Goal: Transaction & Acquisition: Purchase product/service

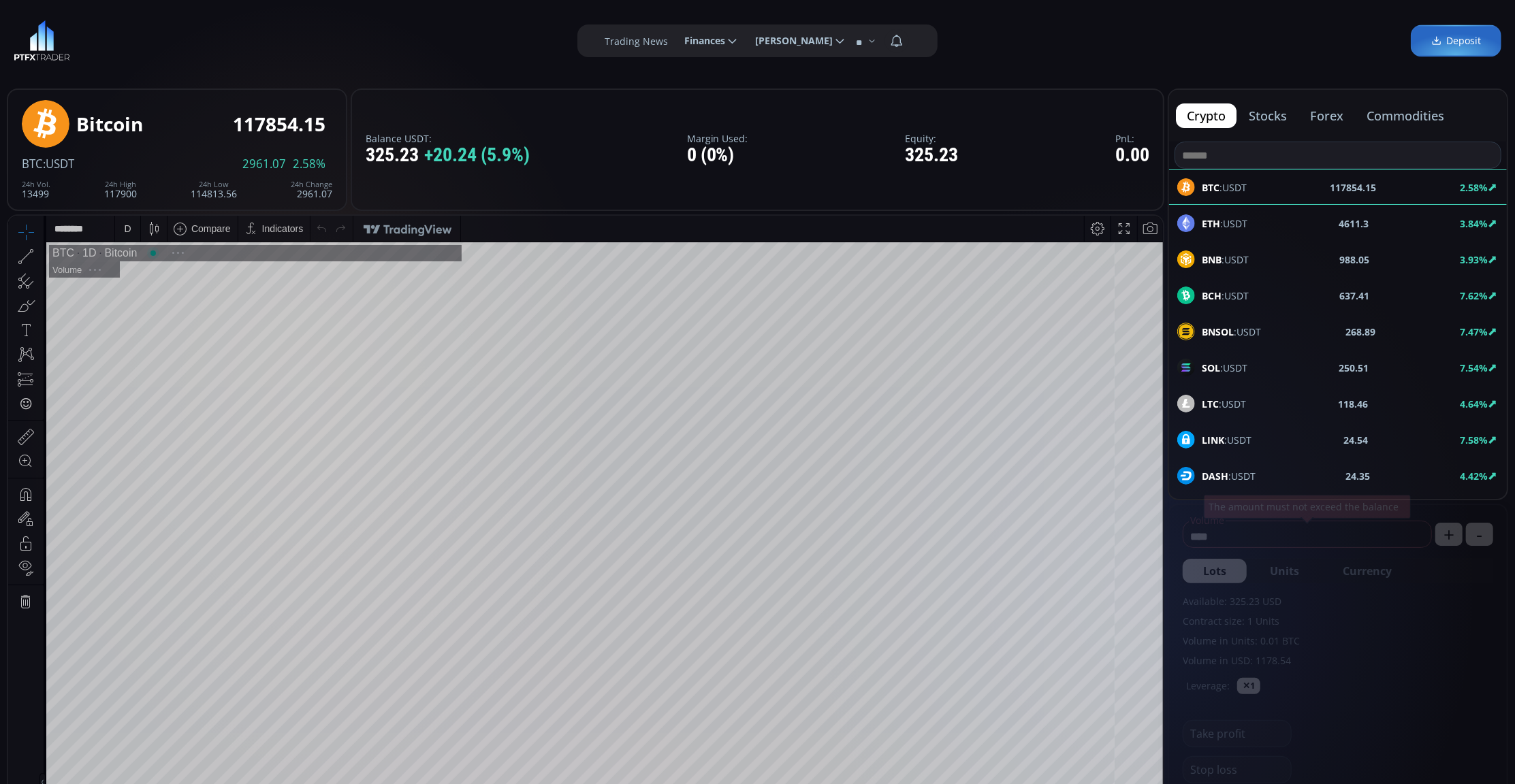
scroll to position [194, 0]
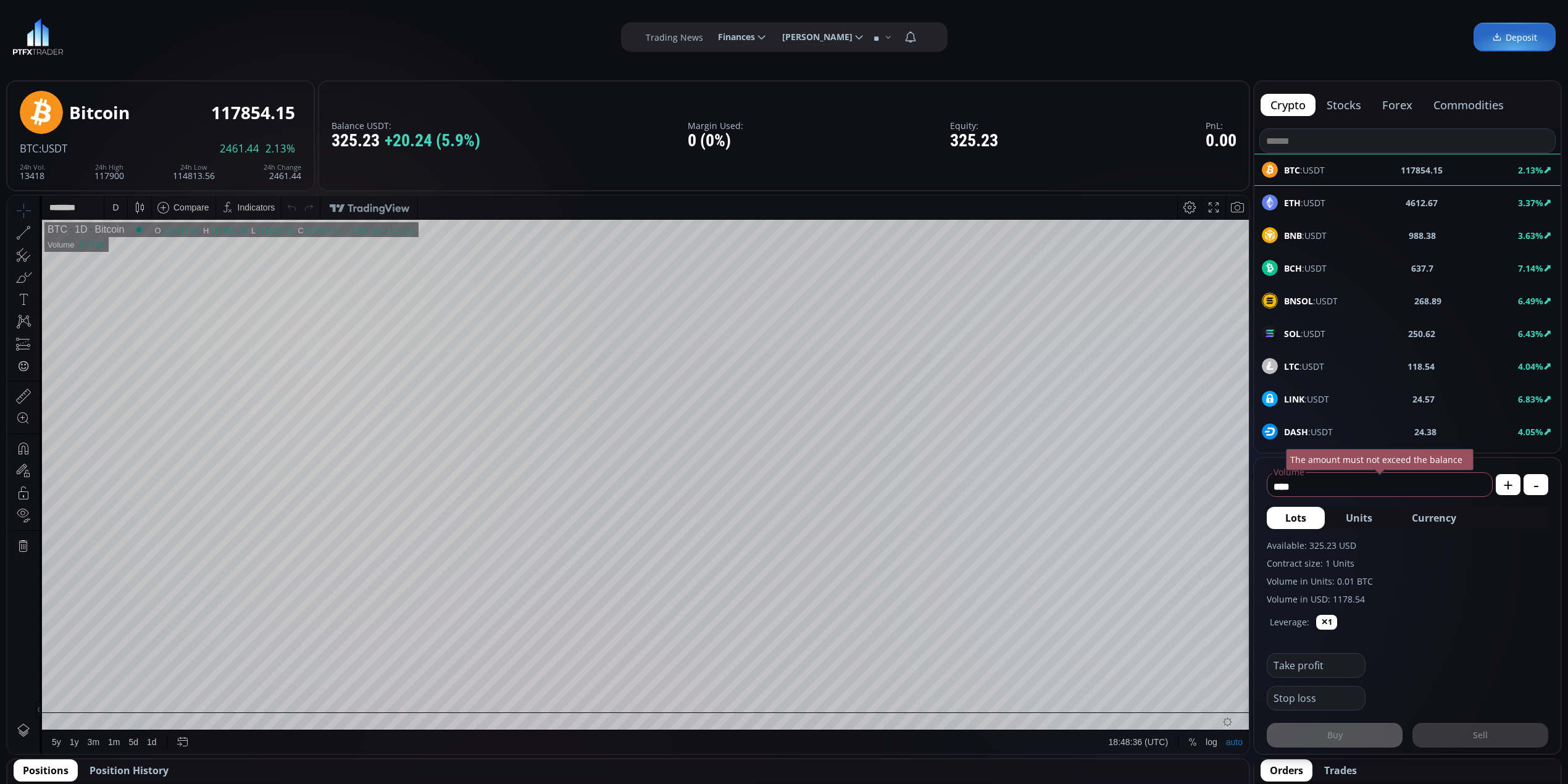
click at [112, 210] on div "D" at bounding box center [115, 207] width 6 height 10
click at [113, 248] on div "1 minute" at bounding box center [128, 253] width 34 height 10
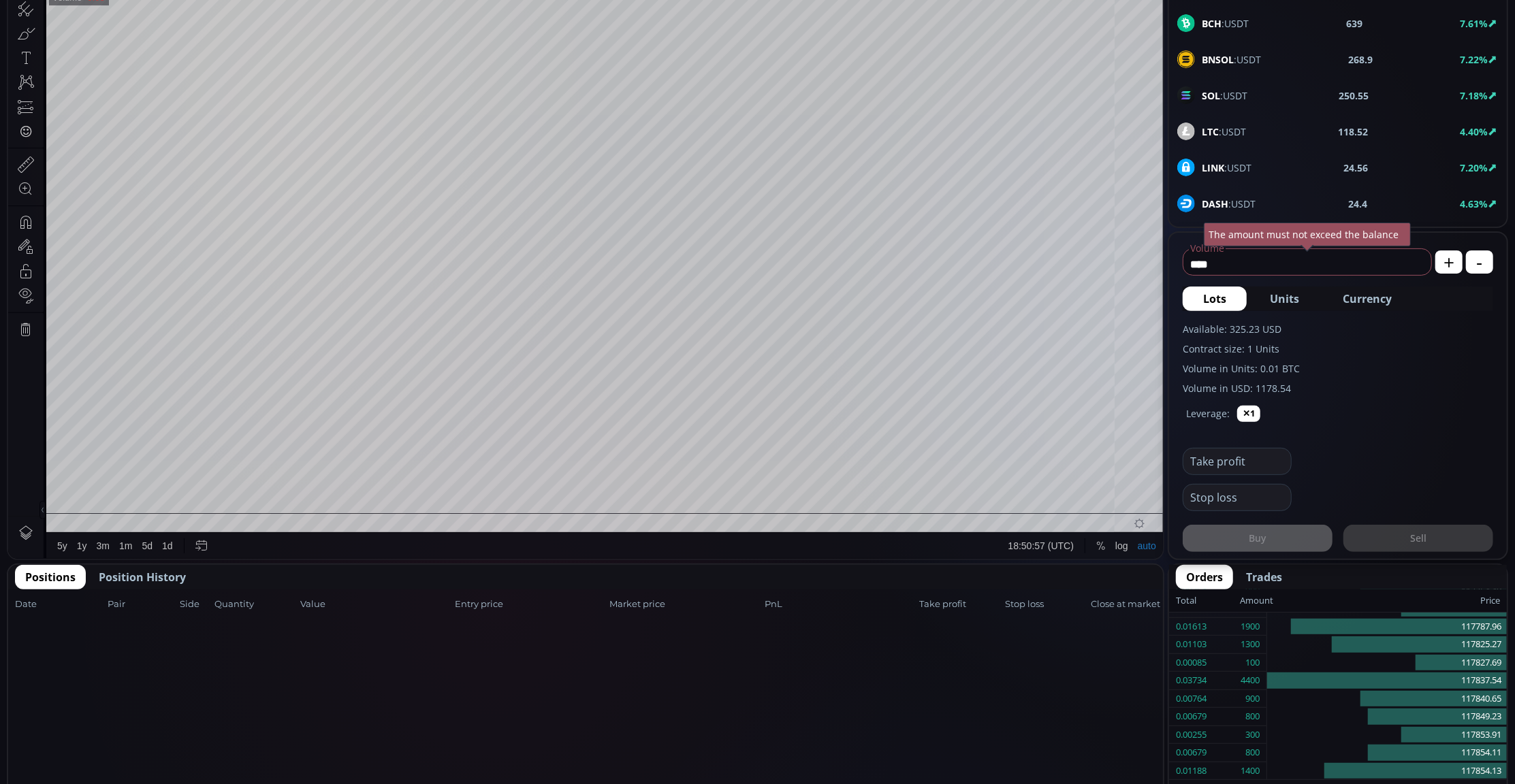
scroll to position [284, 0]
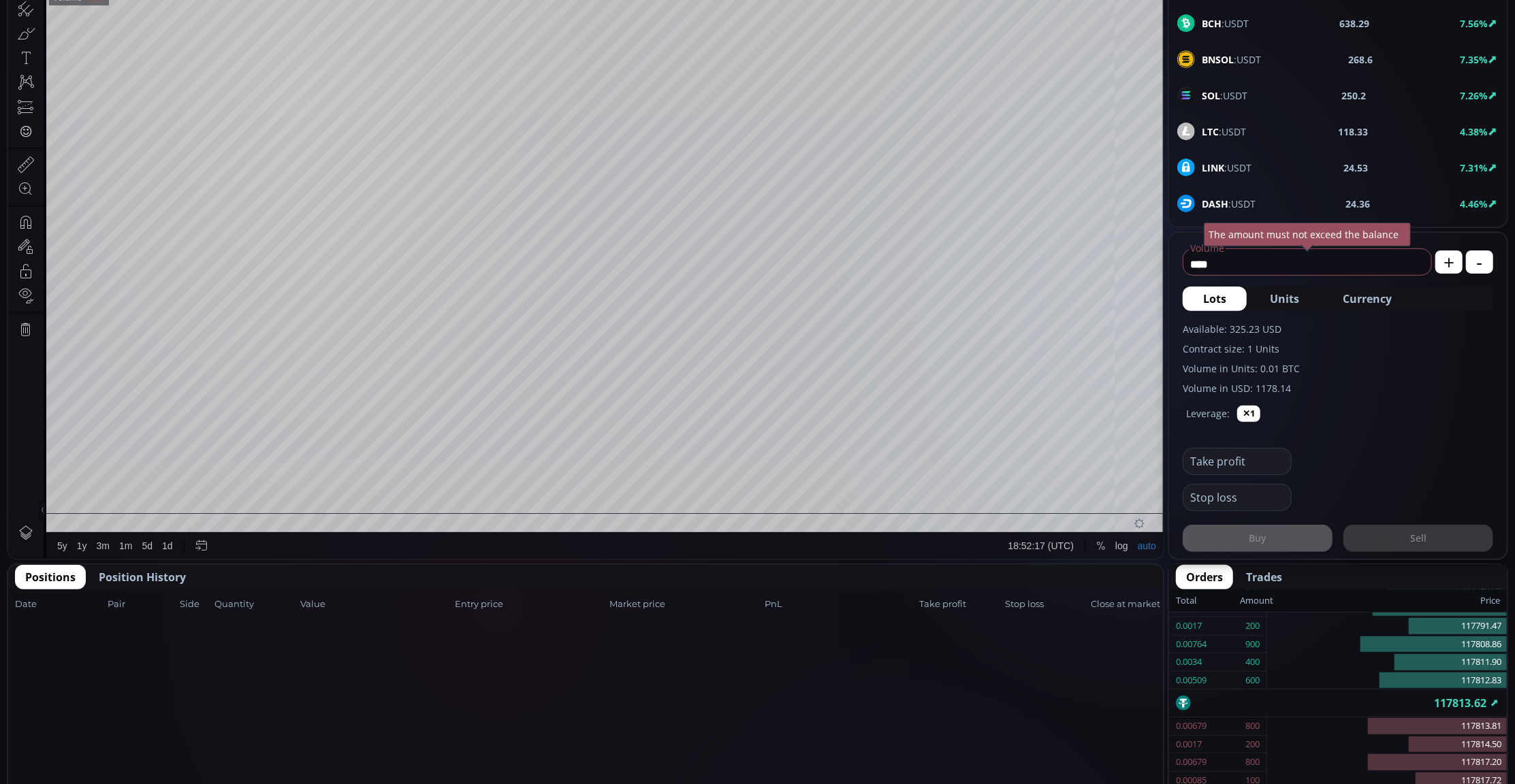
click at [1310, 85] on div "SOL :USDT 250.2 7.26%" at bounding box center [1337, 95] width 338 height 36
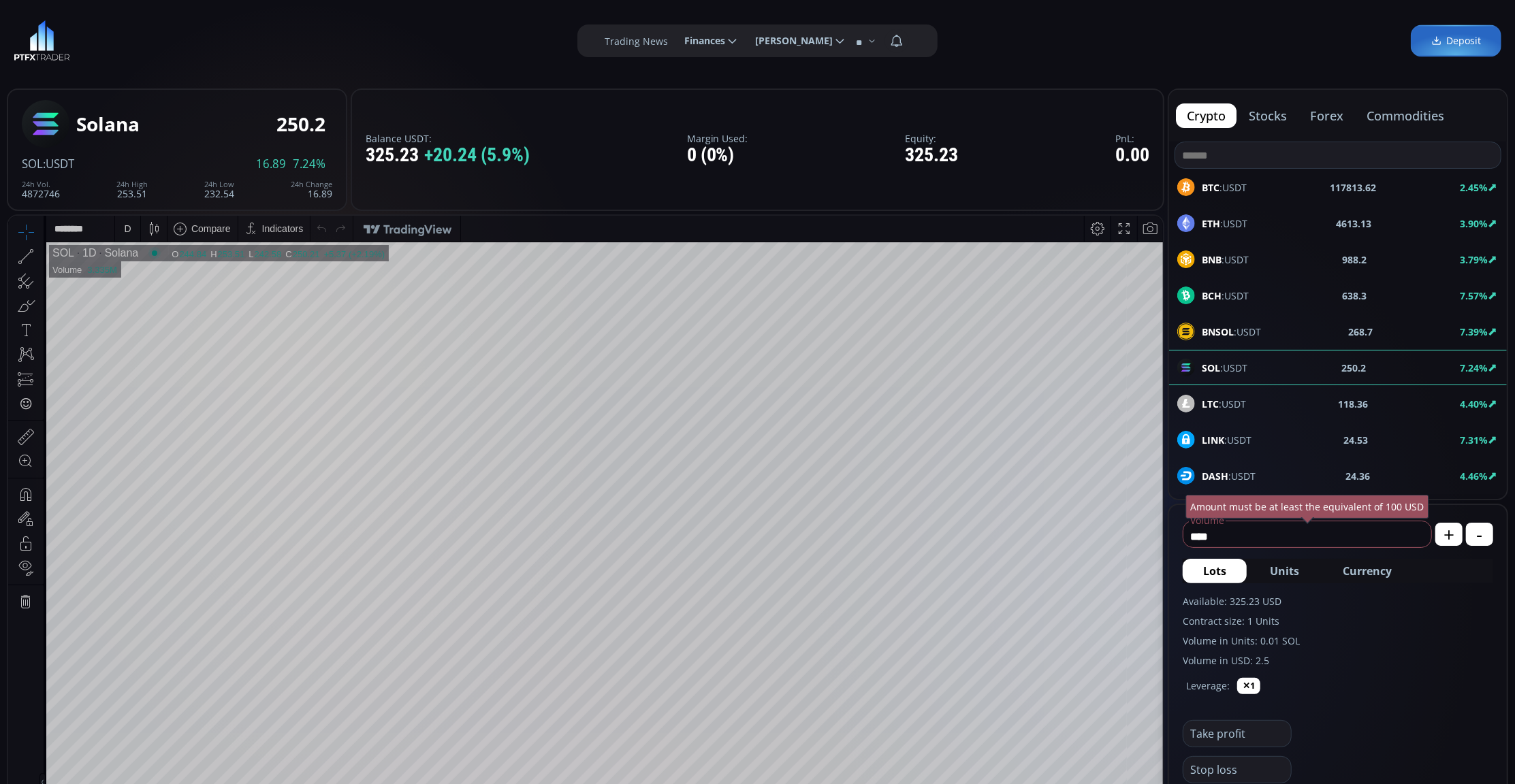
click at [124, 219] on div "D" at bounding box center [127, 228] width 12 height 26
click at [157, 273] on div "1 minute" at bounding box center [141, 278] width 37 height 11
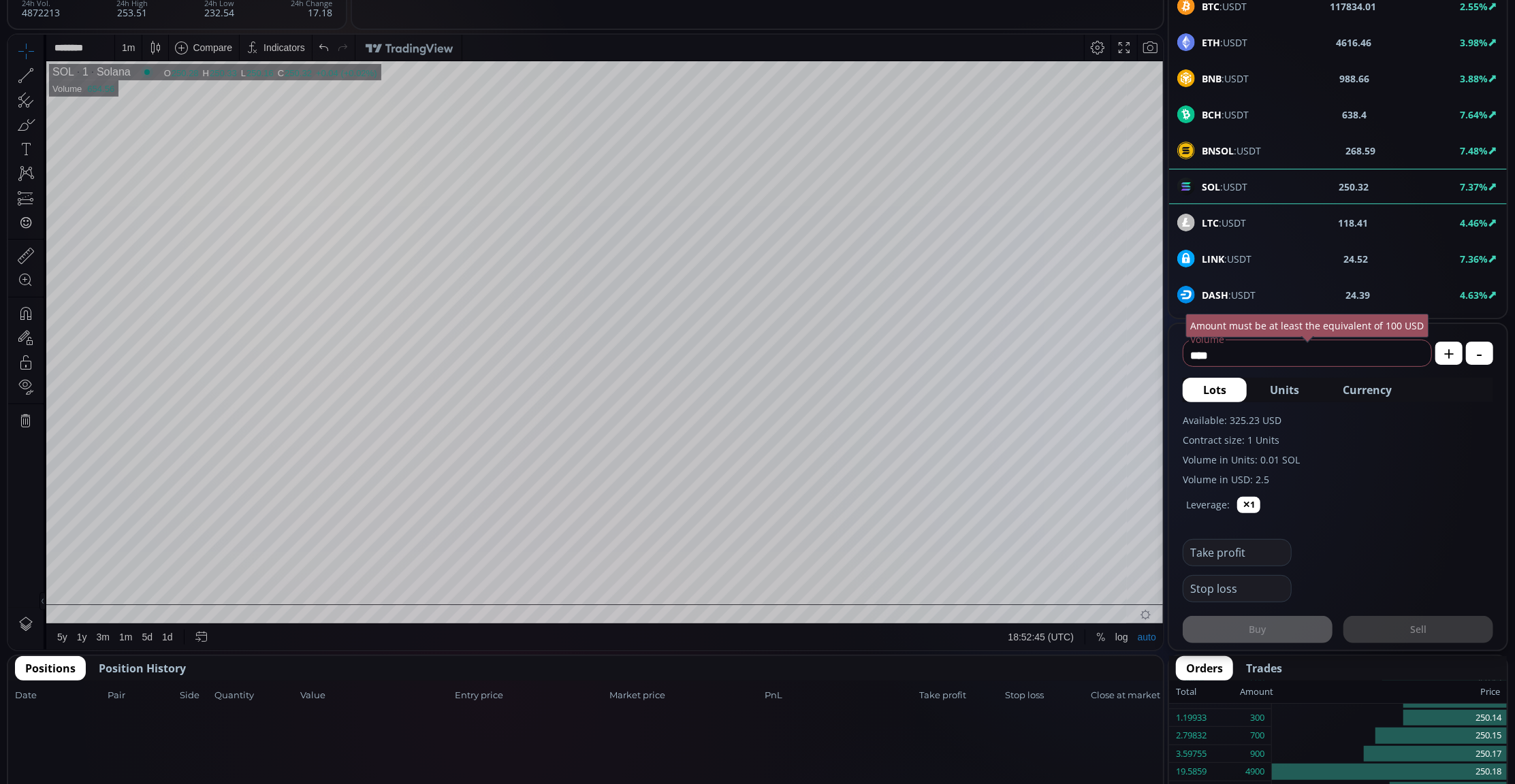
click at [1309, 256] on div "LINK :USDT 24.52 7.36%" at bounding box center [1338, 258] width 322 height 17
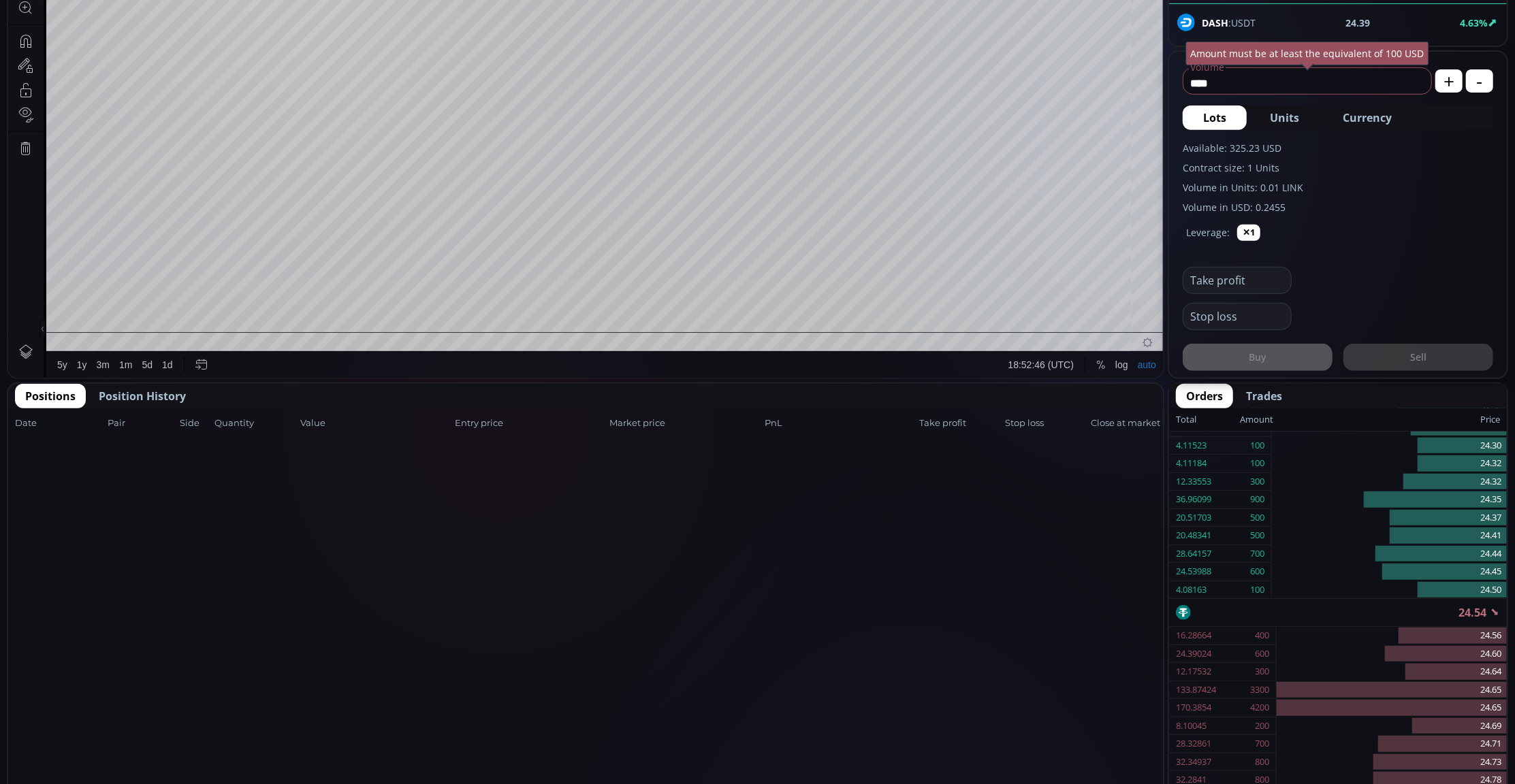
scroll to position [91, 0]
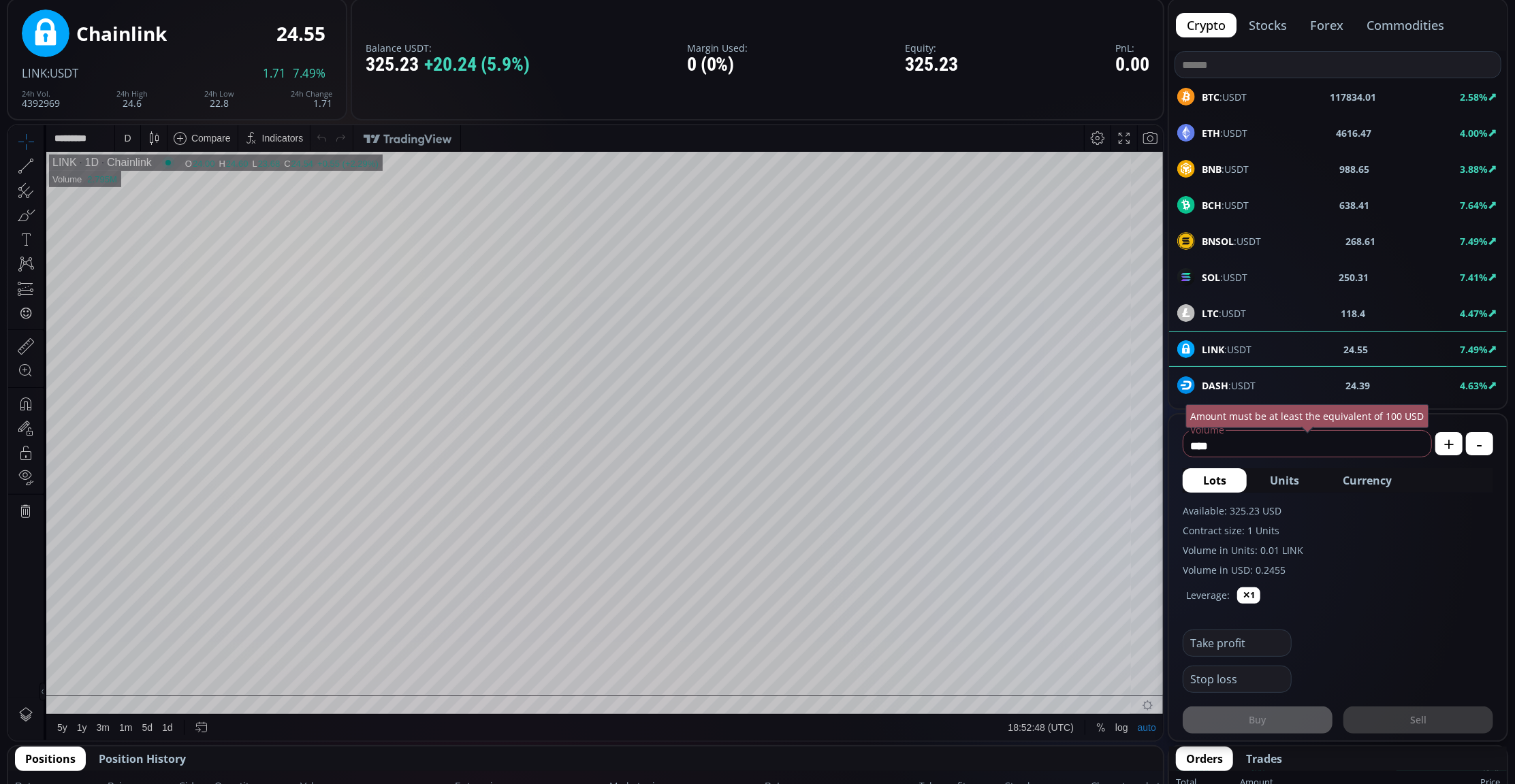
click at [124, 132] on div "D" at bounding box center [127, 138] width 7 height 11
click at [150, 189] on div "1 minute" at bounding box center [141, 187] width 37 height 11
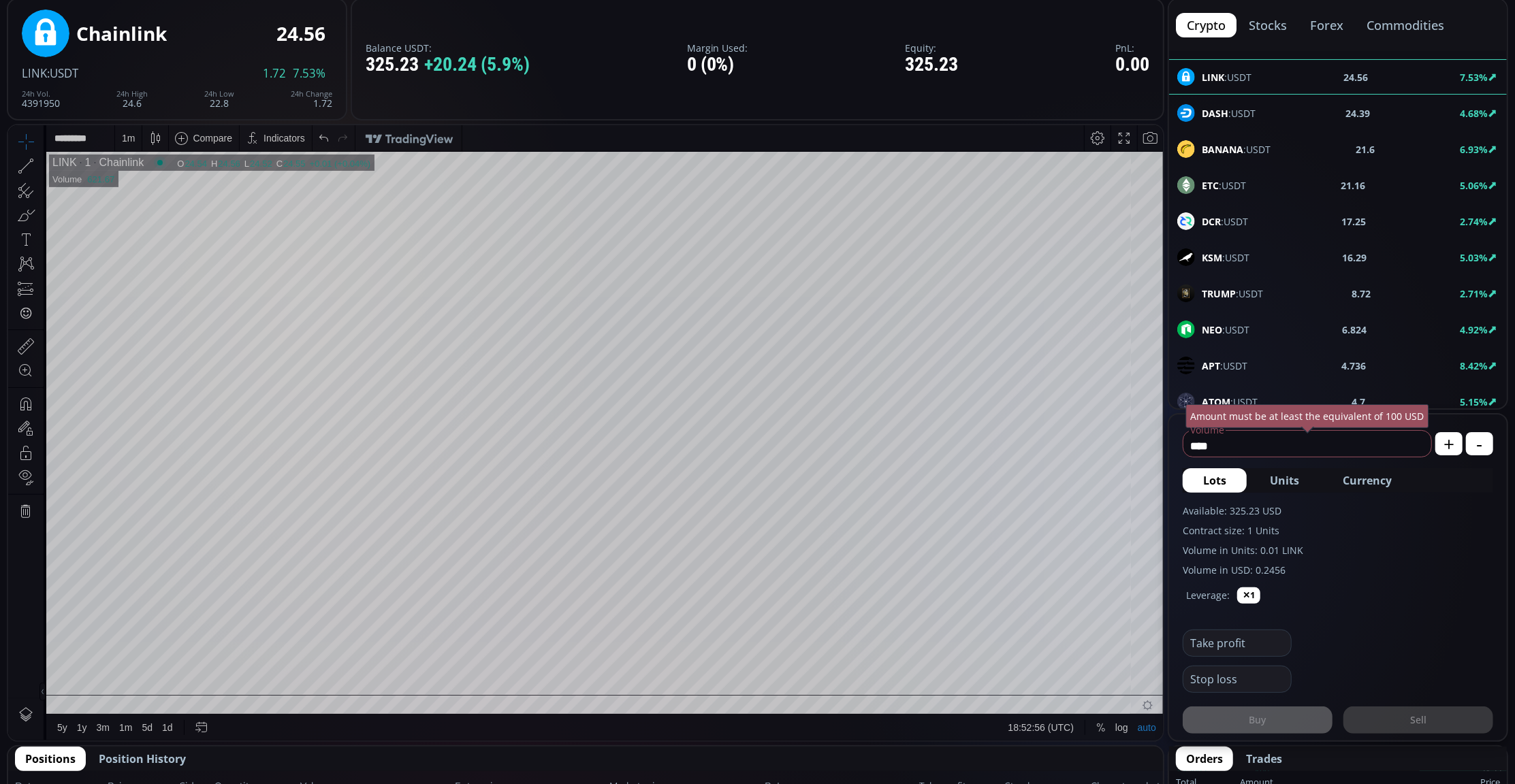
click at [1262, 115] on div "DASH :USDT 24.39 4.68%" at bounding box center [1338, 112] width 322 height 17
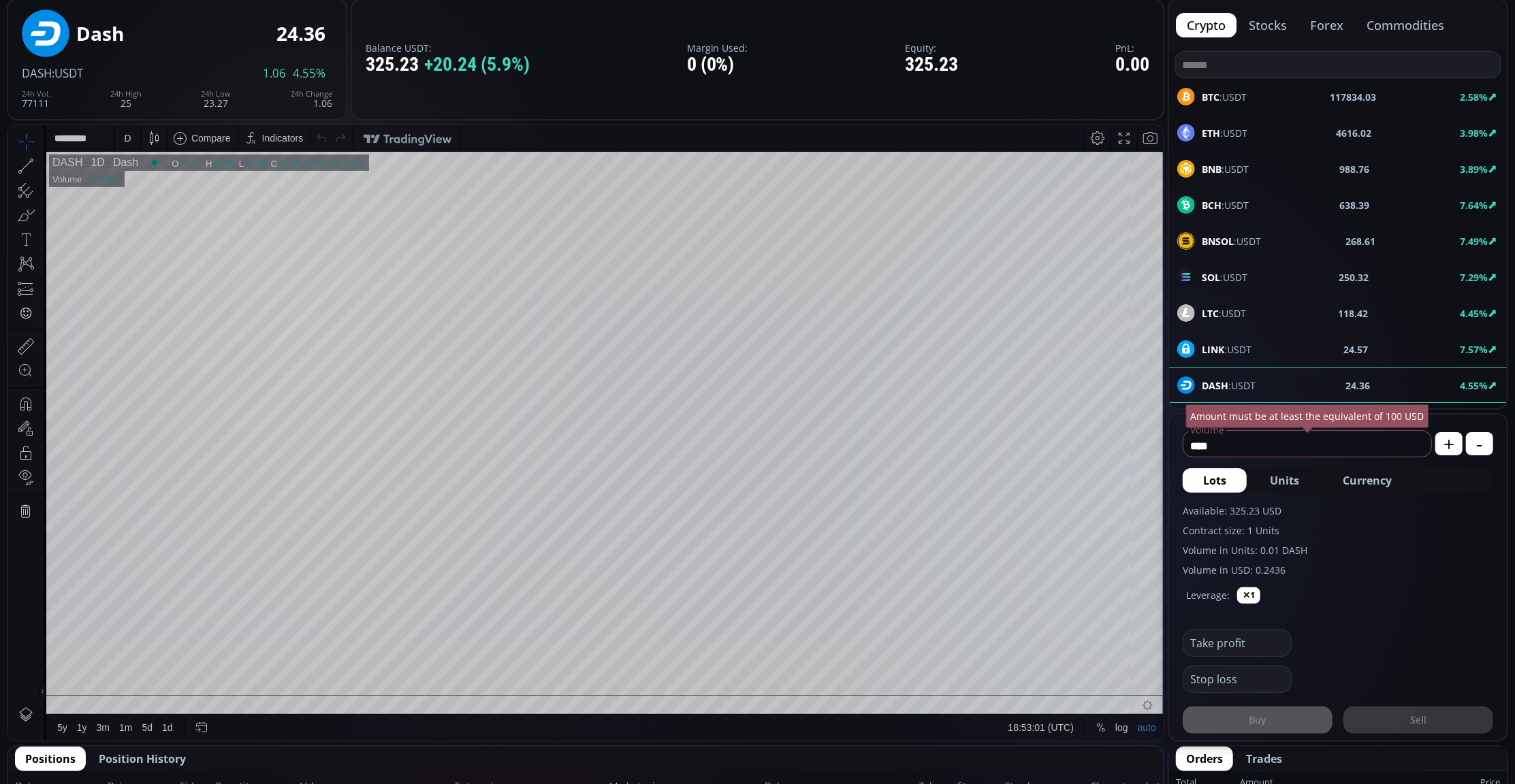
click at [1315, 157] on div "BNB :USDT 988.76 3.89%" at bounding box center [1337, 168] width 338 height 36
click at [130, 131] on div "D" at bounding box center [127, 137] width 12 height 26
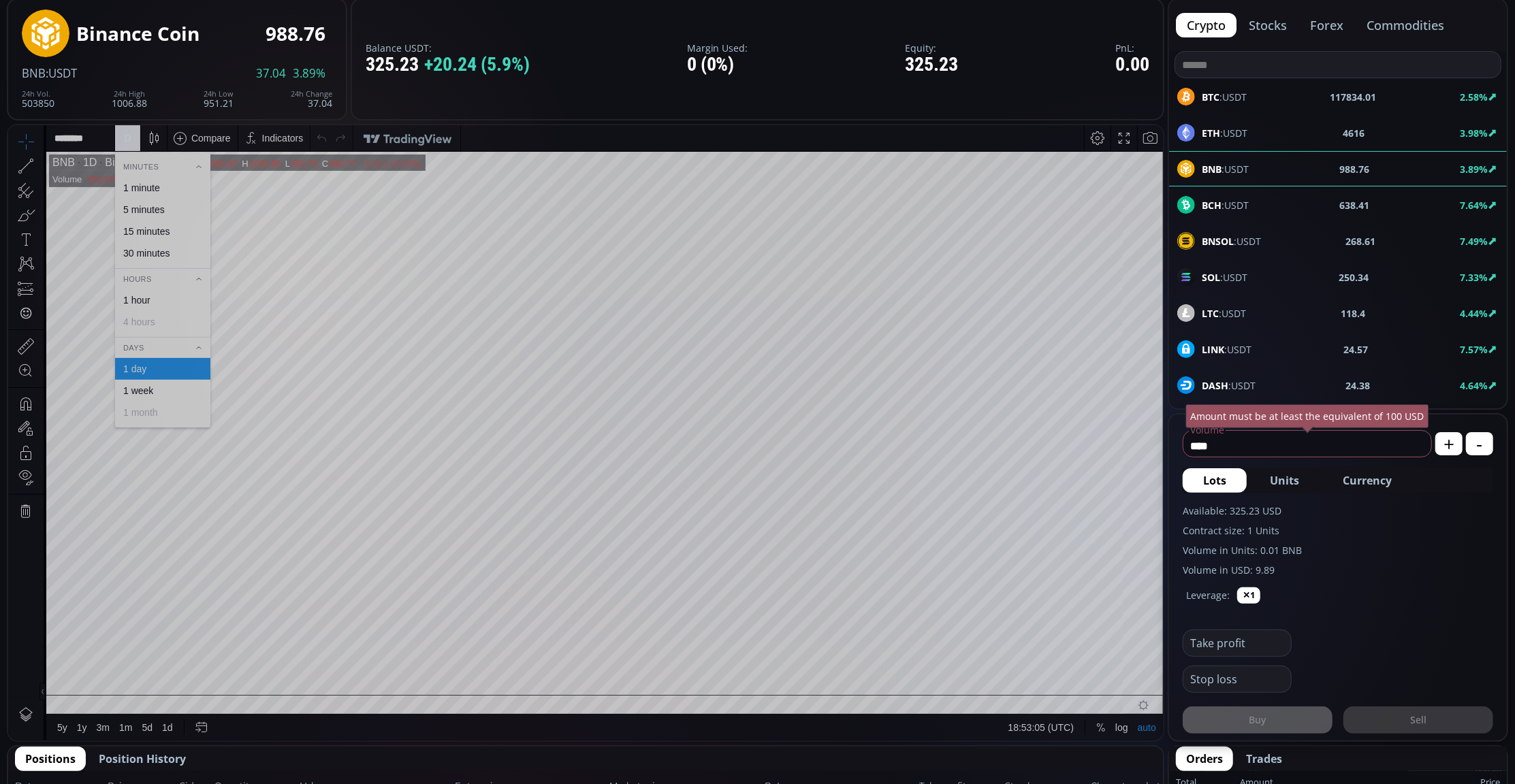
click at [133, 185] on div "1 minute" at bounding box center [141, 187] width 37 height 11
click at [1381, 474] on span "Currency" at bounding box center [1367, 480] width 49 height 16
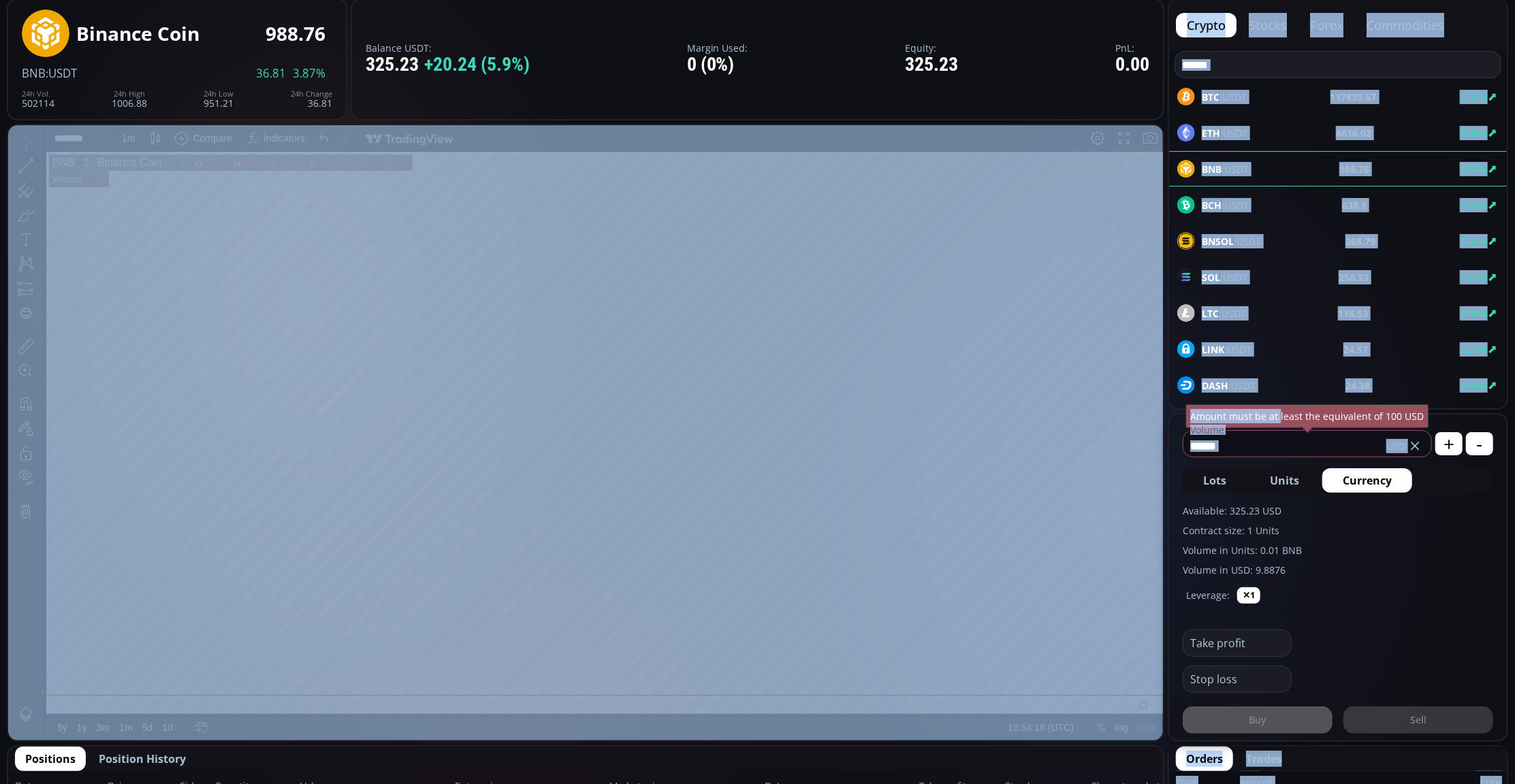
click at [1261, 445] on input "******" at bounding box center [1285, 445] width 203 height 22
click at [1221, 450] on input "******" at bounding box center [1285, 445] width 203 height 22
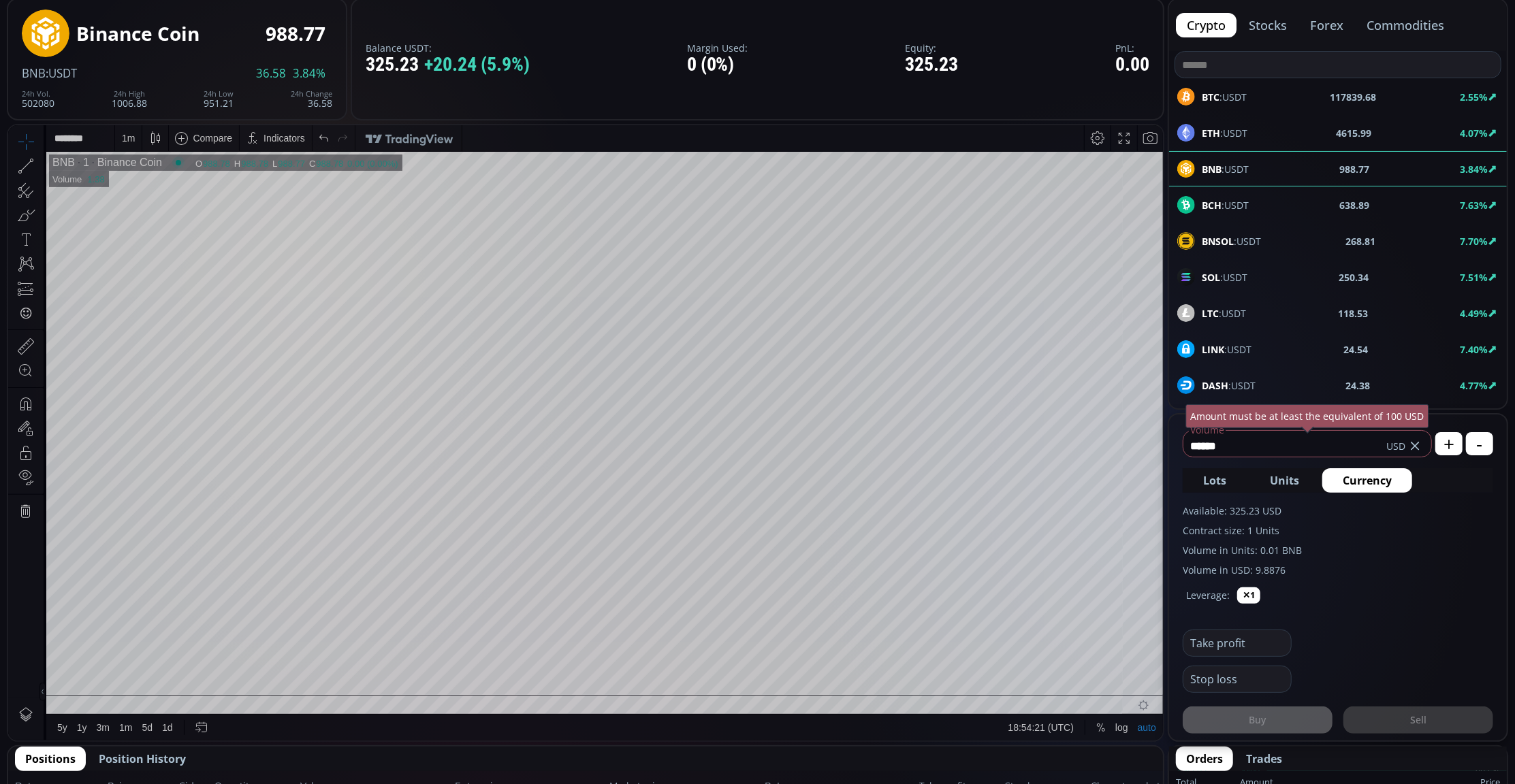
drag, startPoint x: 1243, startPoint y: 442, endPoint x: 1181, endPoint y: 442, distance: 62.0
click at [1181, 442] on form "****** Volume USD Amount must be at least the equivalent of 100 USD + - Lots Un…" at bounding box center [1337, 577] width 338 height 326
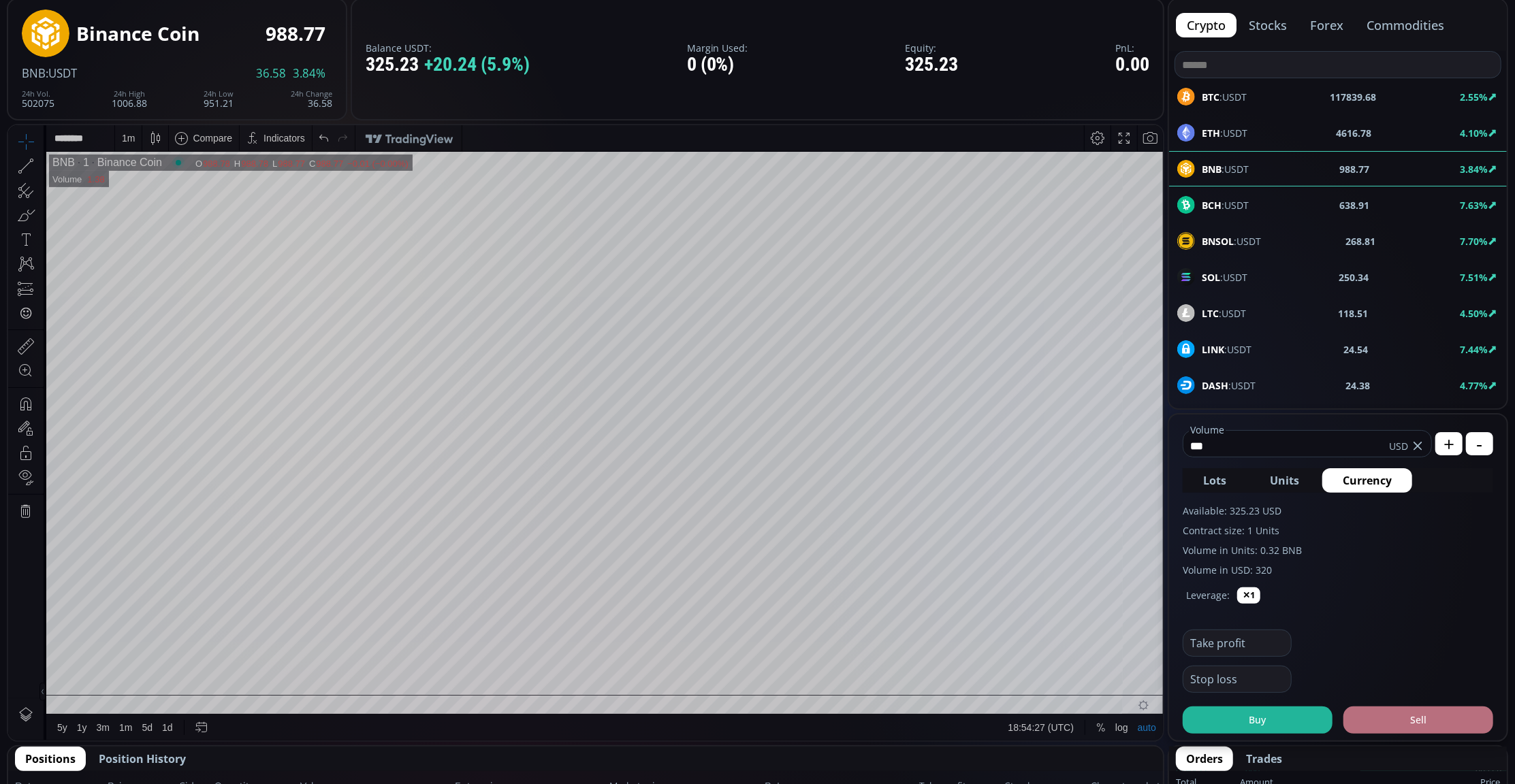
type input "***"
click at [1438, 713] on button "Sell" at bounding box center [1418, 720] width 150 height 27
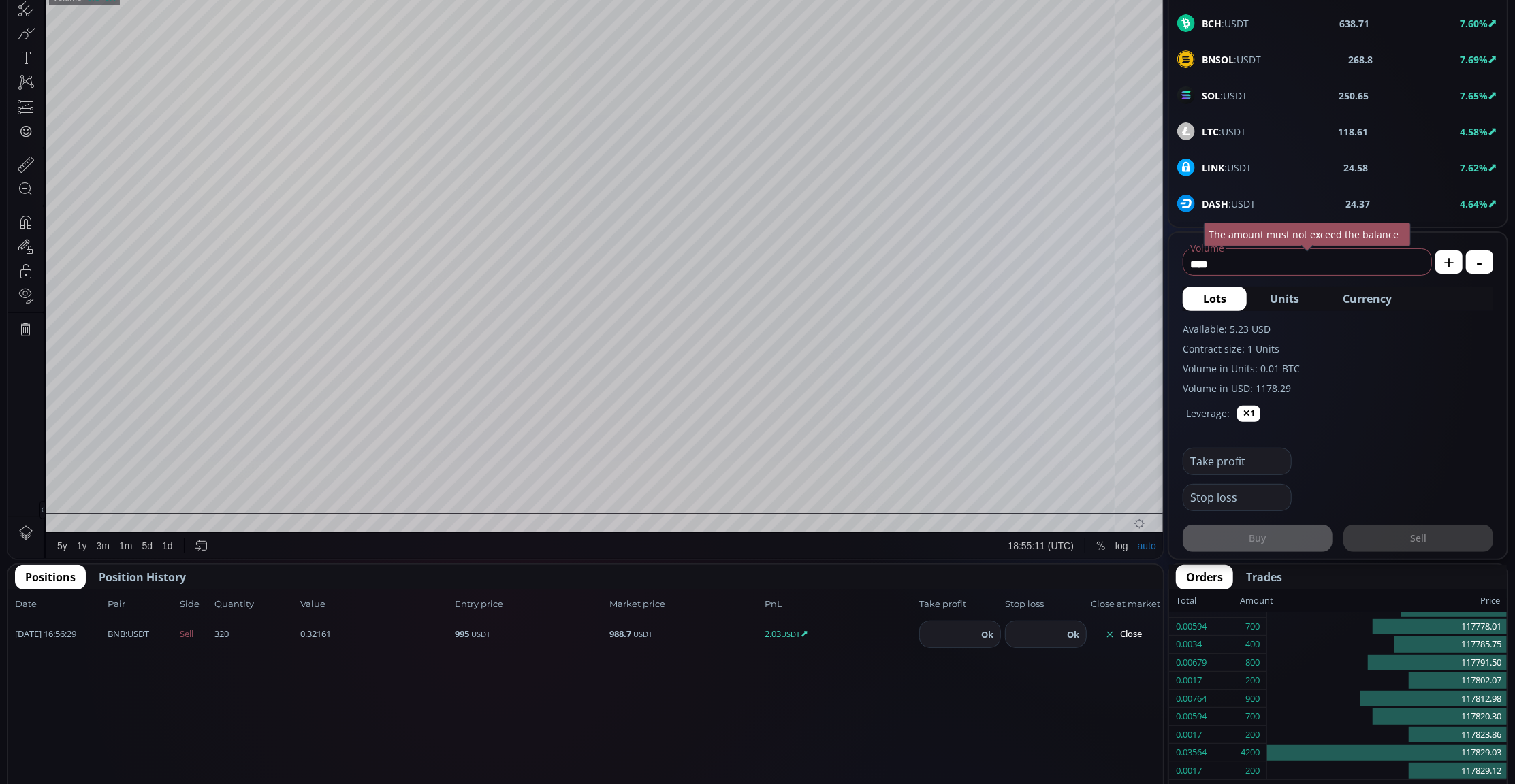
scroll to position [375, 0]
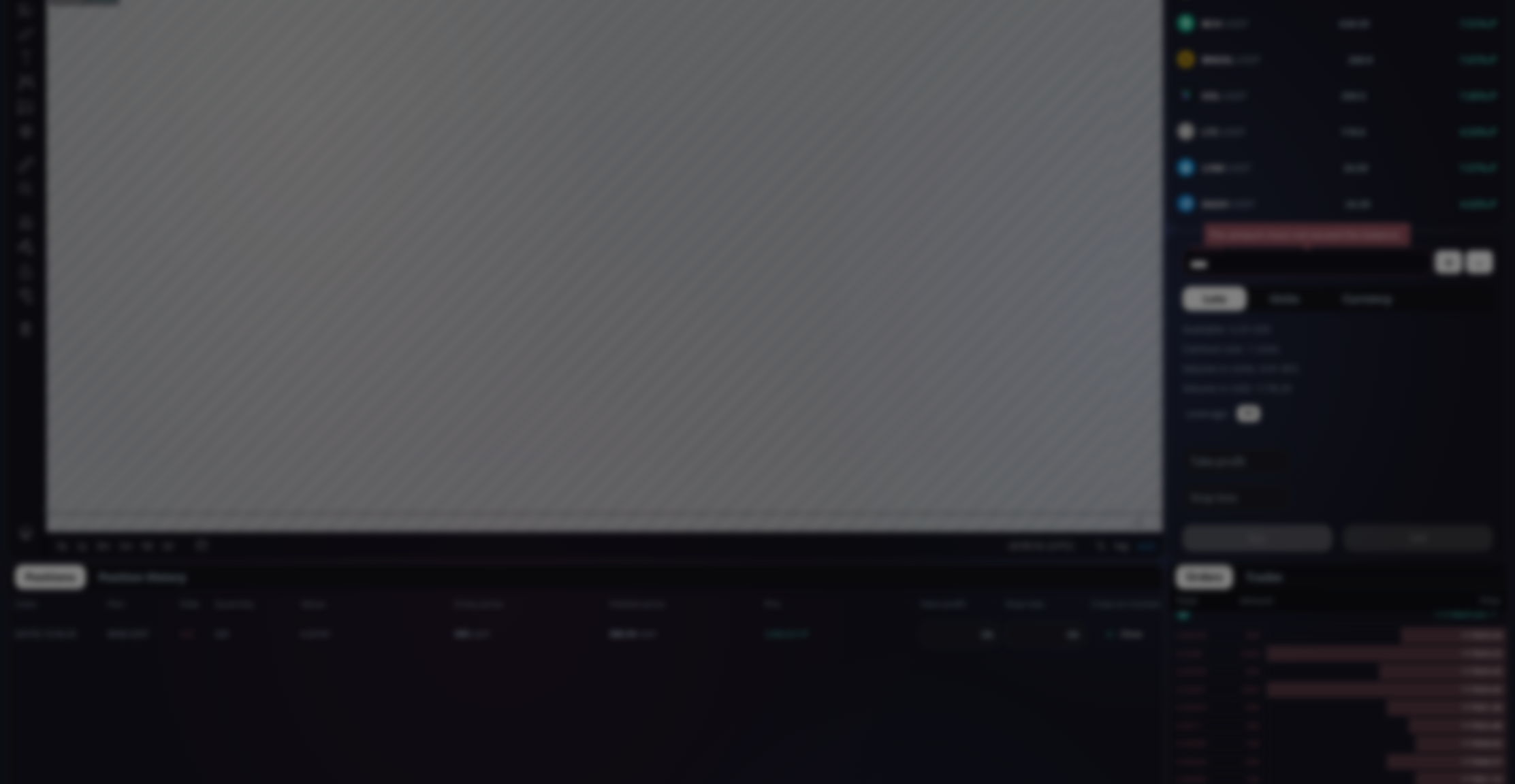
click at [834, 648] on div "**********" at bounding box center [757, 704] width 1515 height 1954
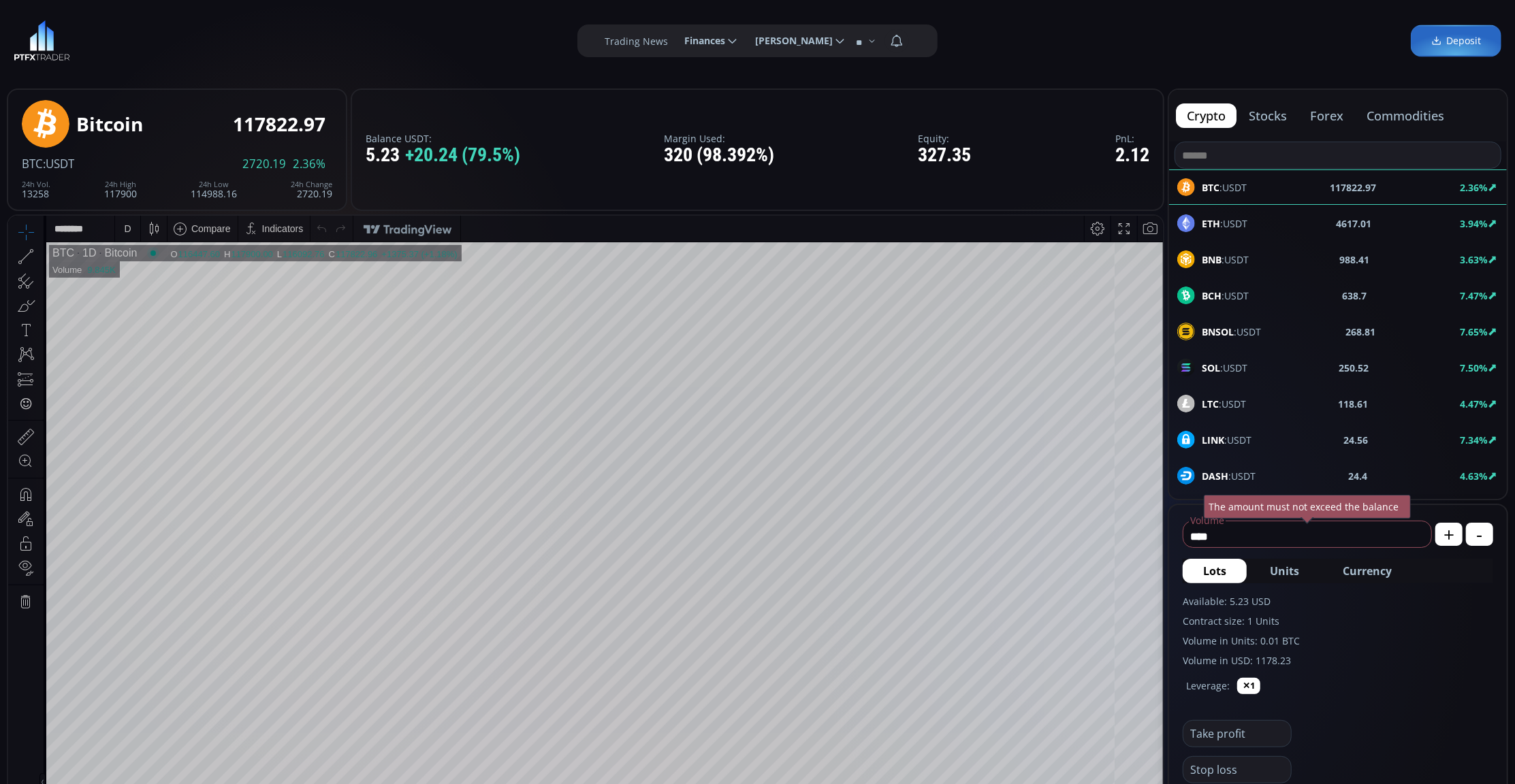
click at [1262, 365] on div "SOL :USDT 250.52 7.50%" at bounding box center [1338, 367] width 322 height 17
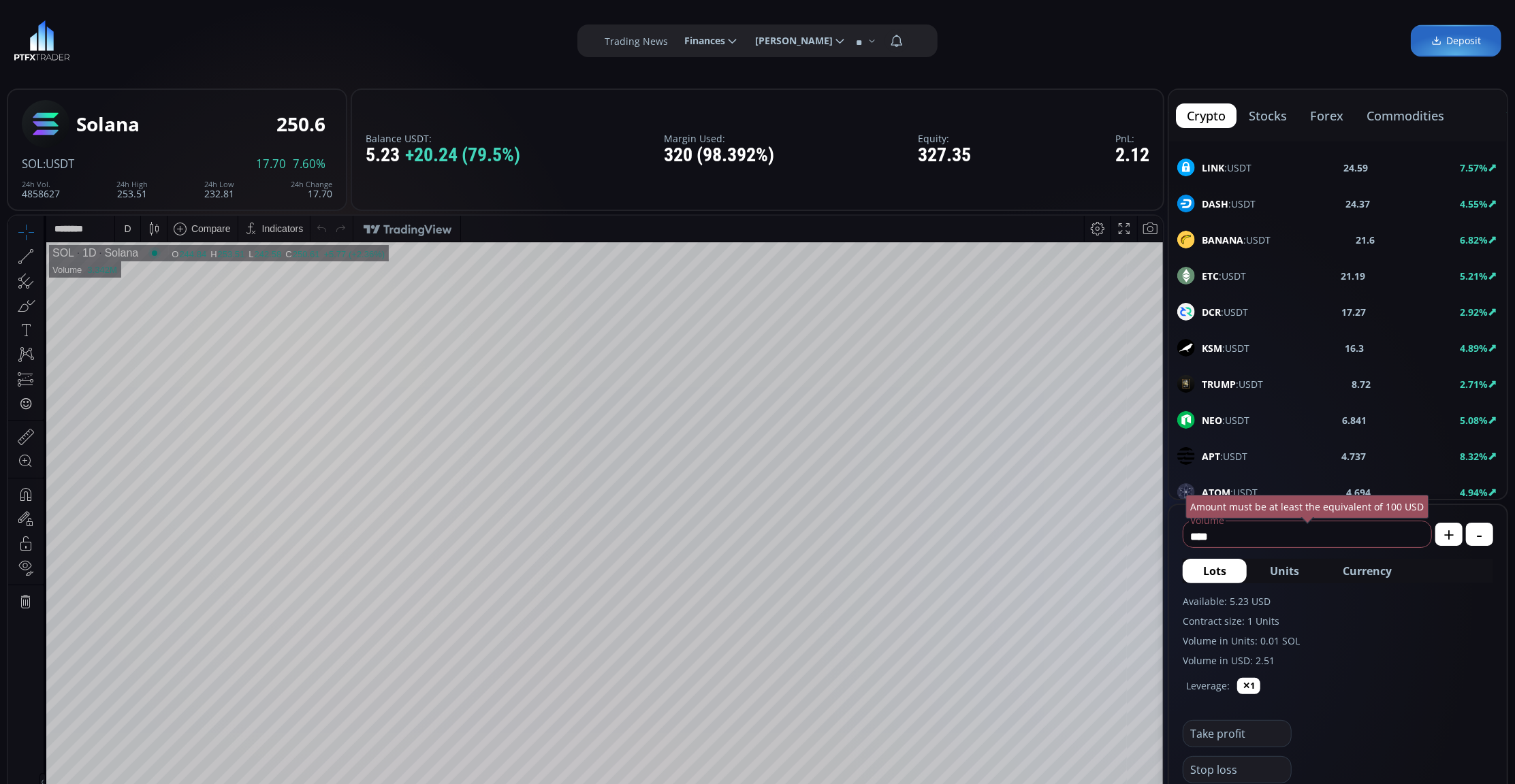
scroll to position [544, 0]
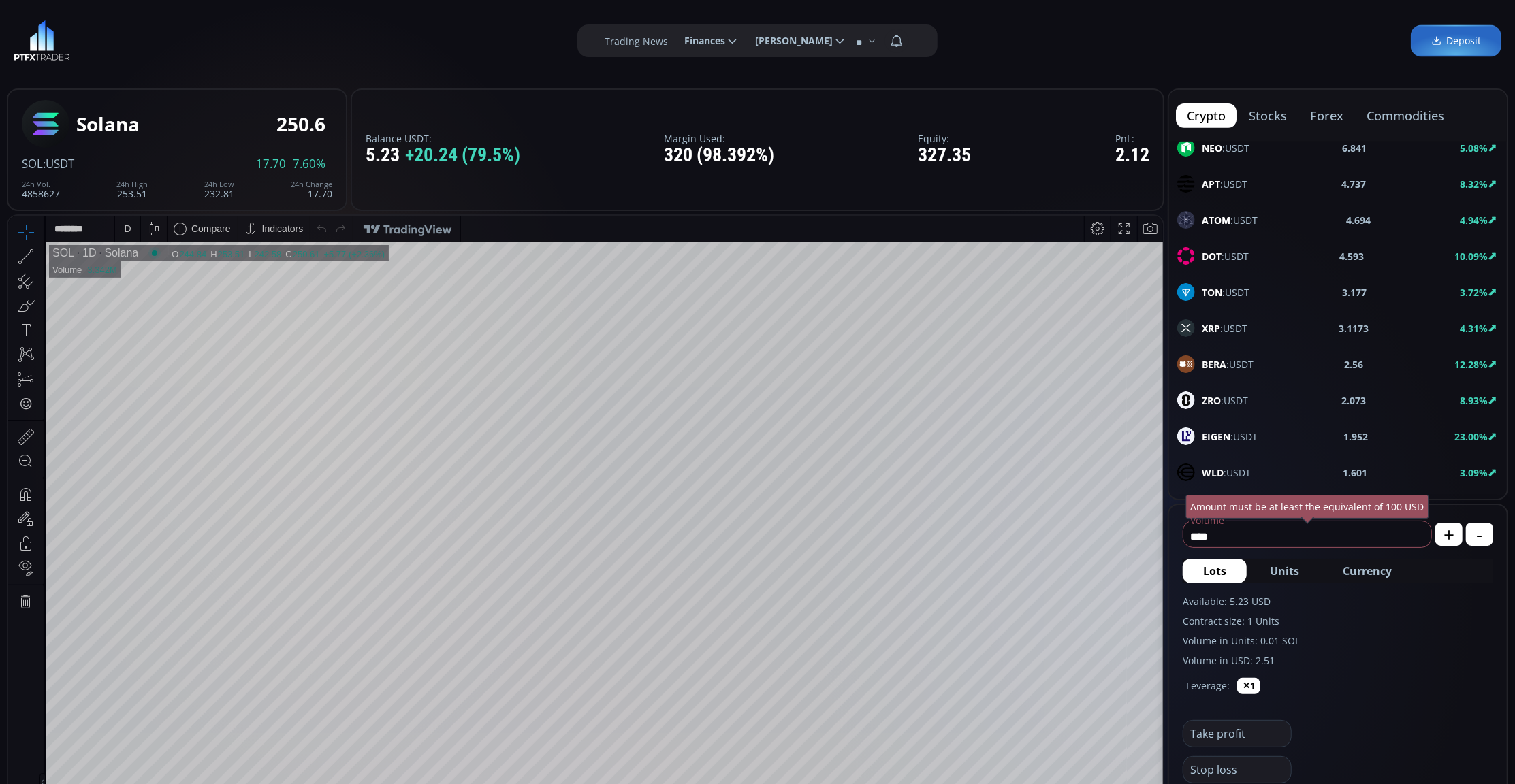
click at [1258, 325] on div "XRP :USDT 3.1173 4.31%" at bounding box center [1337, 328] width 338 height 36
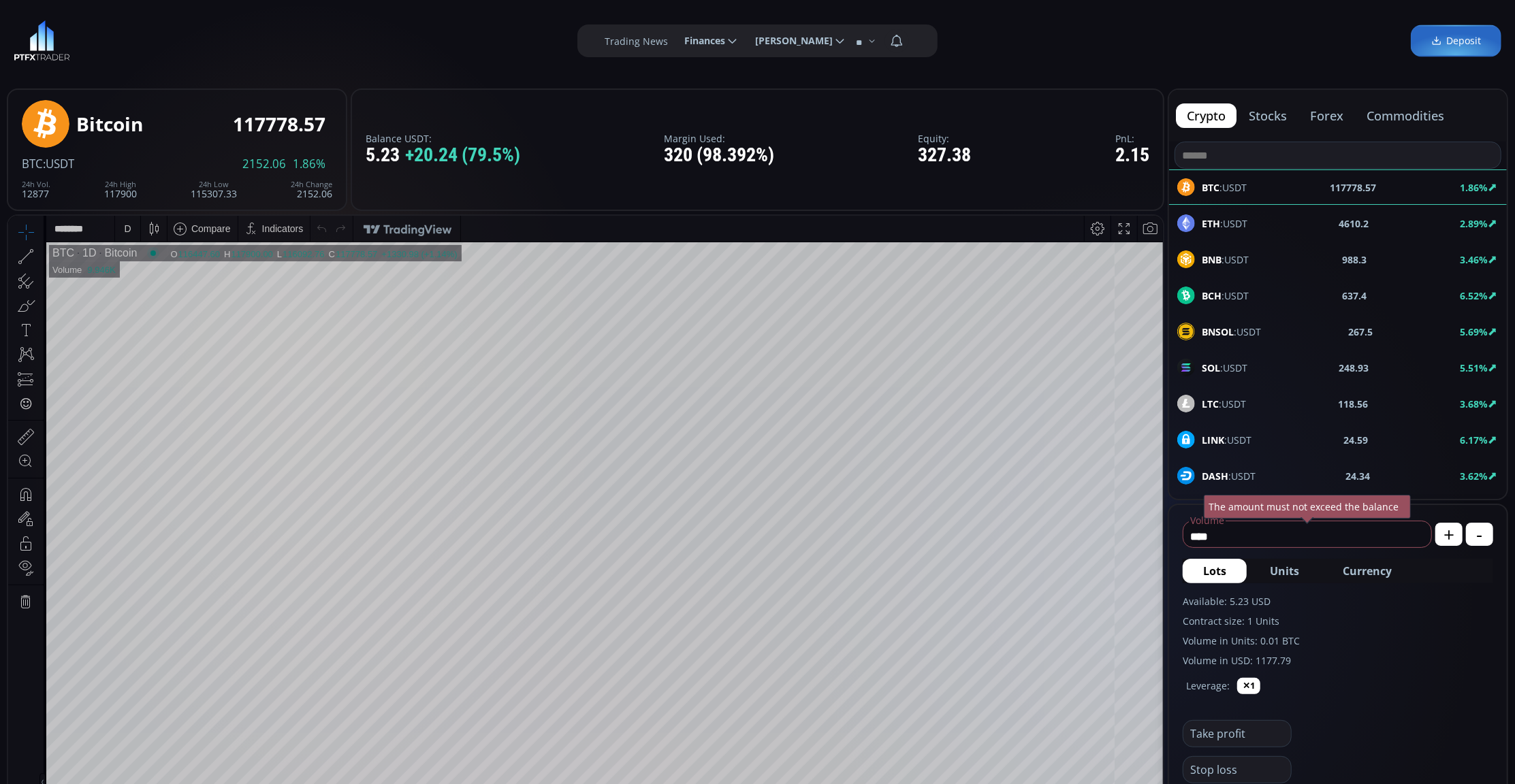
scroll to position [181, 0]
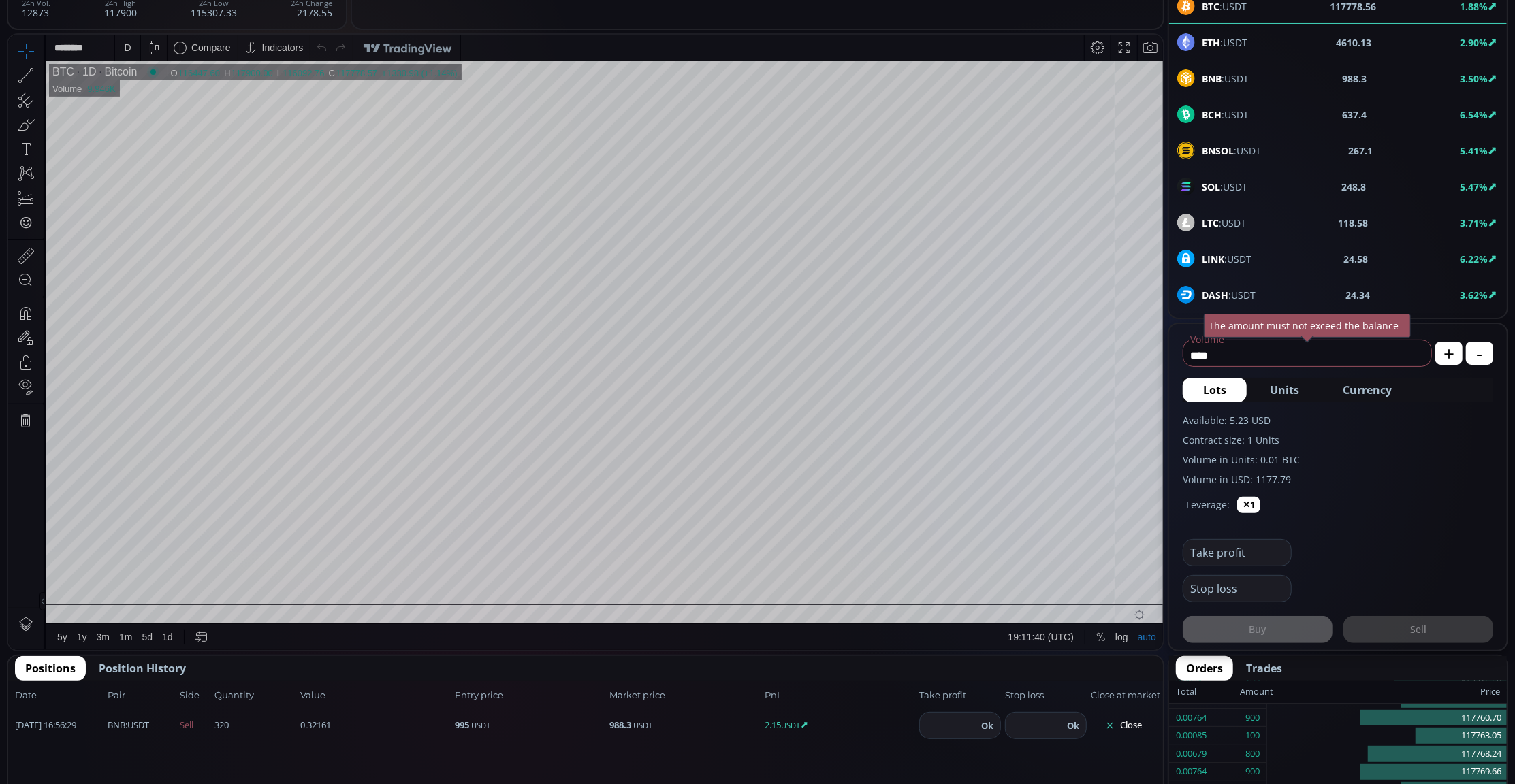
click at [1240, 65] on div "BNB :USDT 988.3 3.50%" at bounding box center [1337, 78] width 338 height 36
click at [133, 45] on div "D" at bounding box center [127, 48] width 12 height 26
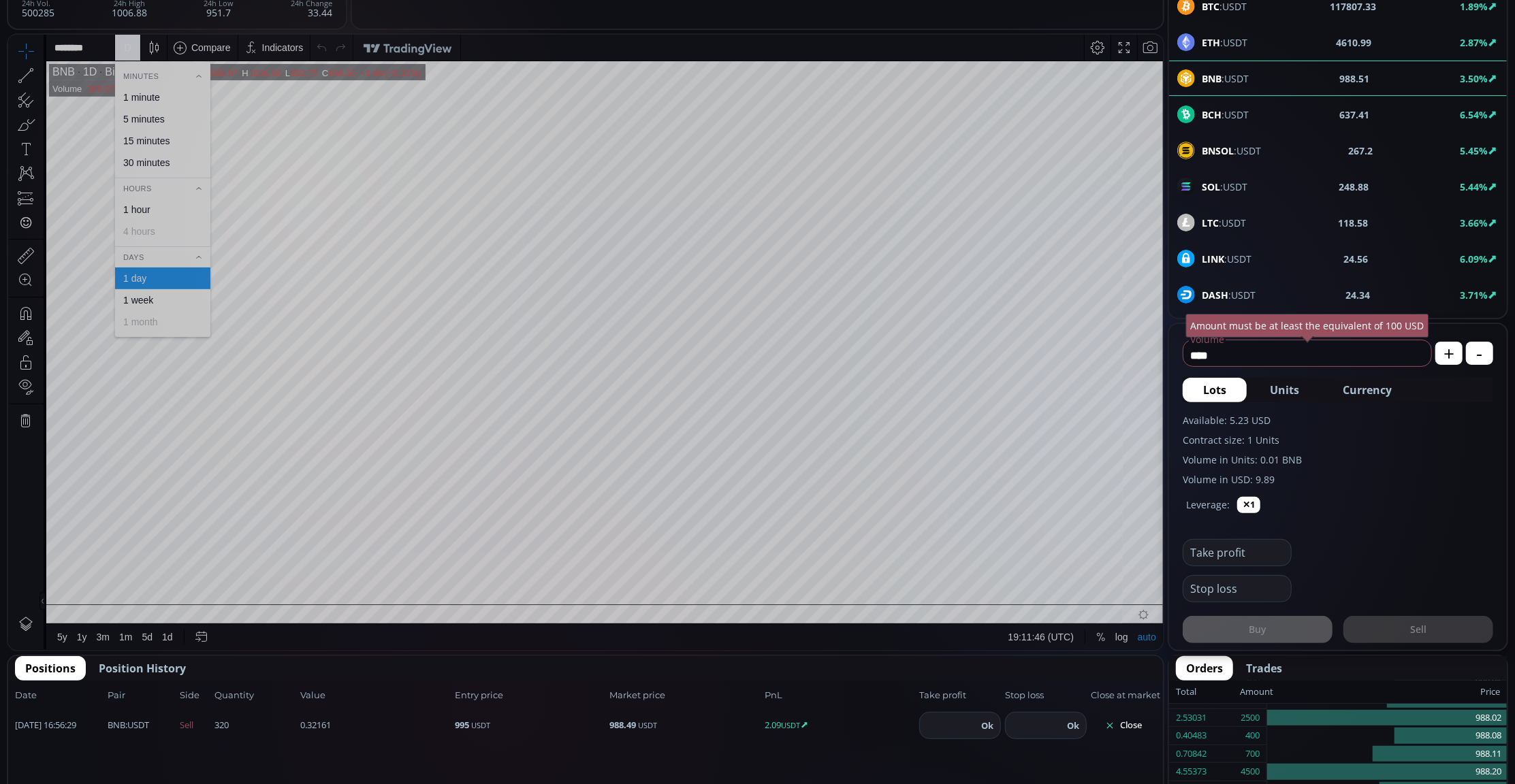
click at [146, 156] on div "30 minutes" at bounding box center [163, 162] width 95 height 22
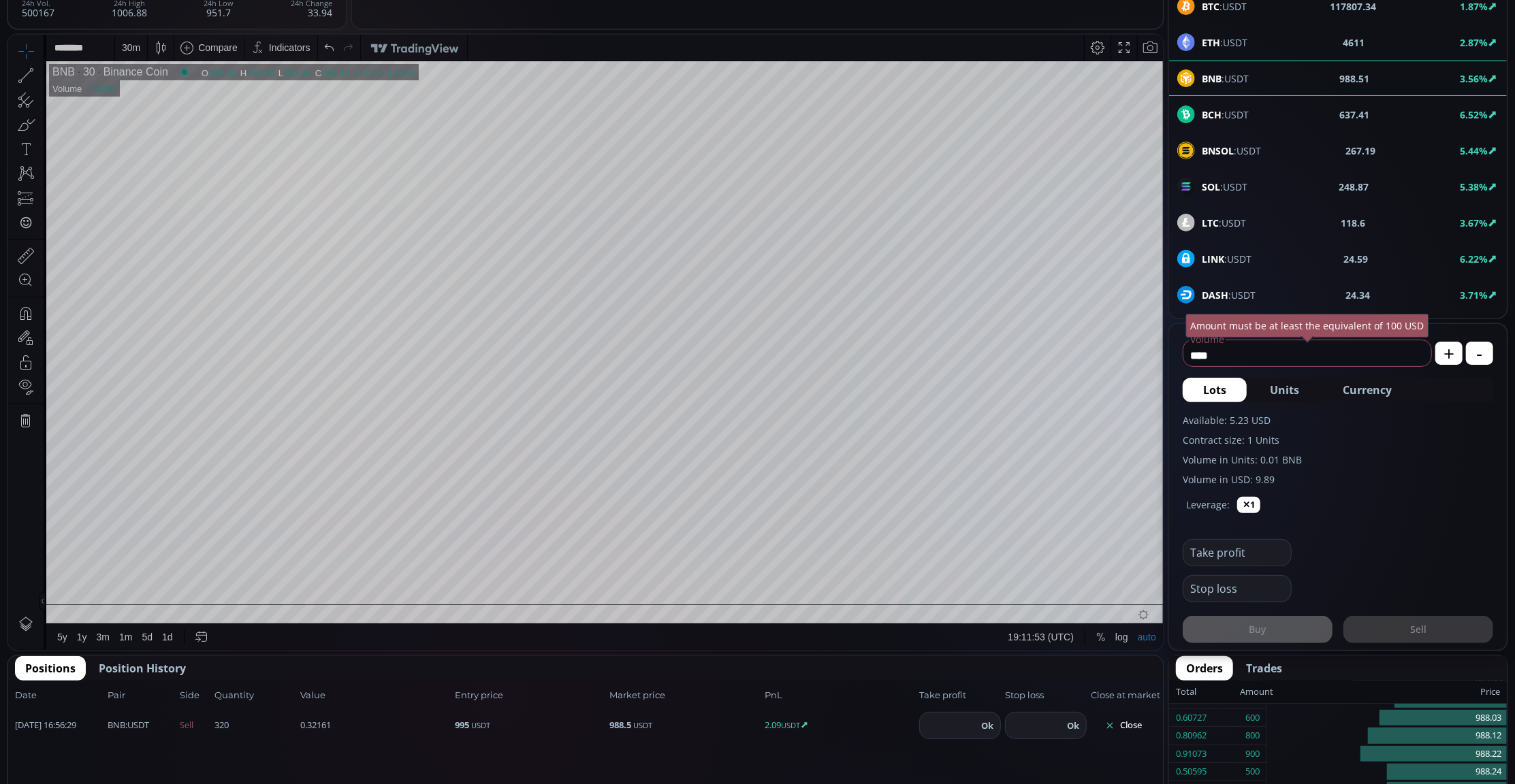
click at [119, 58] on div "30 m" at bounding box center [131, 48] width 32 height 26
click at [173, 101] on div "1 minute" at bounding box center [161, 97] width 83 height 11
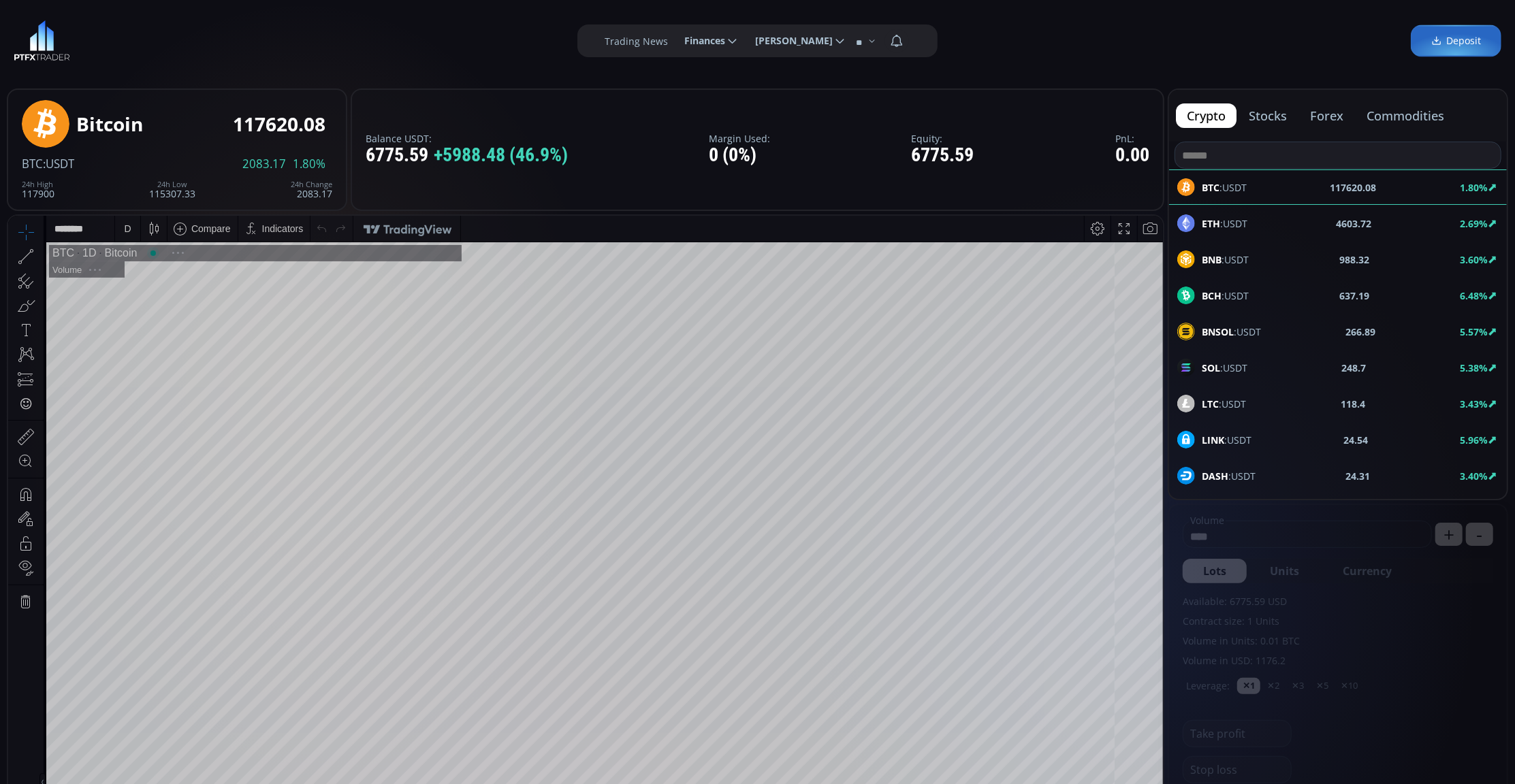
scroll to position [194, 0]
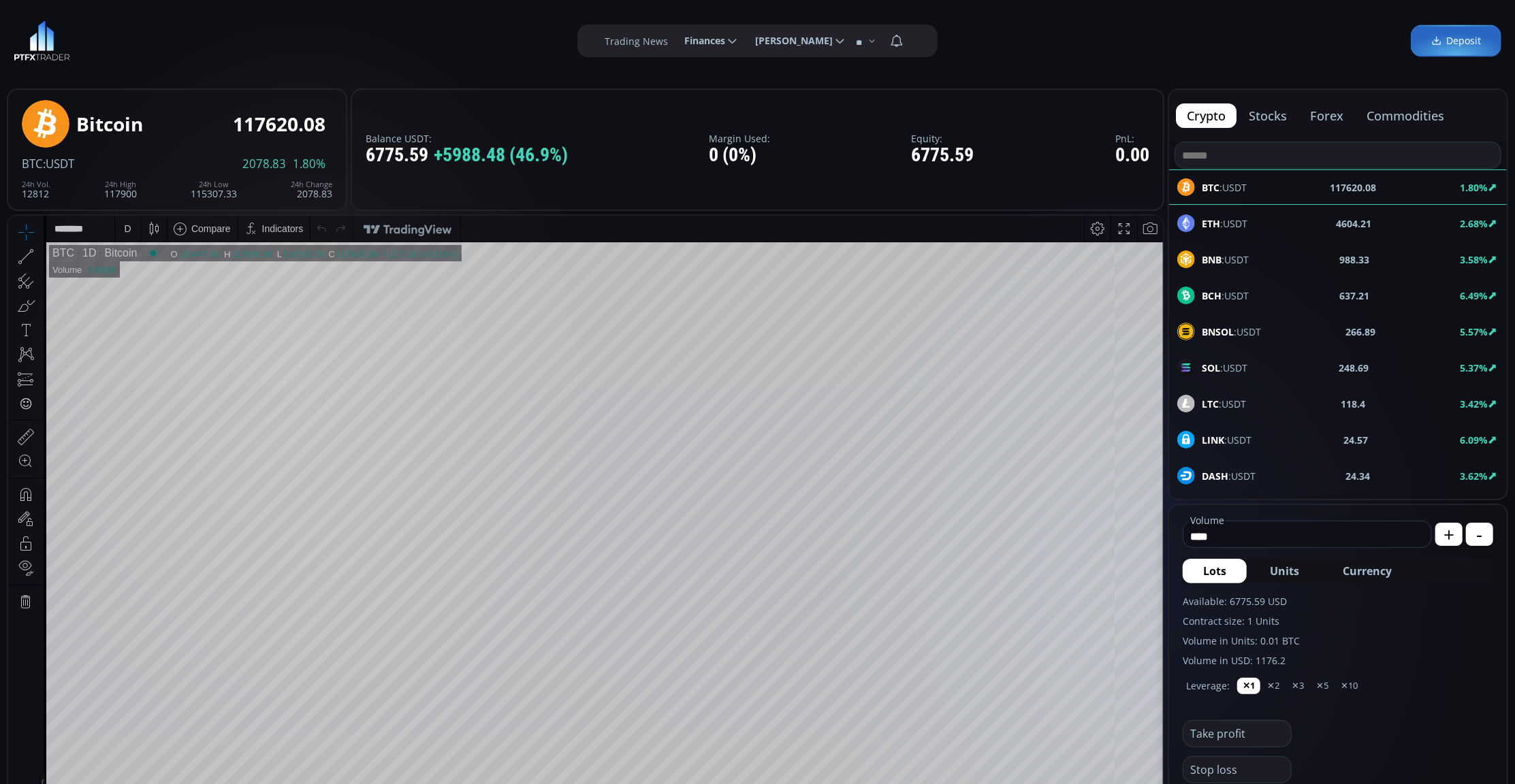
click at [1232, 262] on span "BNB :USDT" at bounding box center [1225, 259] width 47 height 14
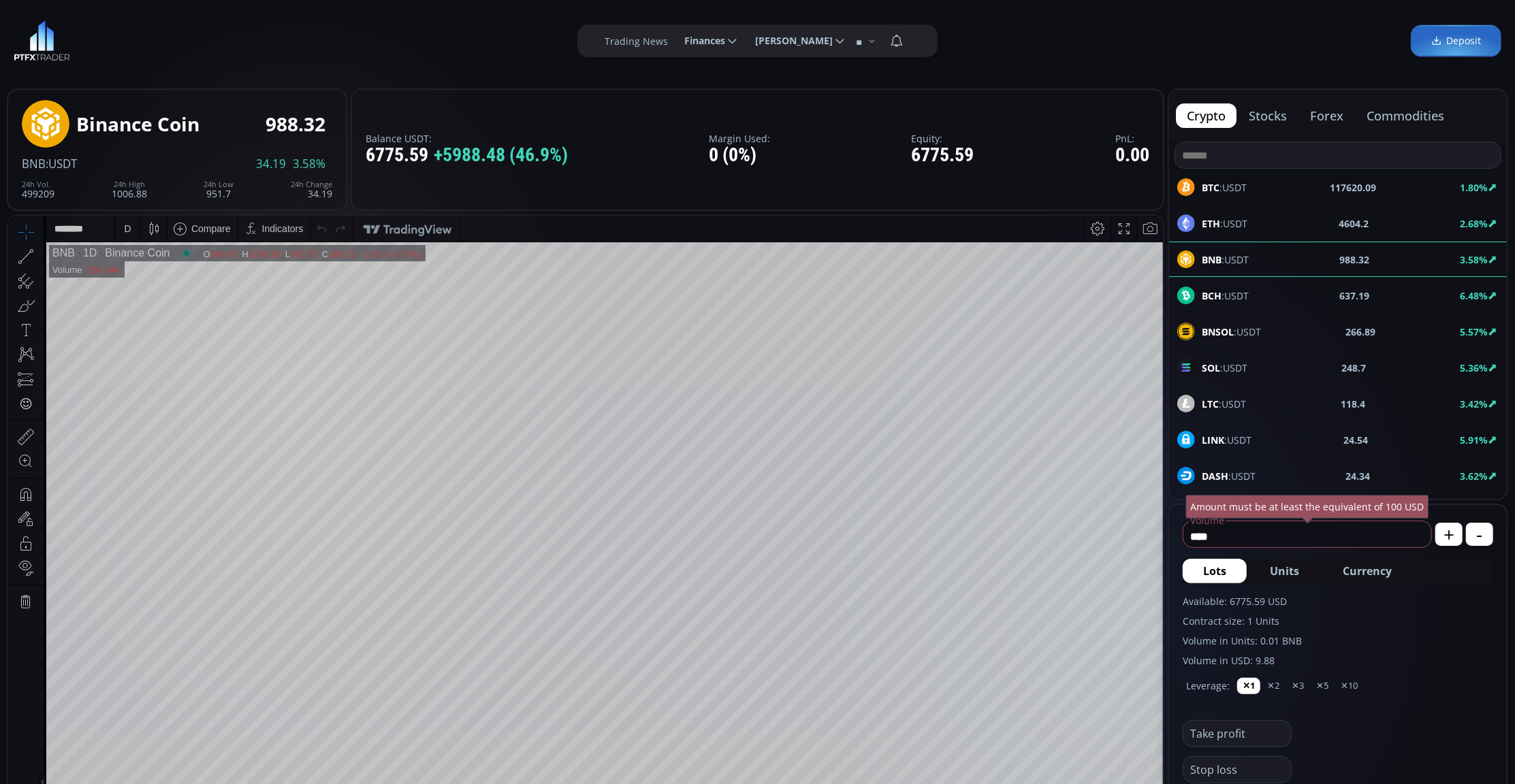
scroll to position [91, 0]
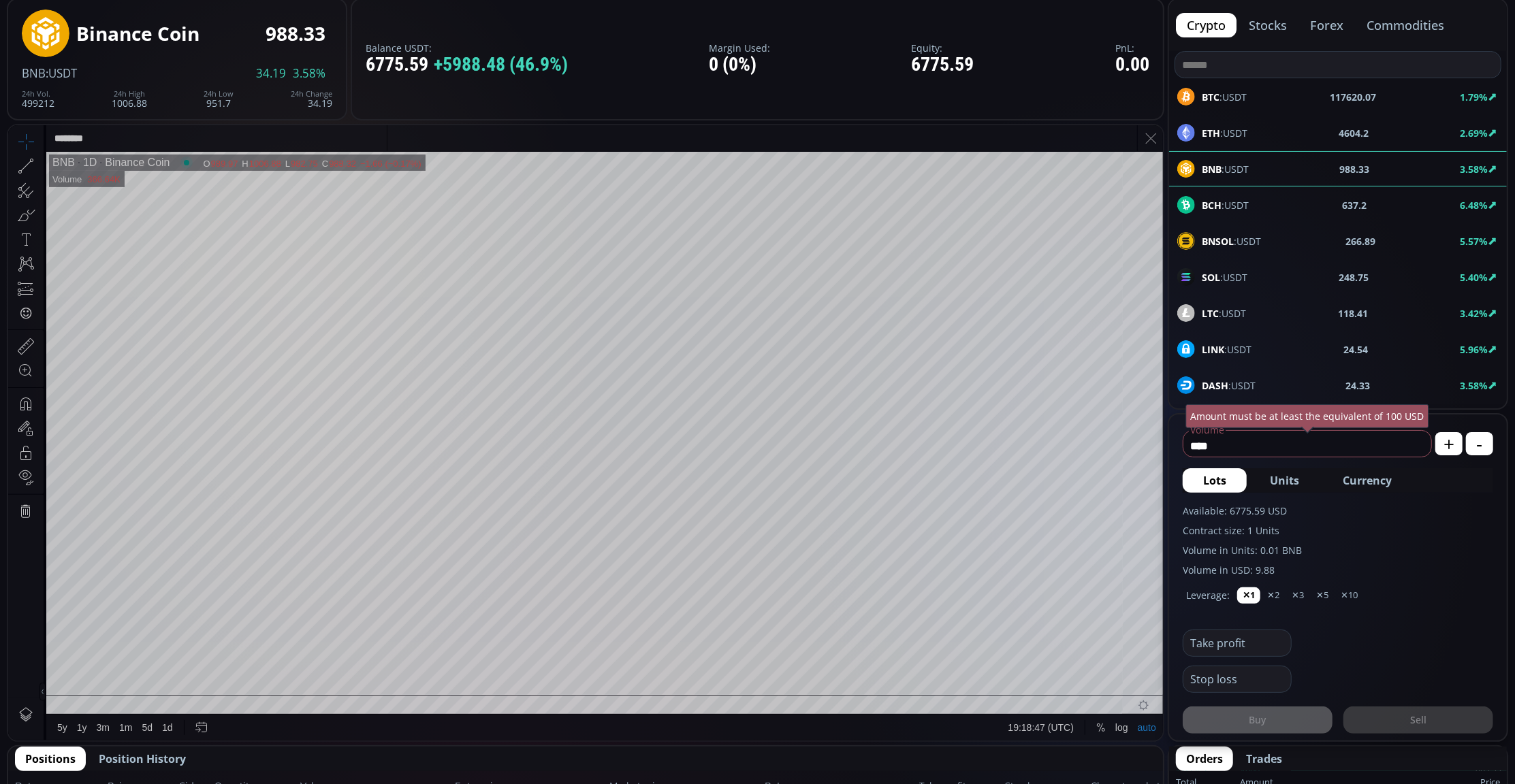
click at [109, 131] on input "********" at bounding box center [216, 137] width 340 height 26
click at [849, 25] on div "Balance USDT: 6775.59 +5988.48 (46.9%) Margin Used: 0 (0%) Equity: 6775.59 PnL:…" at bounding box center [758, 59] width 814 height 122
click at [131, 135] on div "D" at bounding box center [127, 137] width 12 height 26
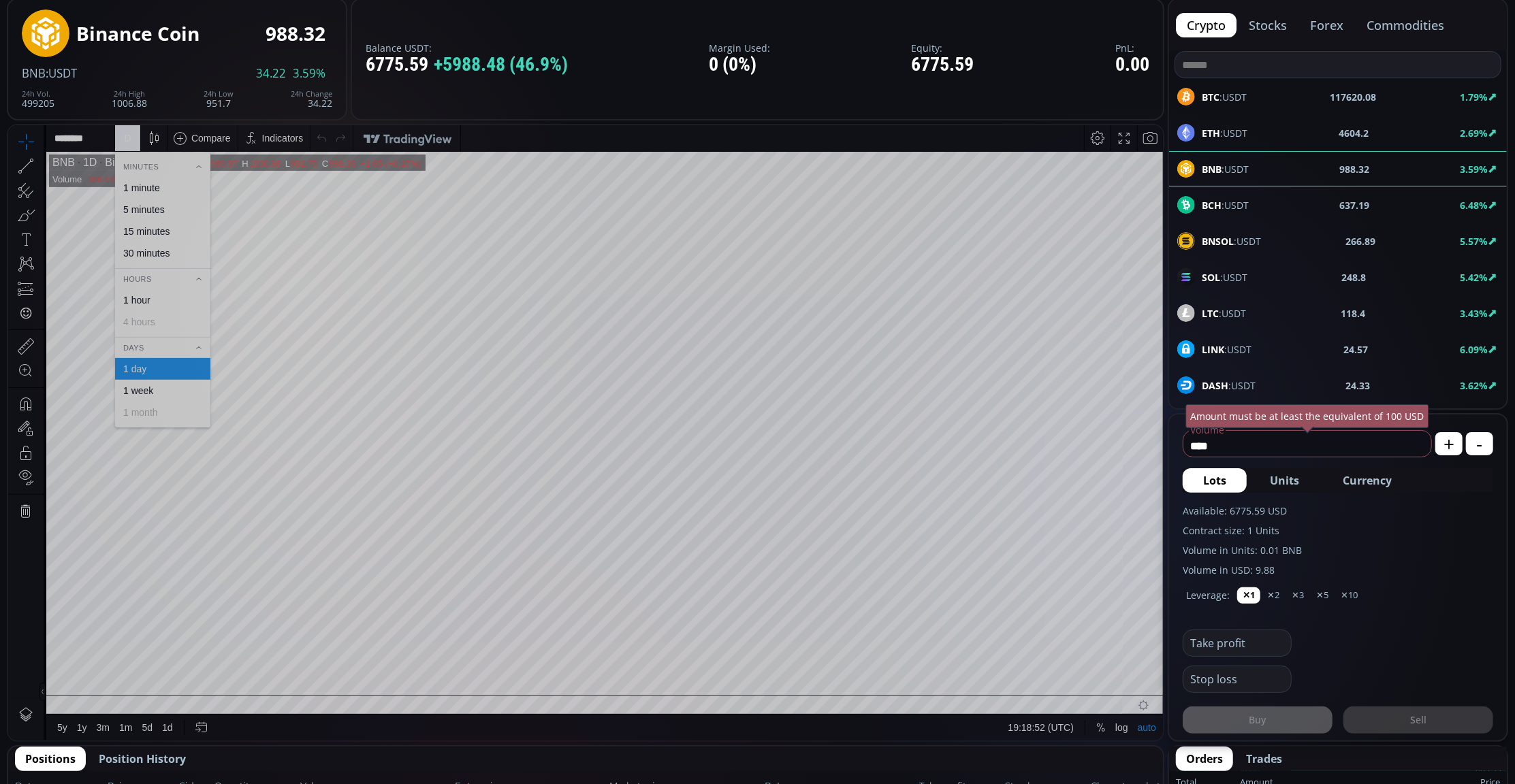
click at [147, 183] on div "1 minute" at bounding box center [141, 187] width 37 height 11
drag, startPoint x: 1251, startPoint y: 442, endPoint x: 1184, endPoint y: 453, distance: 67.9
click at [1184, 453] on input "****" at bounding box center [1304, 445] width 241 height 22
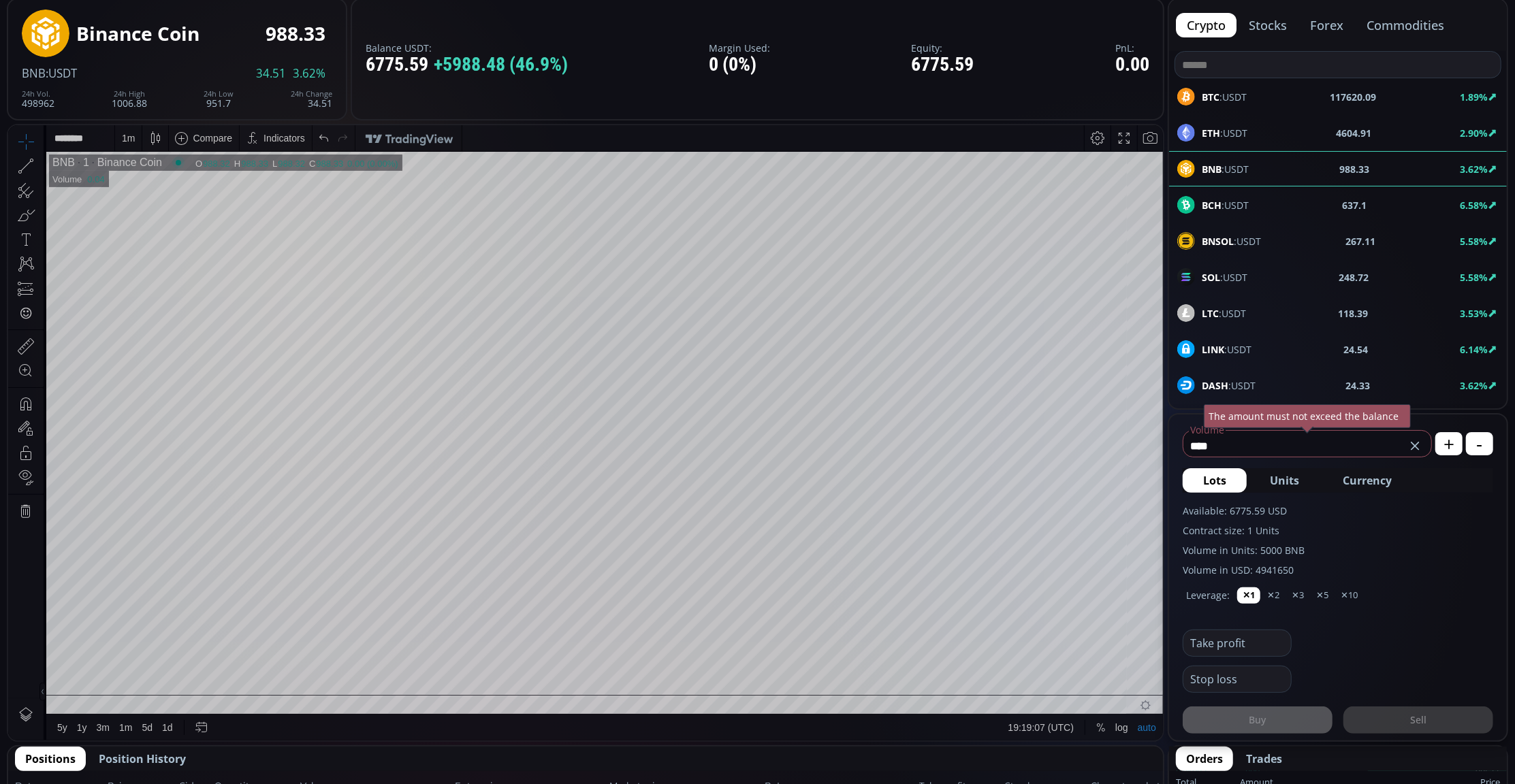
click at [1386, 491] on button "Currency" at bounding box center [1367, 480] width 90 height 24
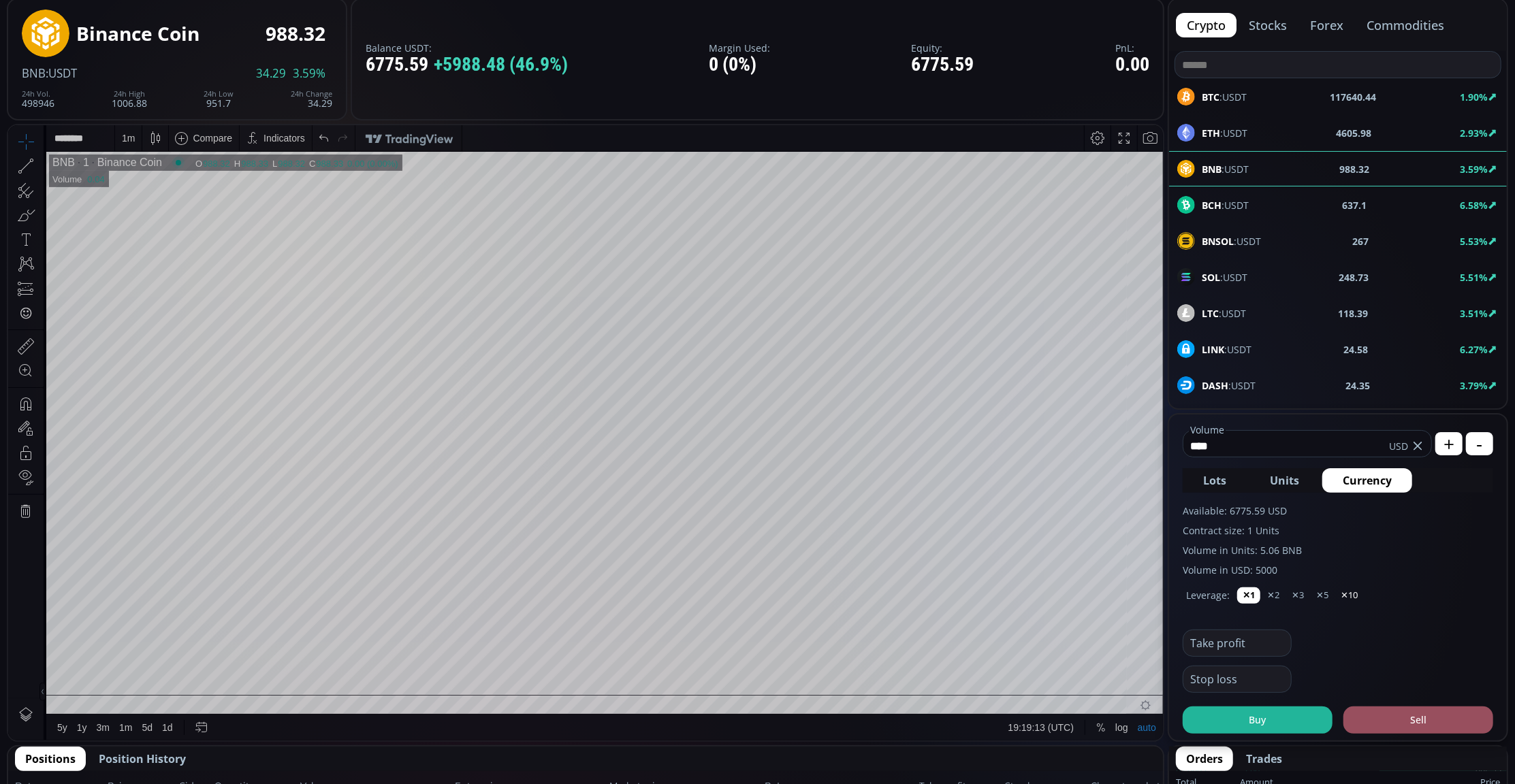
type input "****"
click at [1344, 597] on button "✕10" at bounding box center [1349, 595] width 28 height 16
click at [1295, 589] on button "✕3" at bounding box center [1298, 595] width 23 height 16
click at [1319, 588] on button "✕5" at bounding box center [1322, 595] width 23 height 16
click at [1418, 711] on button "Sell" at bounding box center [1418, 720] width 150 height 27
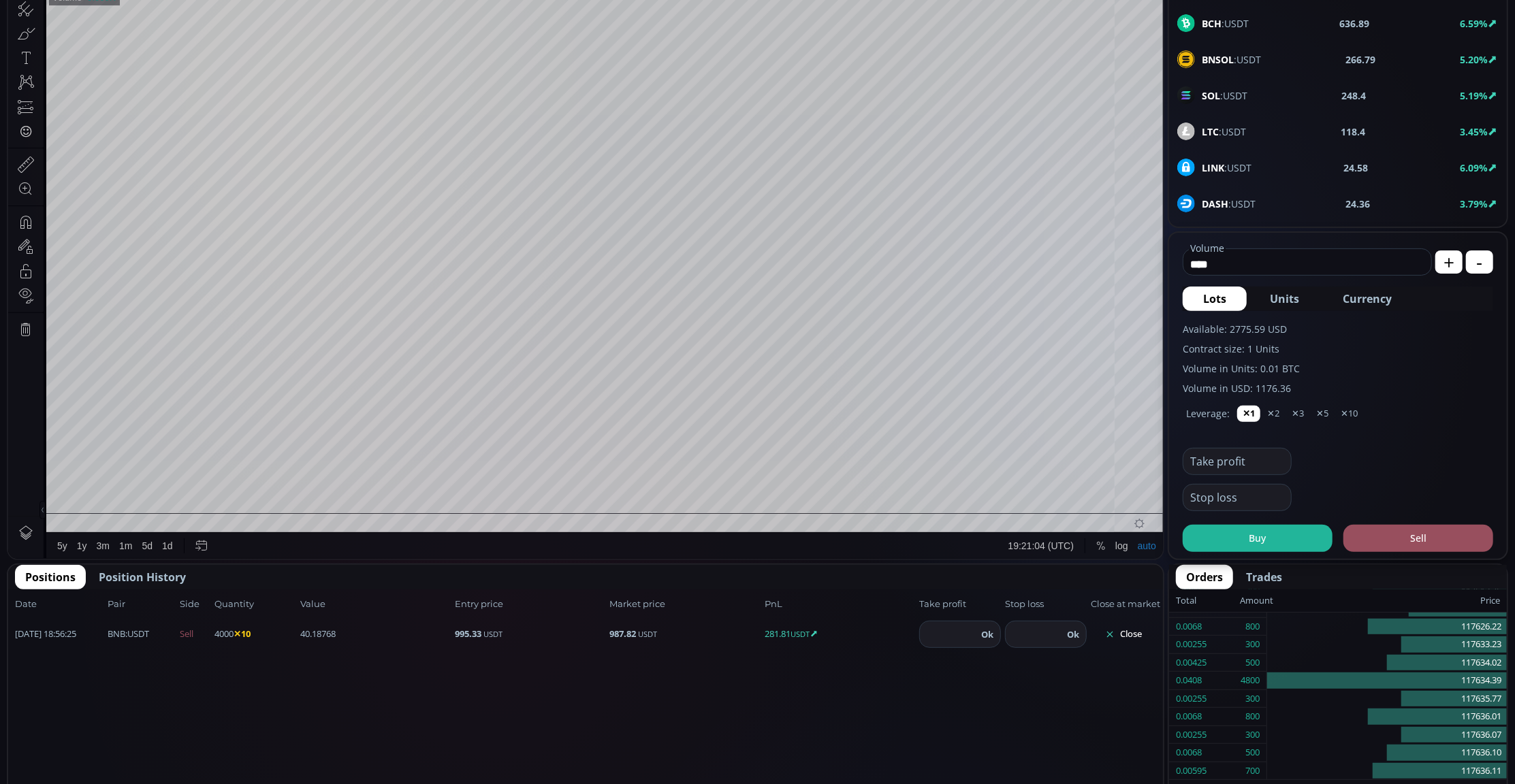
scroll to position [363, 0]
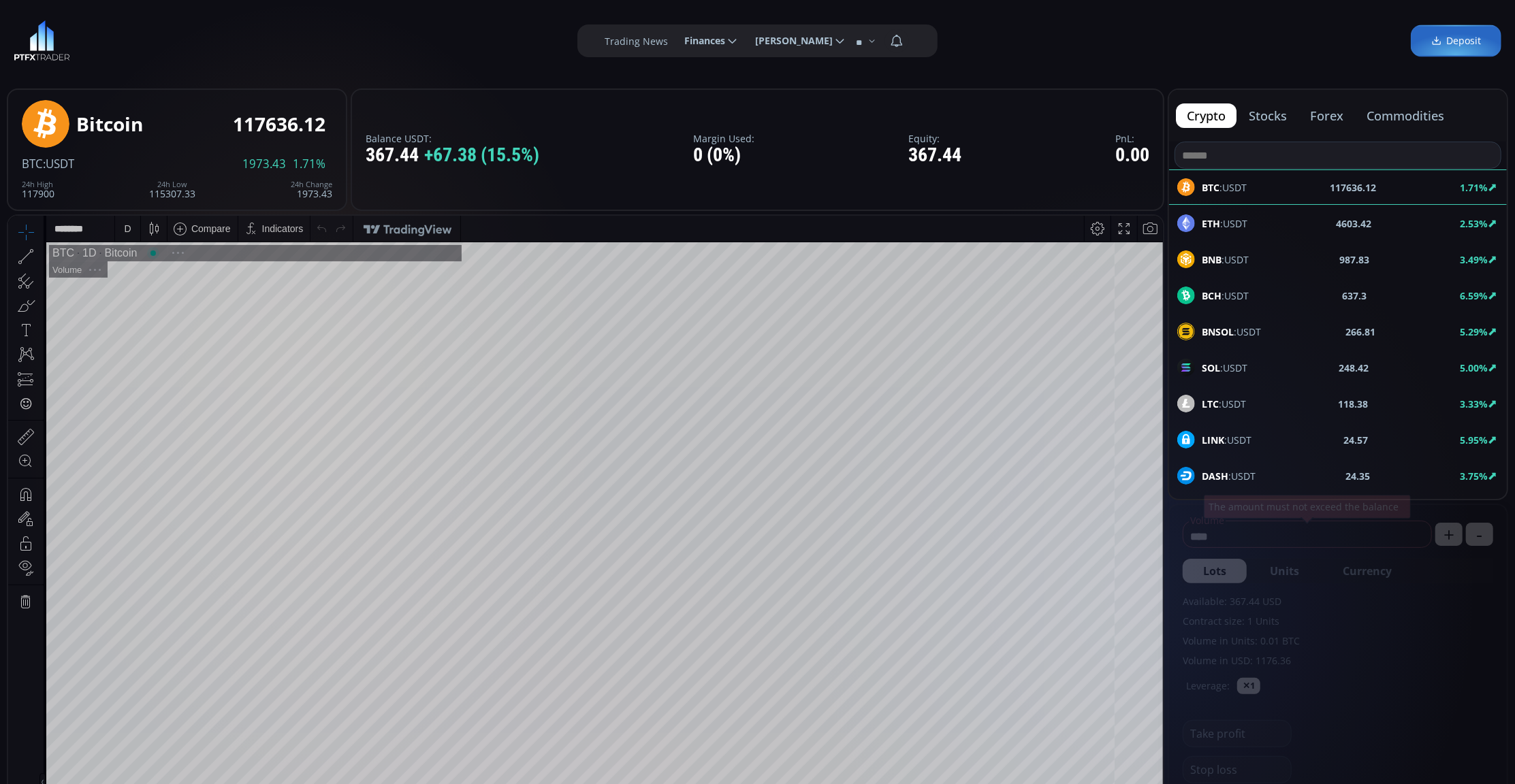
scroll to position [194, 0]
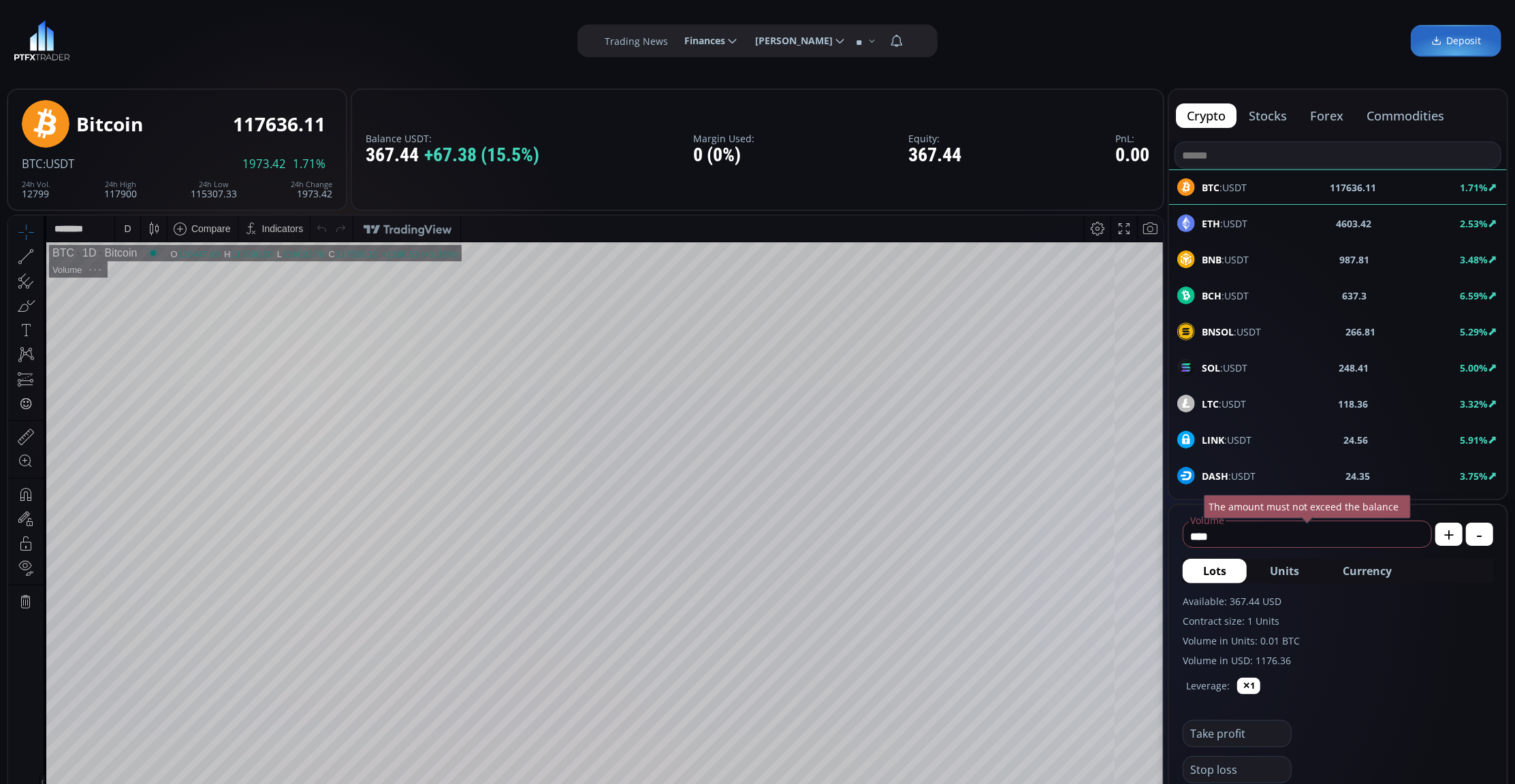
click at [1221, 249] on div "BNB :USDT 987.81 3.48%" at bounding box center [1337, 259] width 338 height 36
click at [1381, 580] on button "Currency" at bounding box center [1367, 571] width 90 height 24
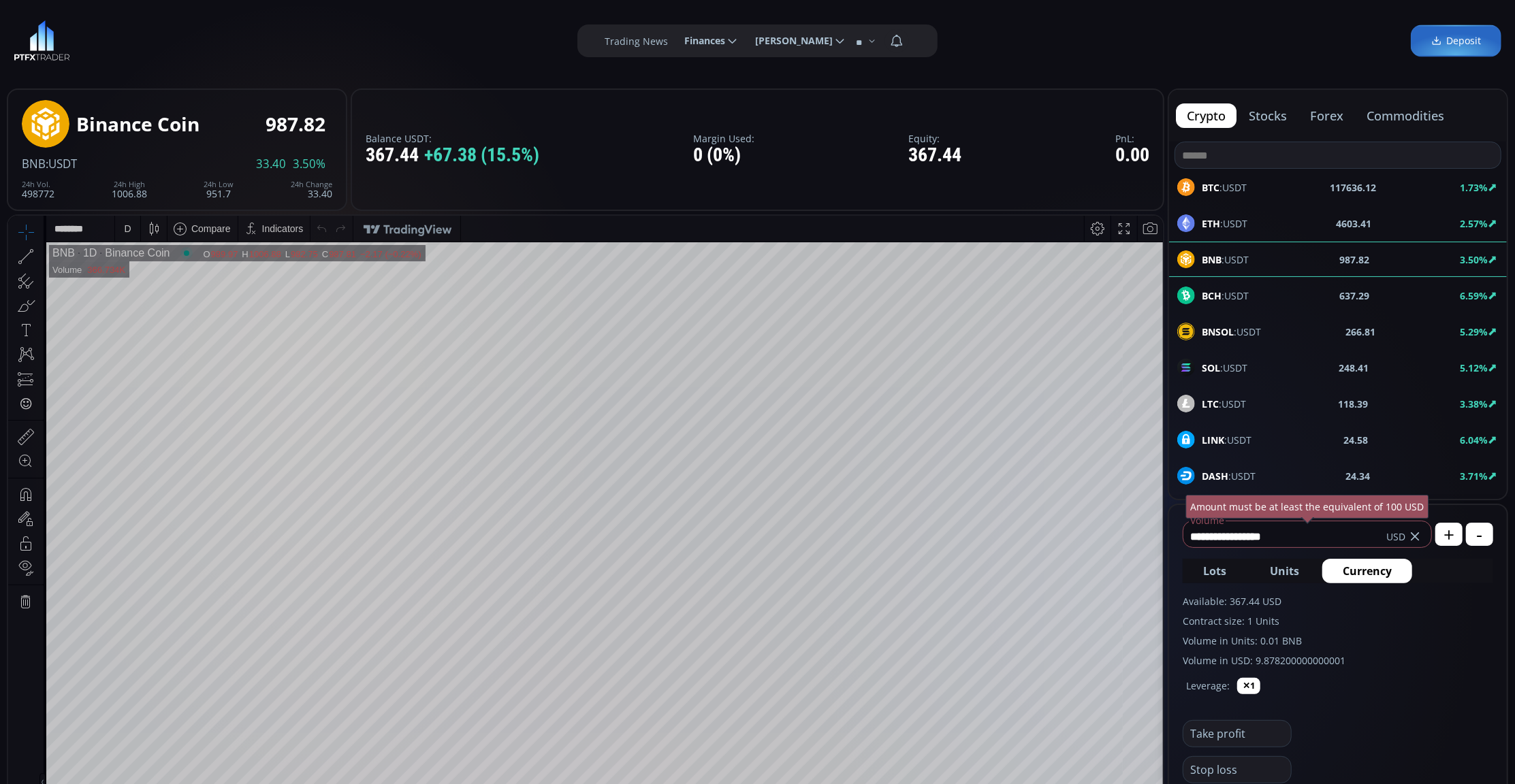
drag, startPoint x: 1316, startPoint y: 531, endPoint x: 1163, endPoint y: 553, distance: 154.6
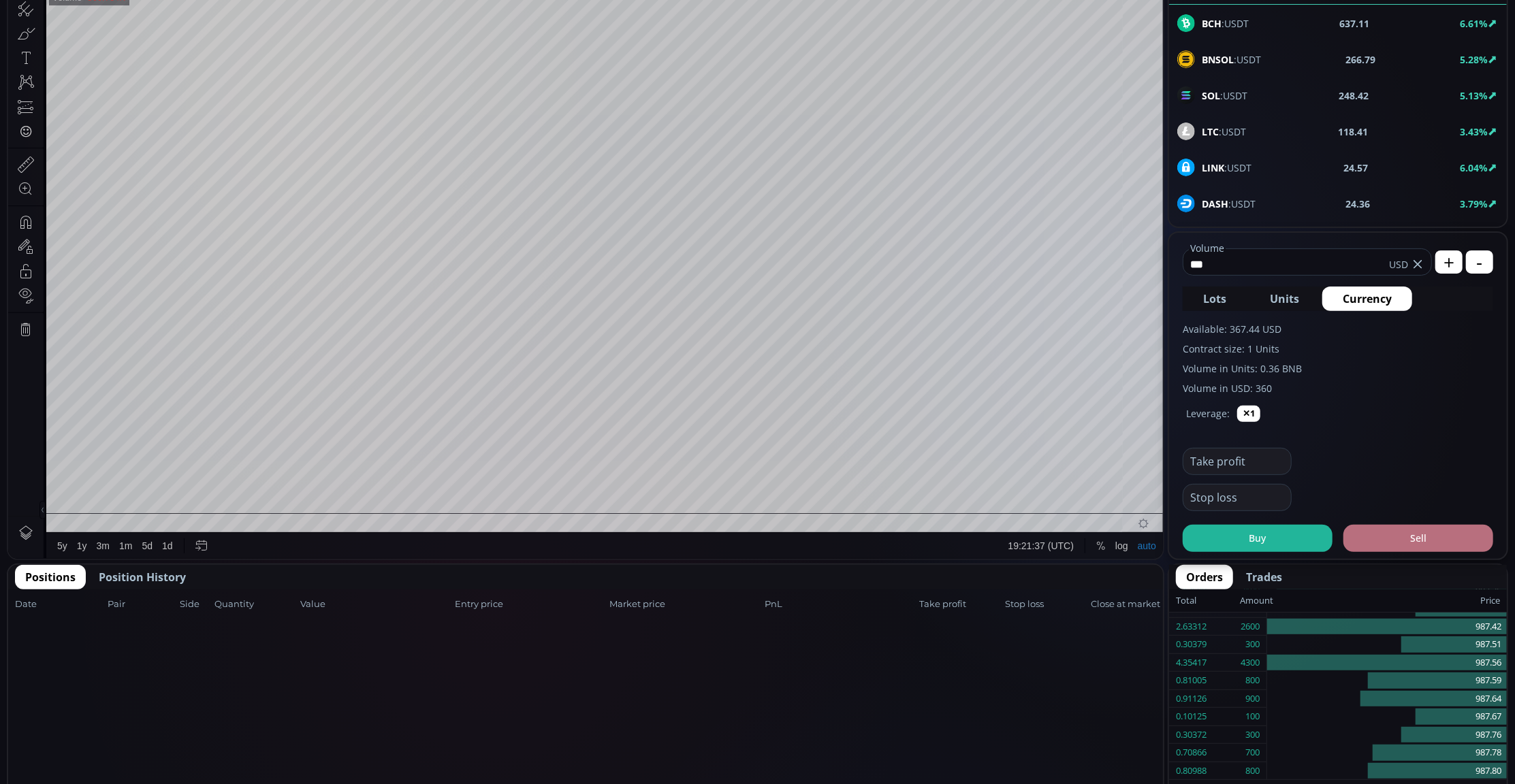
type input "***"
click at [1418, 528] on button "Sell" at bounding box center [1418, 538] width 150 height 27
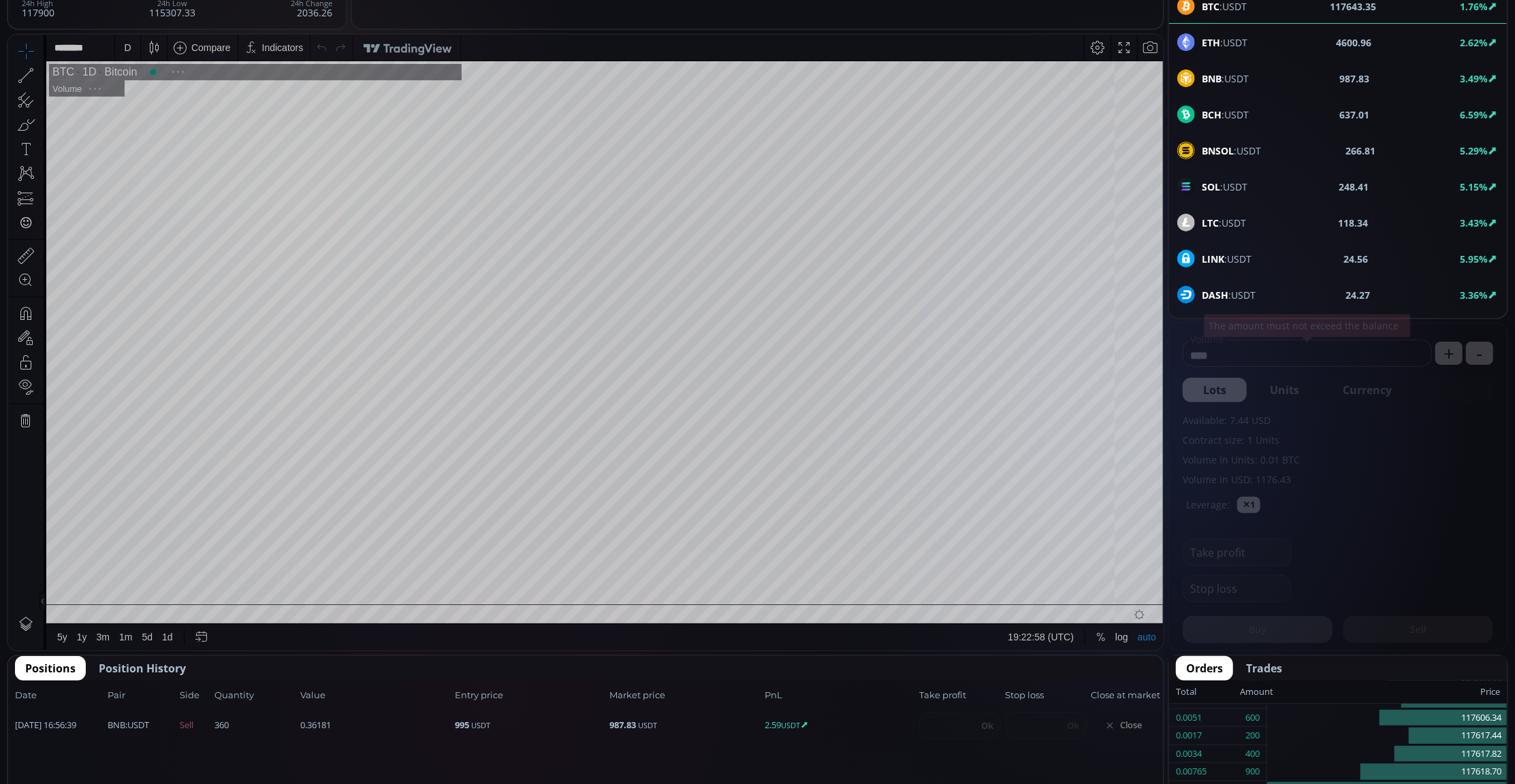
scroll to position [273, 0]
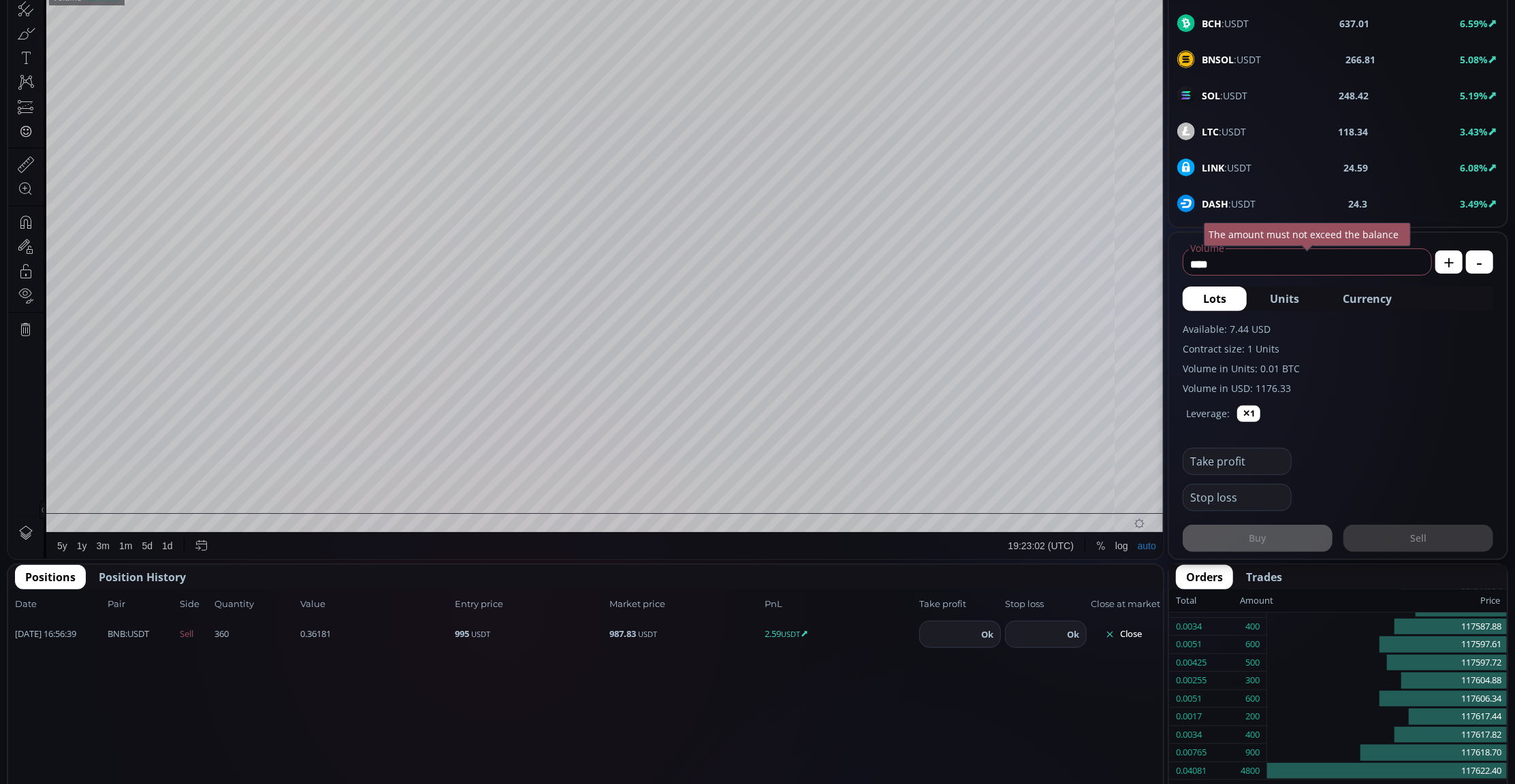
click at [1130, 630] on button "Close" at bounding box center [1123, 634] width 65 height 22
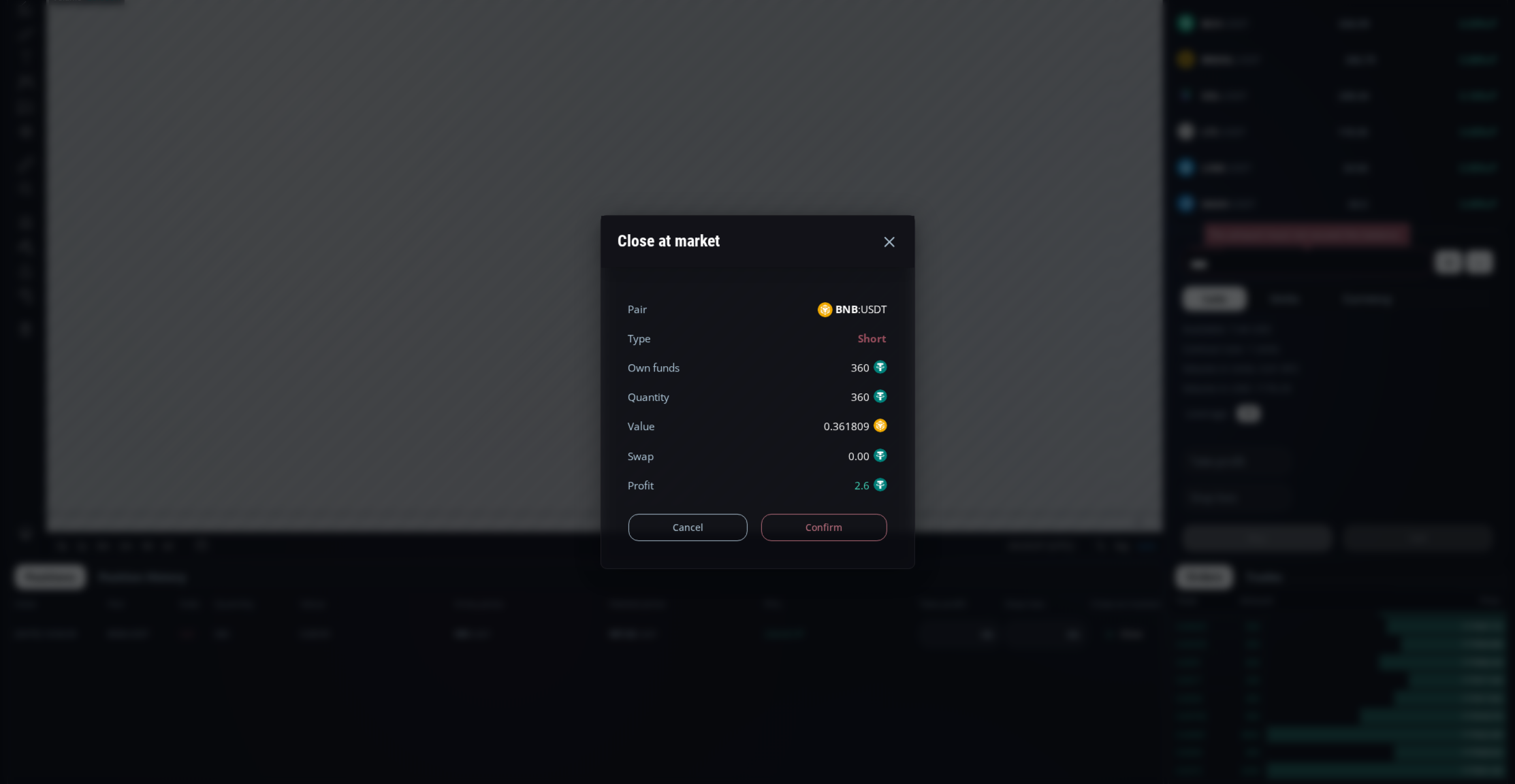
click at [817, 518] on button "Confirm" at bounding box center [824, 527] width 126 height 27
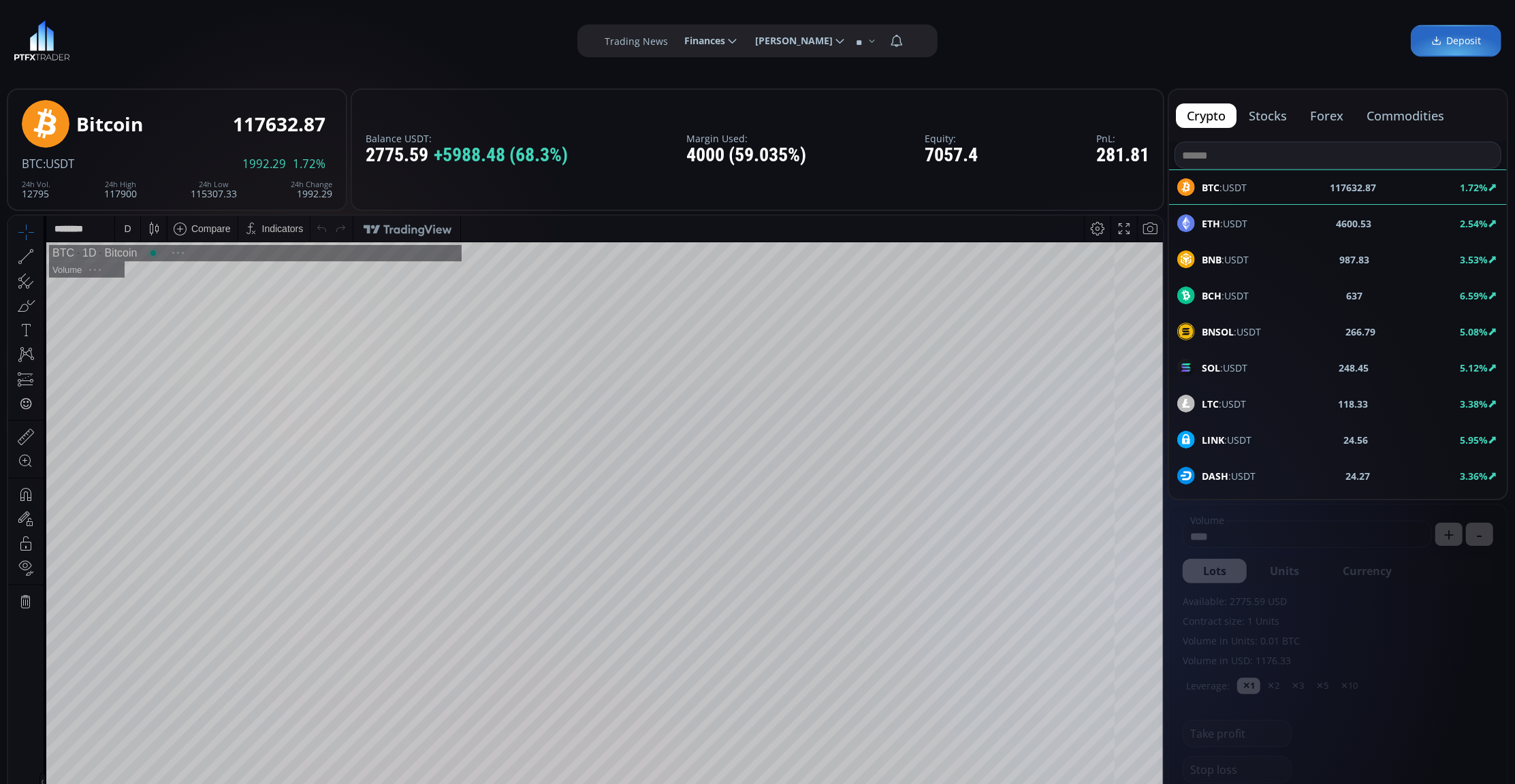
scroll to position [273, 0]
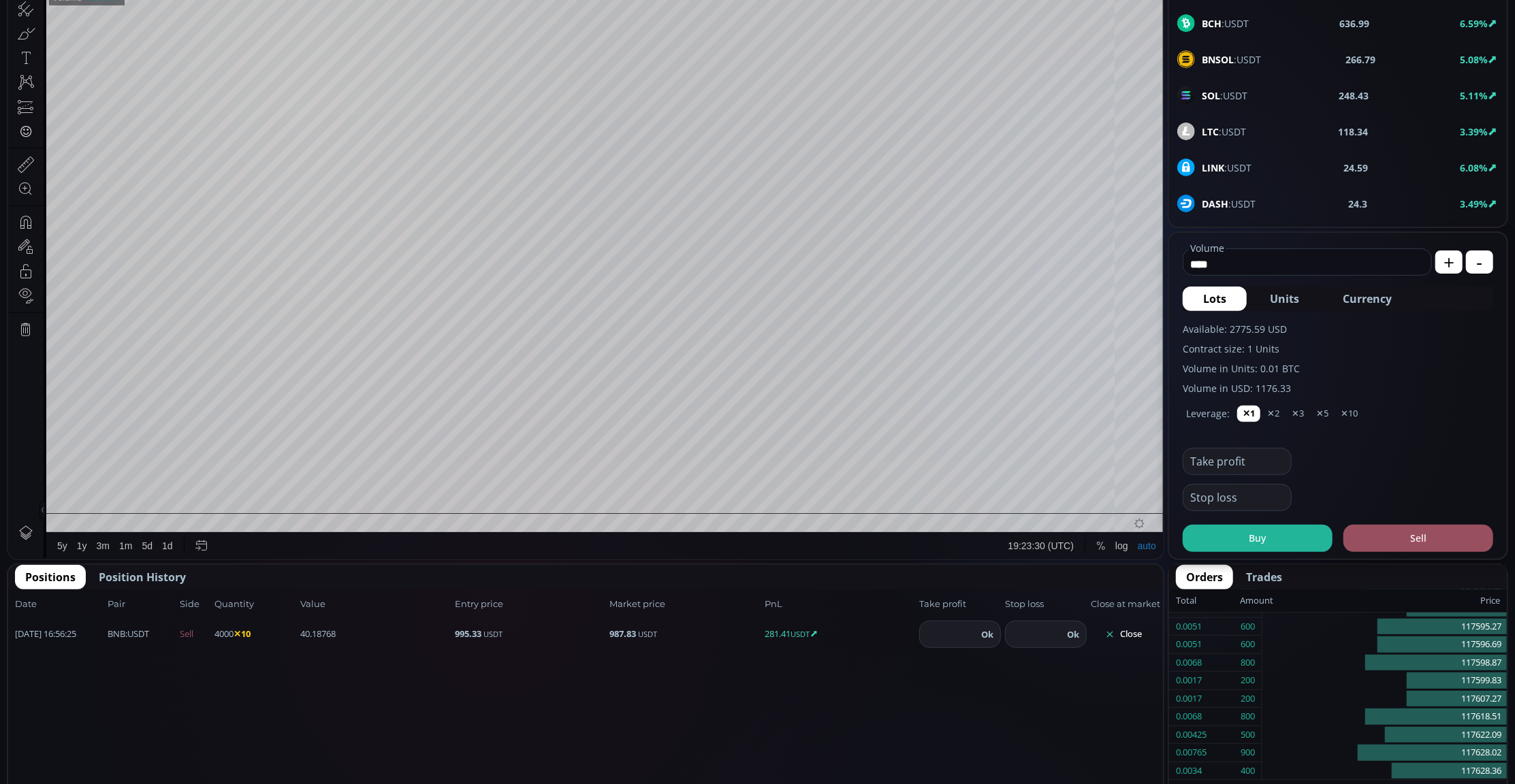
click at [1139, 629] on button "Close" at bounding box center [1123, 634] width 65 height 22
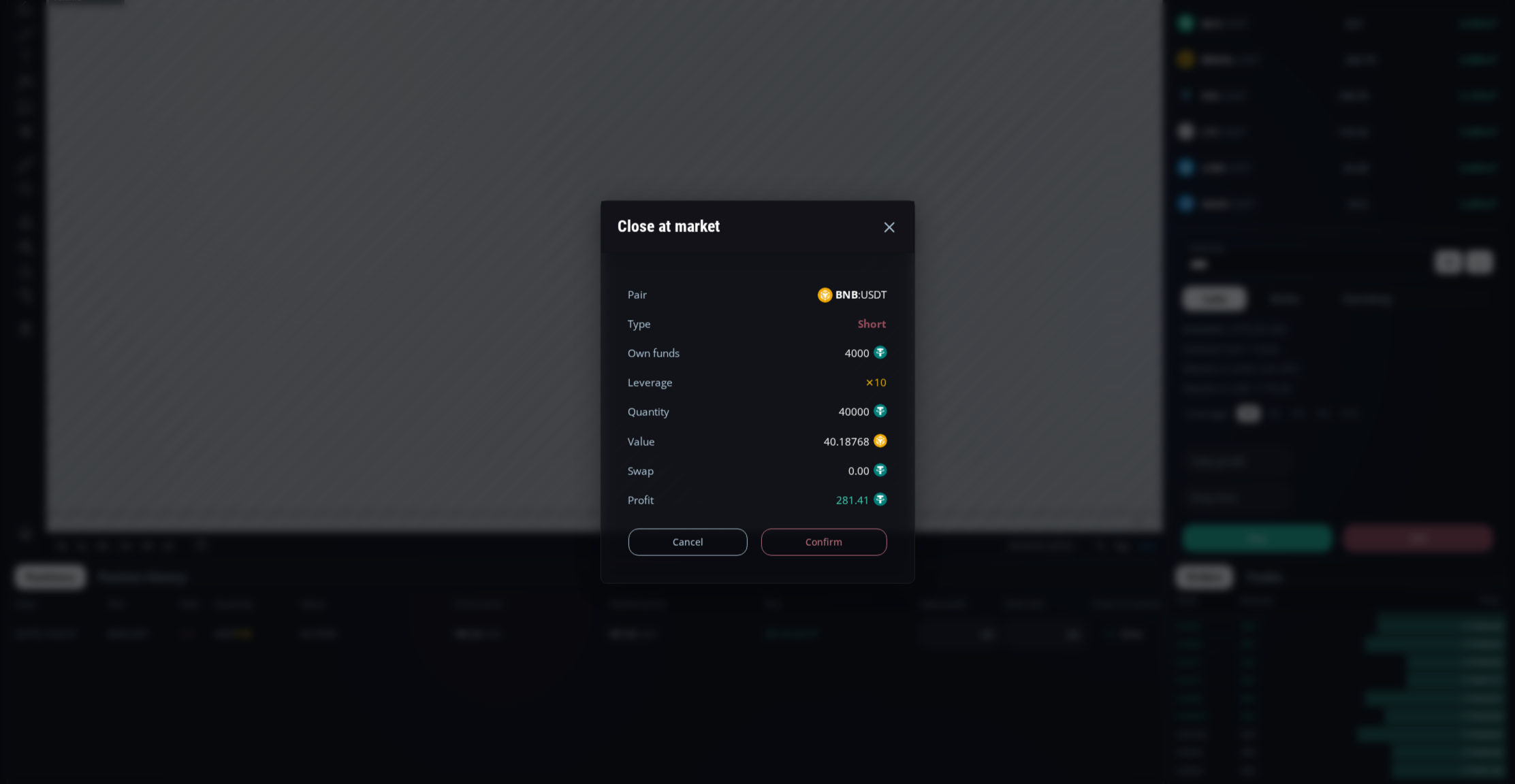
click at [820, 537] on button "Confirm" at bounding box center [824, 542] width 126 height 27
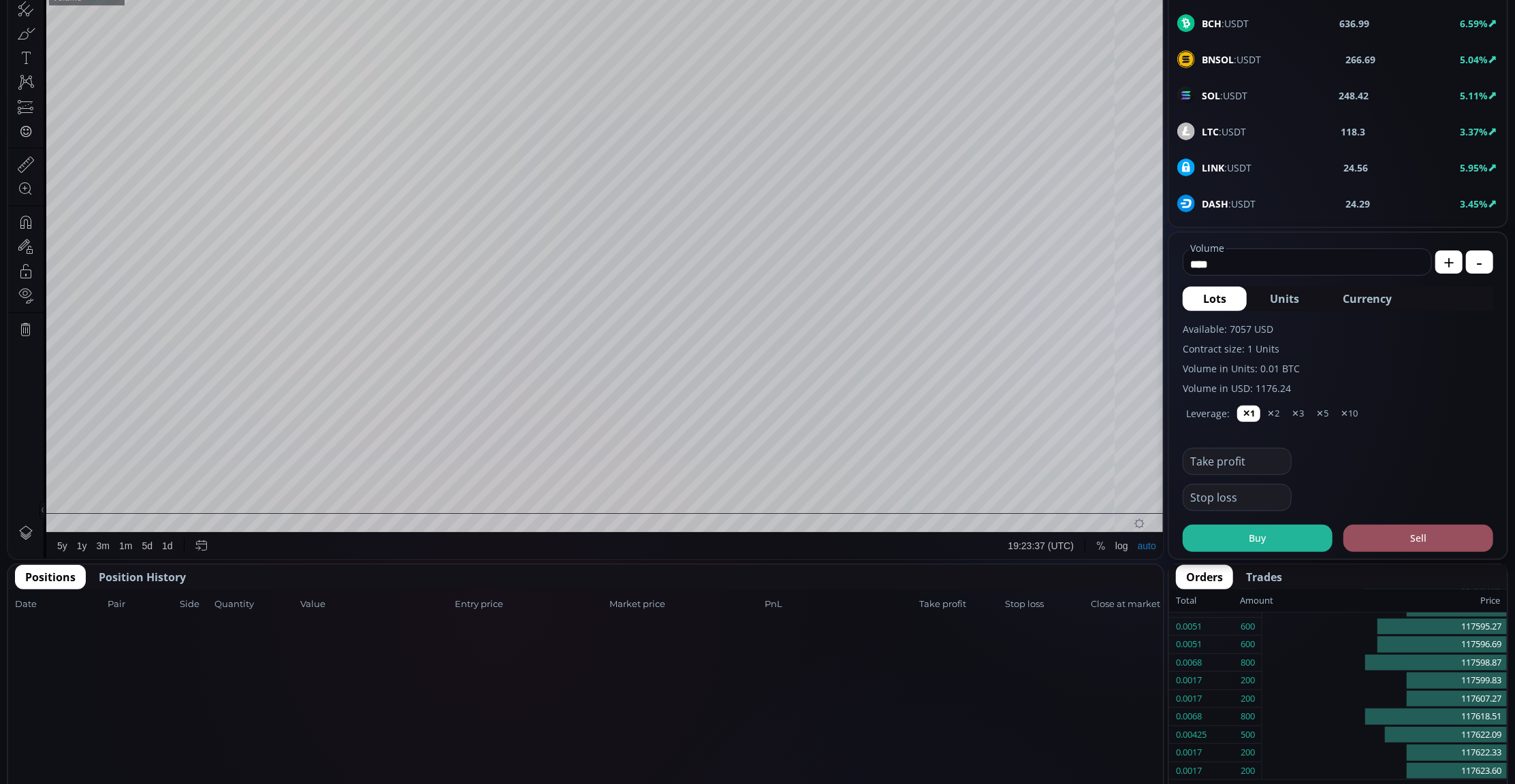
scroll to position [363, 0]
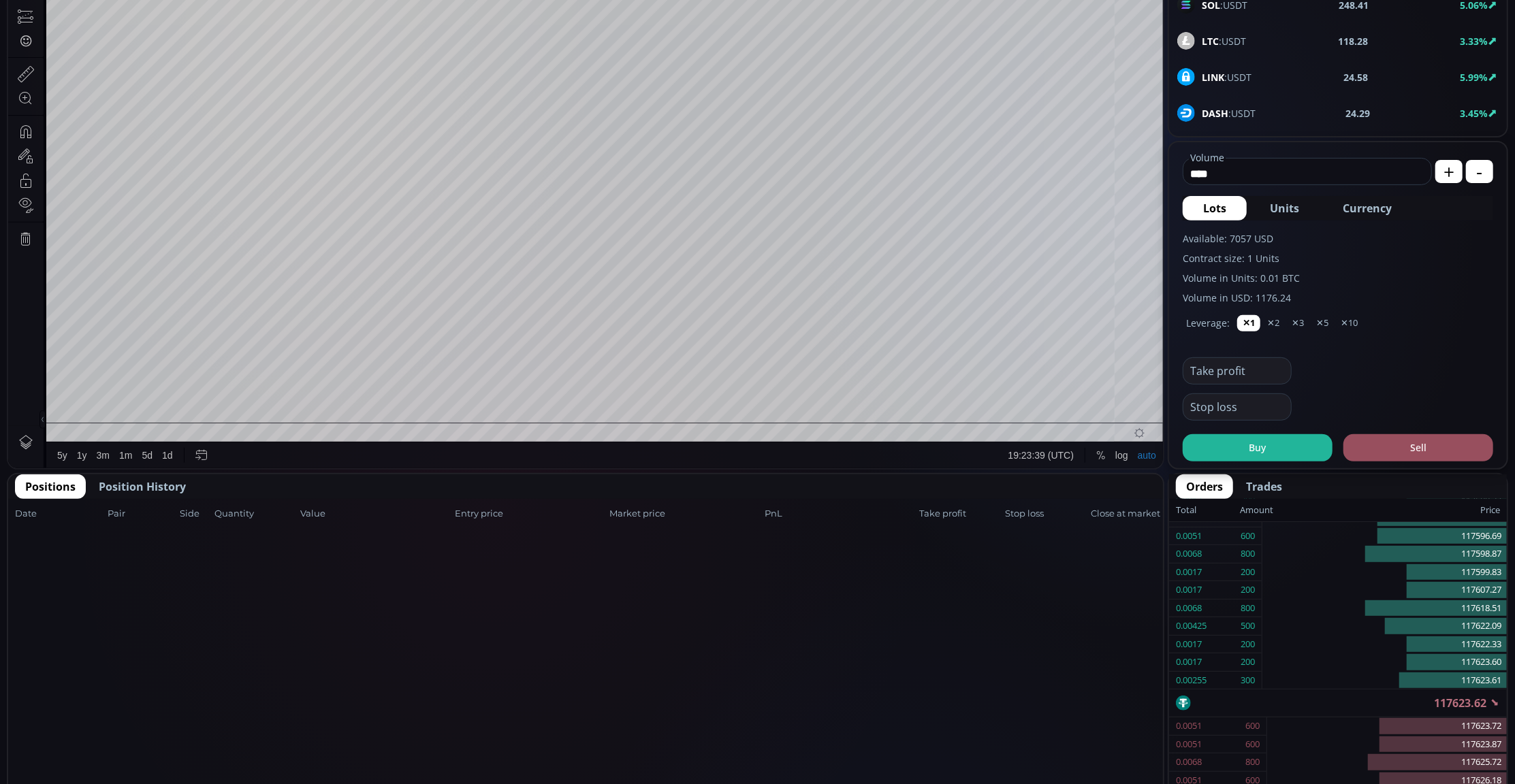
click at [128, 490] on span "Position History" at bounding box center [142, 486] width 87 height 16
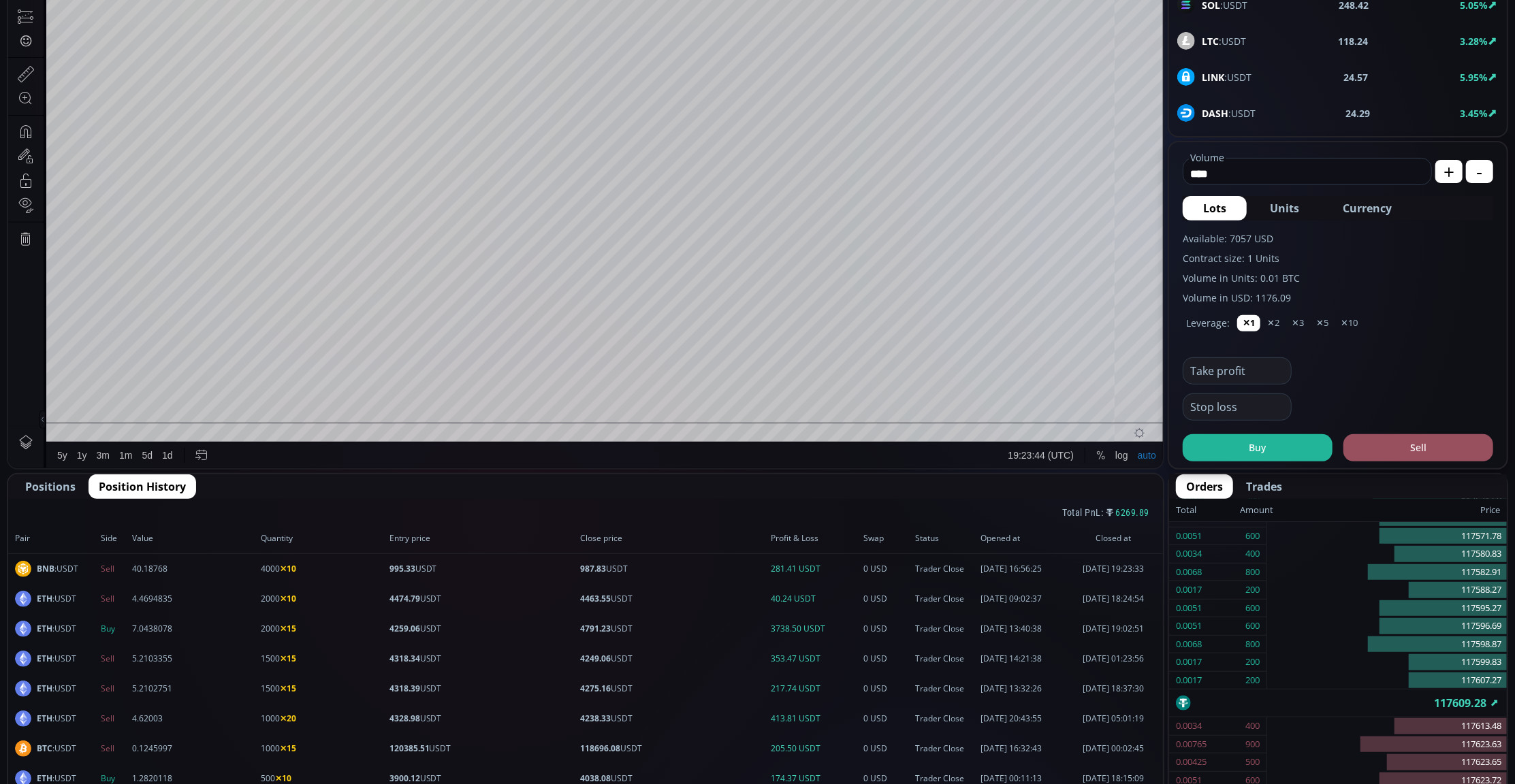
scroll to position [91, 0]
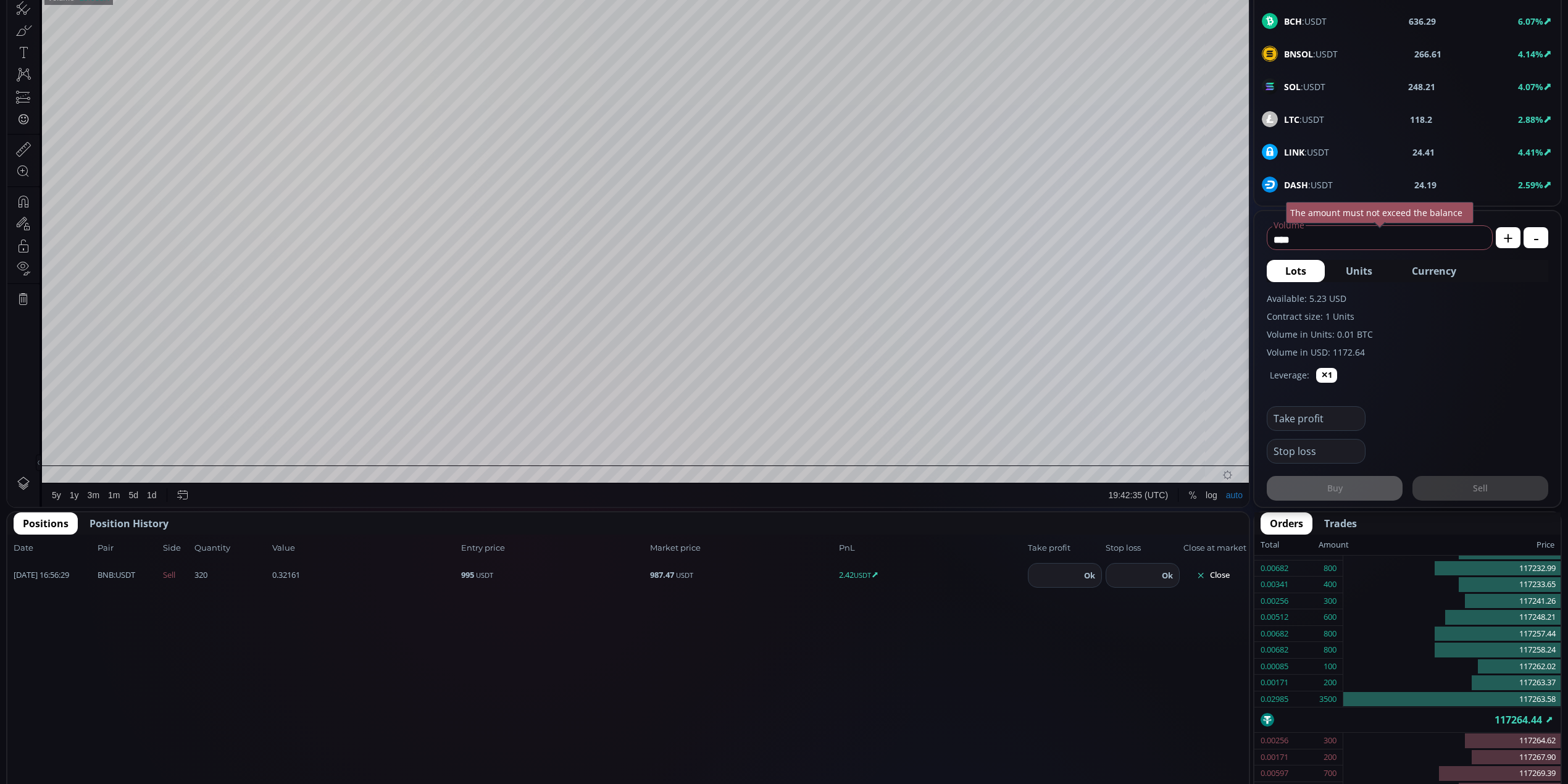
scroll to position [82, 0]
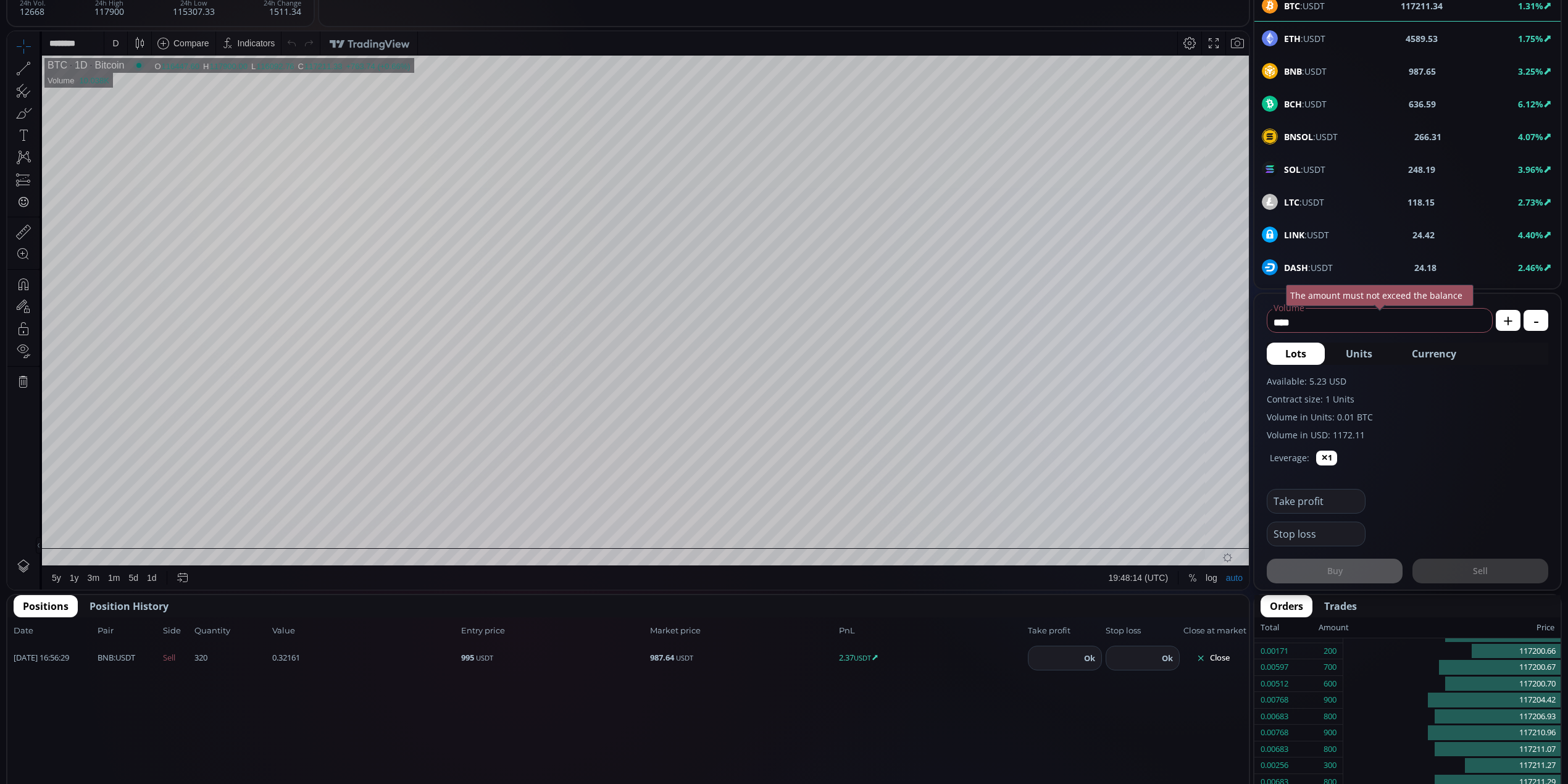
scroll to position [82, 0]
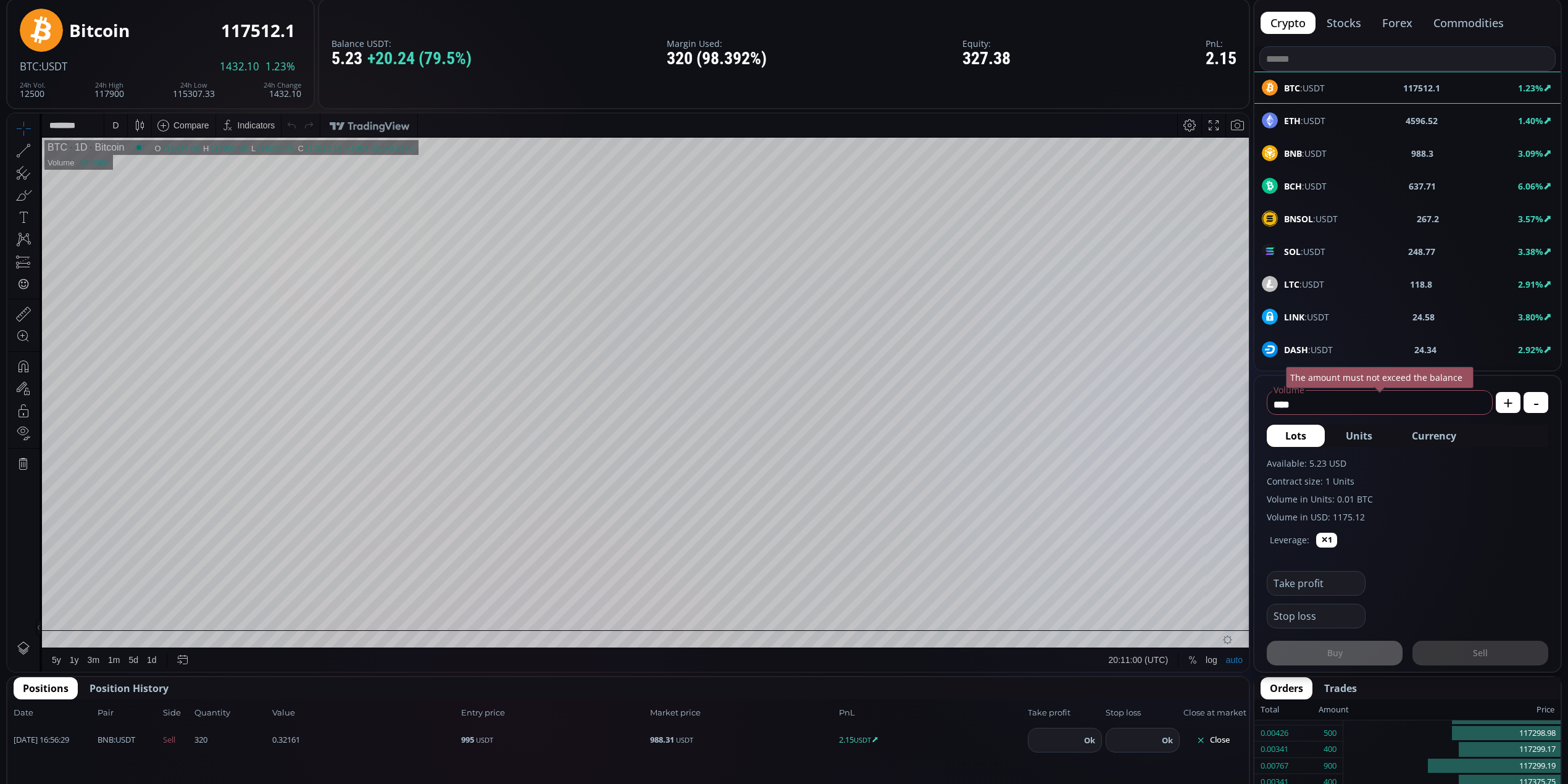
click at [1324, 148] on span "BNB :USDT" at bounding box center [1305, 153] width 42 height 13
click at [120, 125] on div "D" at bounding box center [115, 125] width 11 height 23
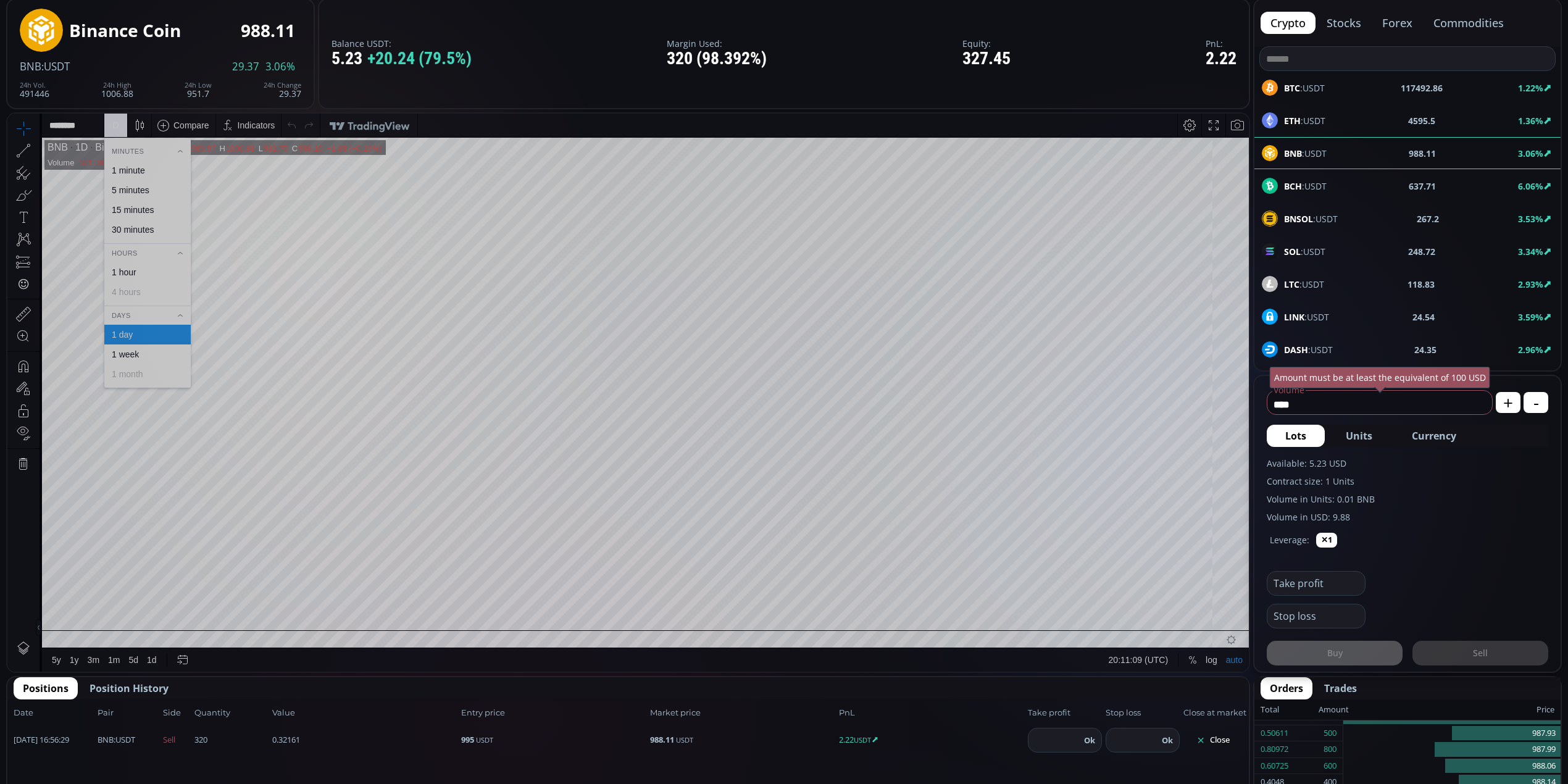
click at [172, 276] on div "1 hour" at bounding box center [146, 273] width 75 height 10
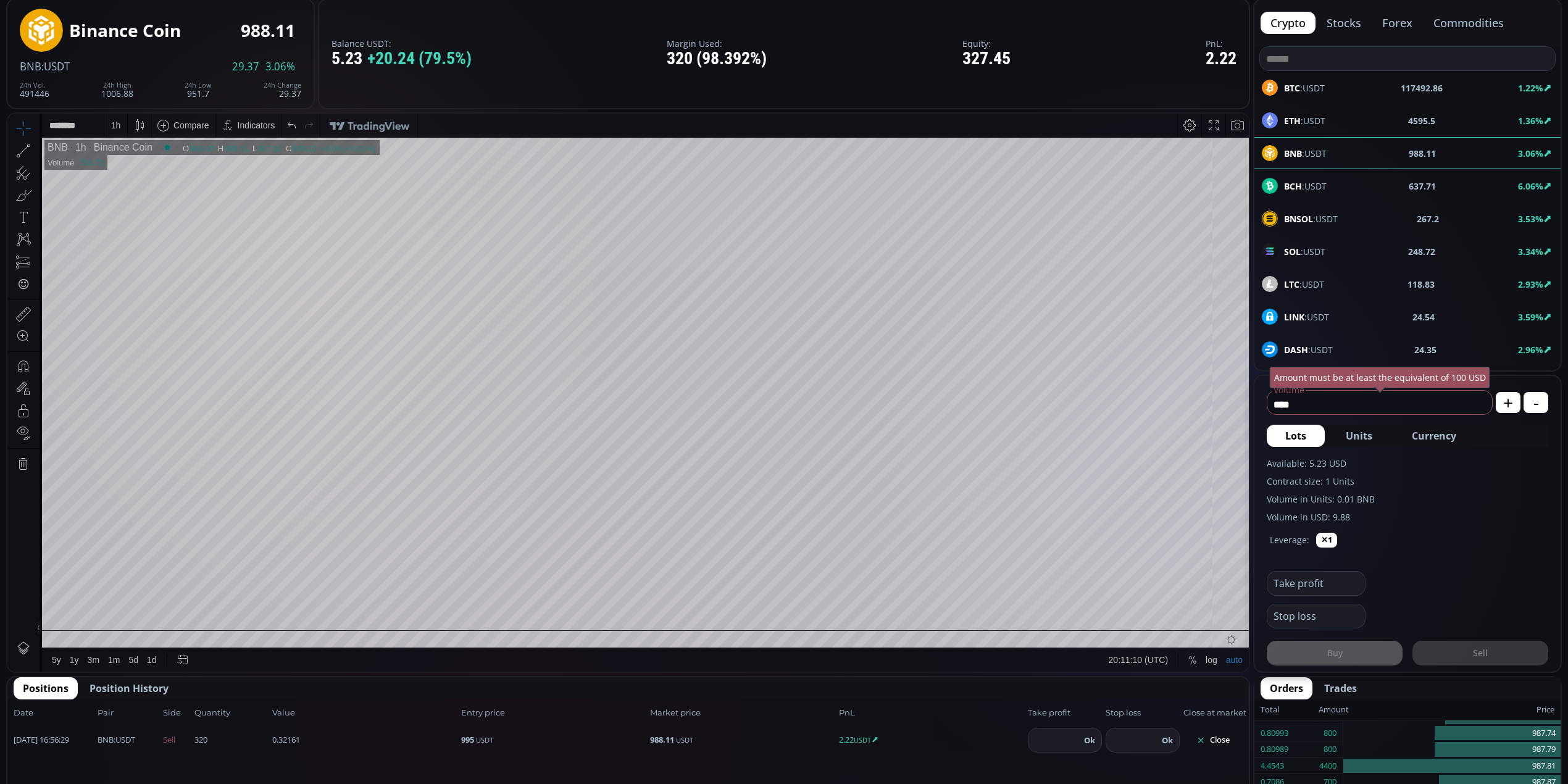
click at [115, 128] on div "1 h" at bounding box center [116, 125] width 10 height 10
click at [152, 234] on div "30 minutes" at bounding box center [132, 229] width 42 height 10
click at [106, 115] on div "30 m" at bounding box center [119, 125] width 29 height 23
click at [157, 207] on div "15 minutes" at bounding box center [146, 210] width 75 height 10
click at [120, 122] on div "15 m" at bounding box center [119, 125] width 16 height 10
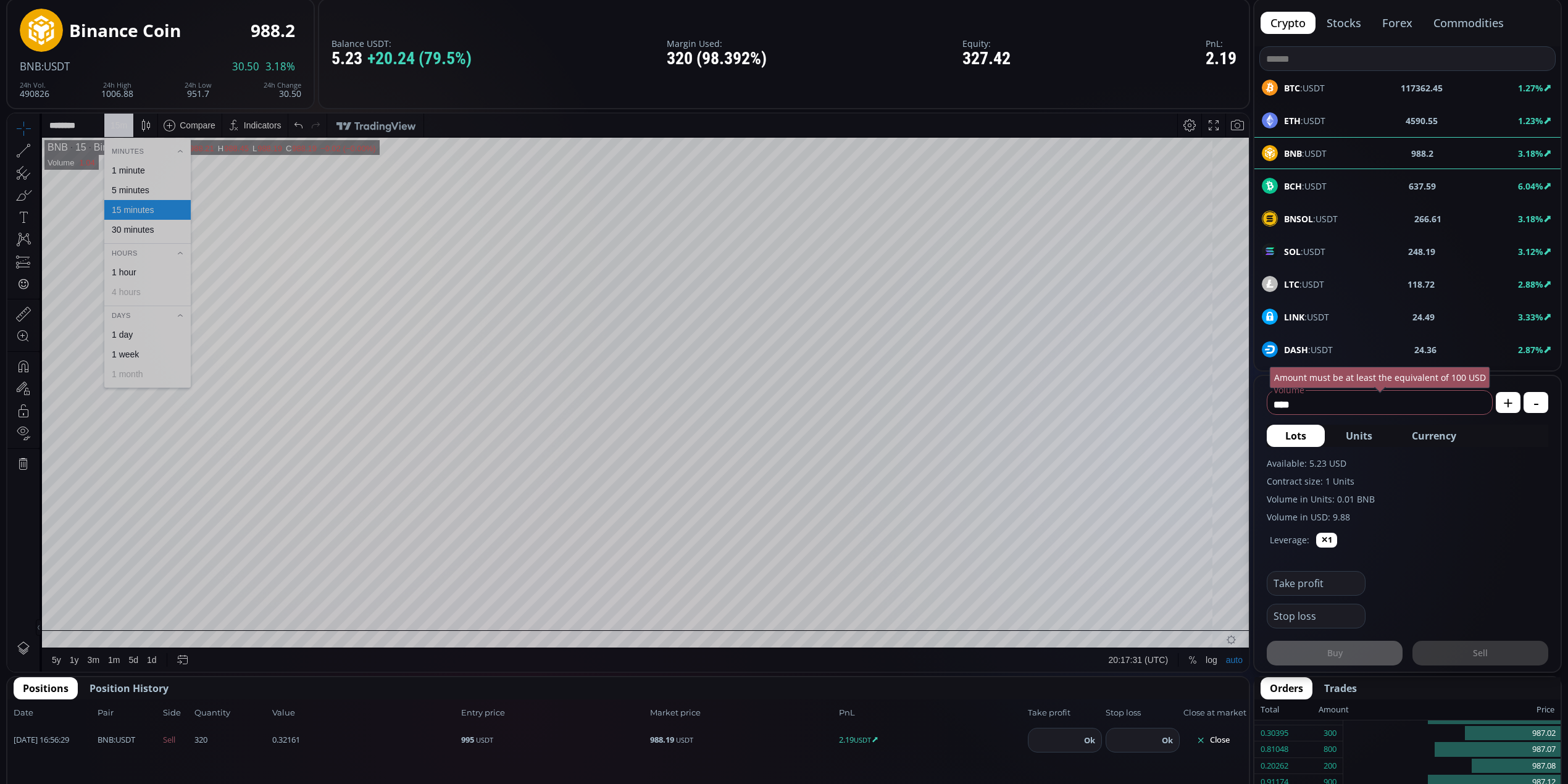
click at [146, 192] on div "5 minutes" at bounding box center [130, 190] width 37 height 10
click at [112, 128] on div "5 m" at bounding box center [116, 125] width 12 height 10
click at [134, 161] on div "1 minute" at bounding box center [148, 170] width 86 height 20
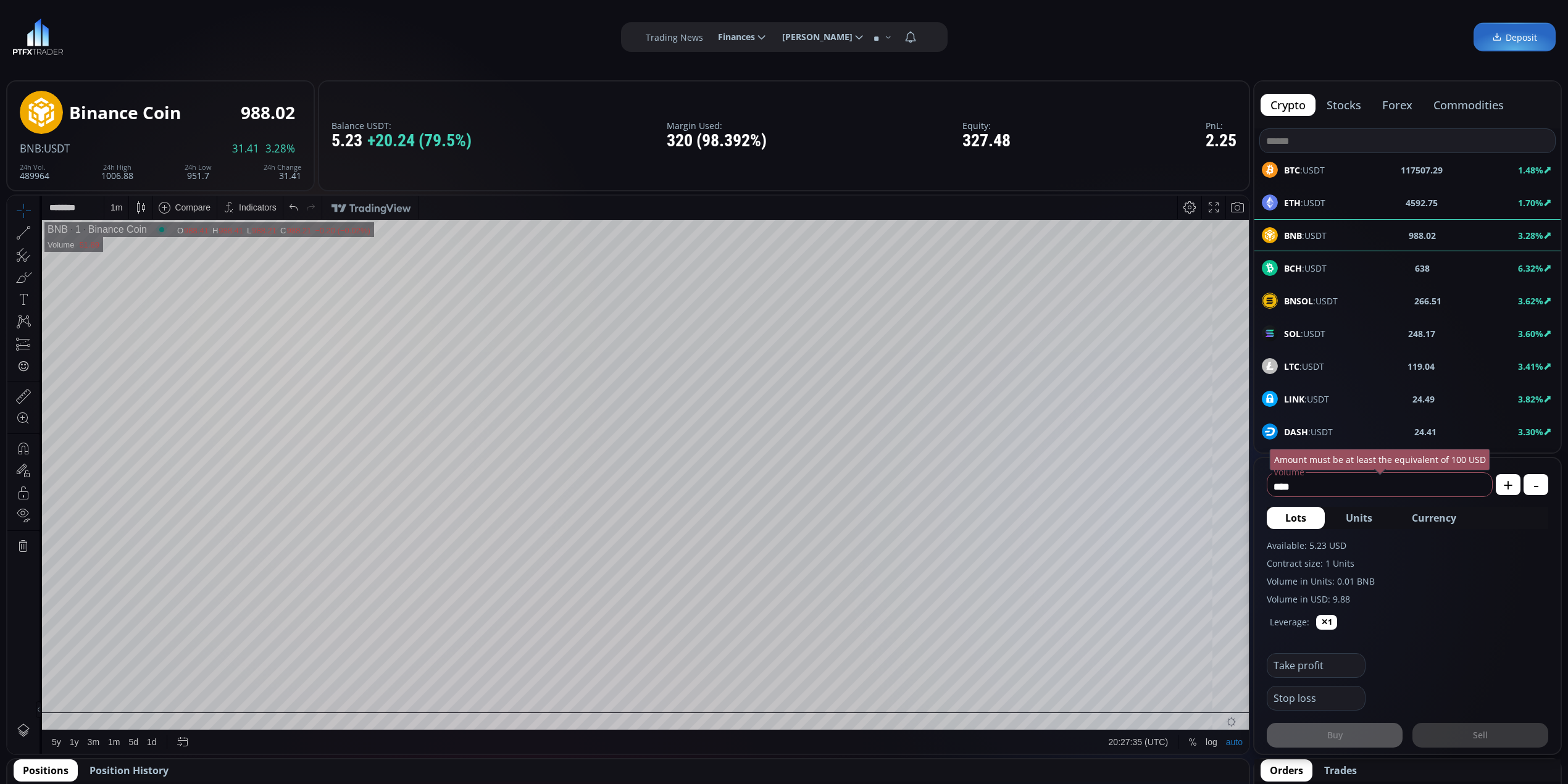
scroll to position [164, 0]
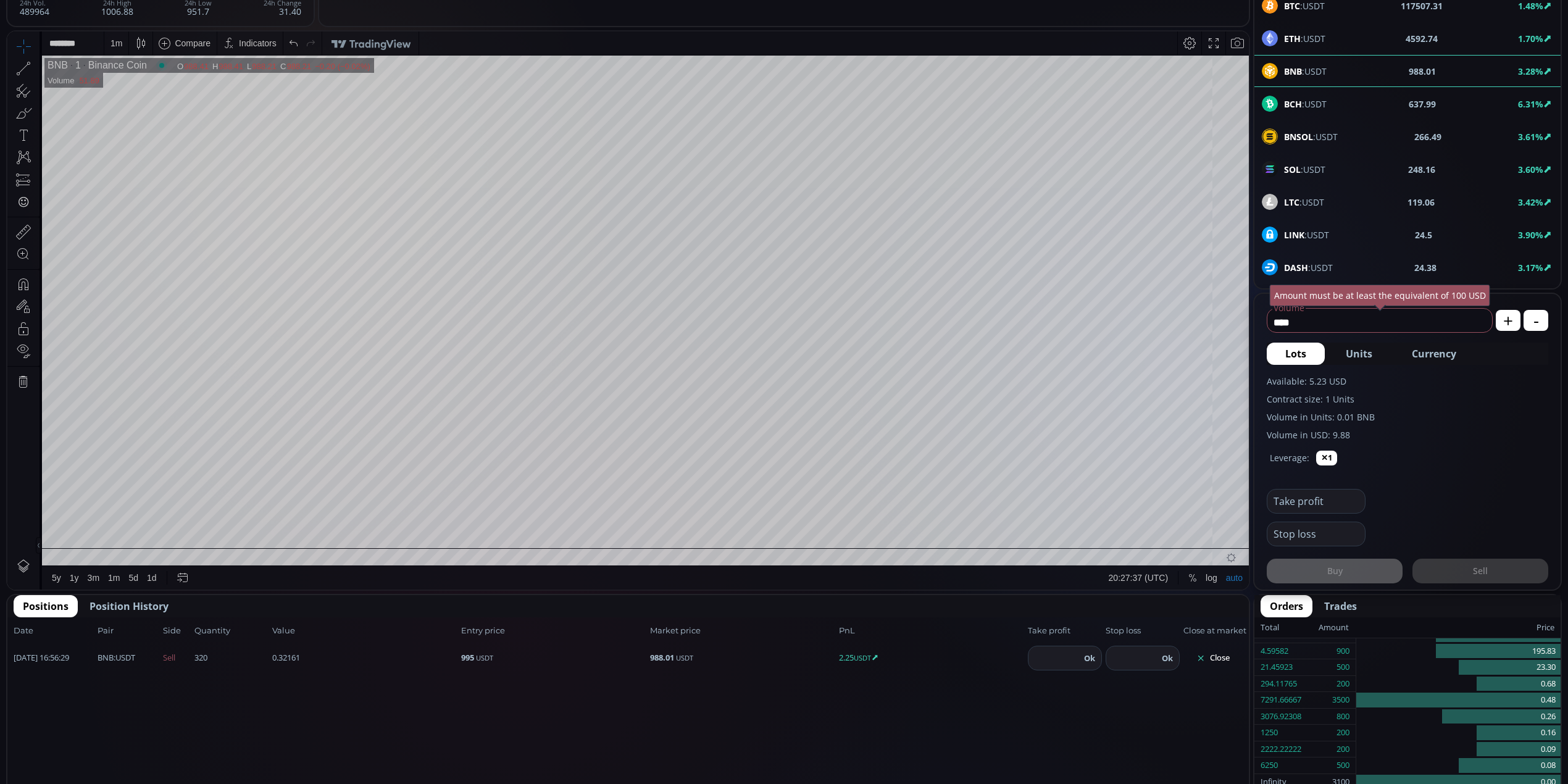
click at [1137, 657] on input "number" at bounding box center [1132, 658] width 52 height 23
type input "*"
click at [1120, 657] on input "****" at bounding box center [1132, 658] width 52 height 23
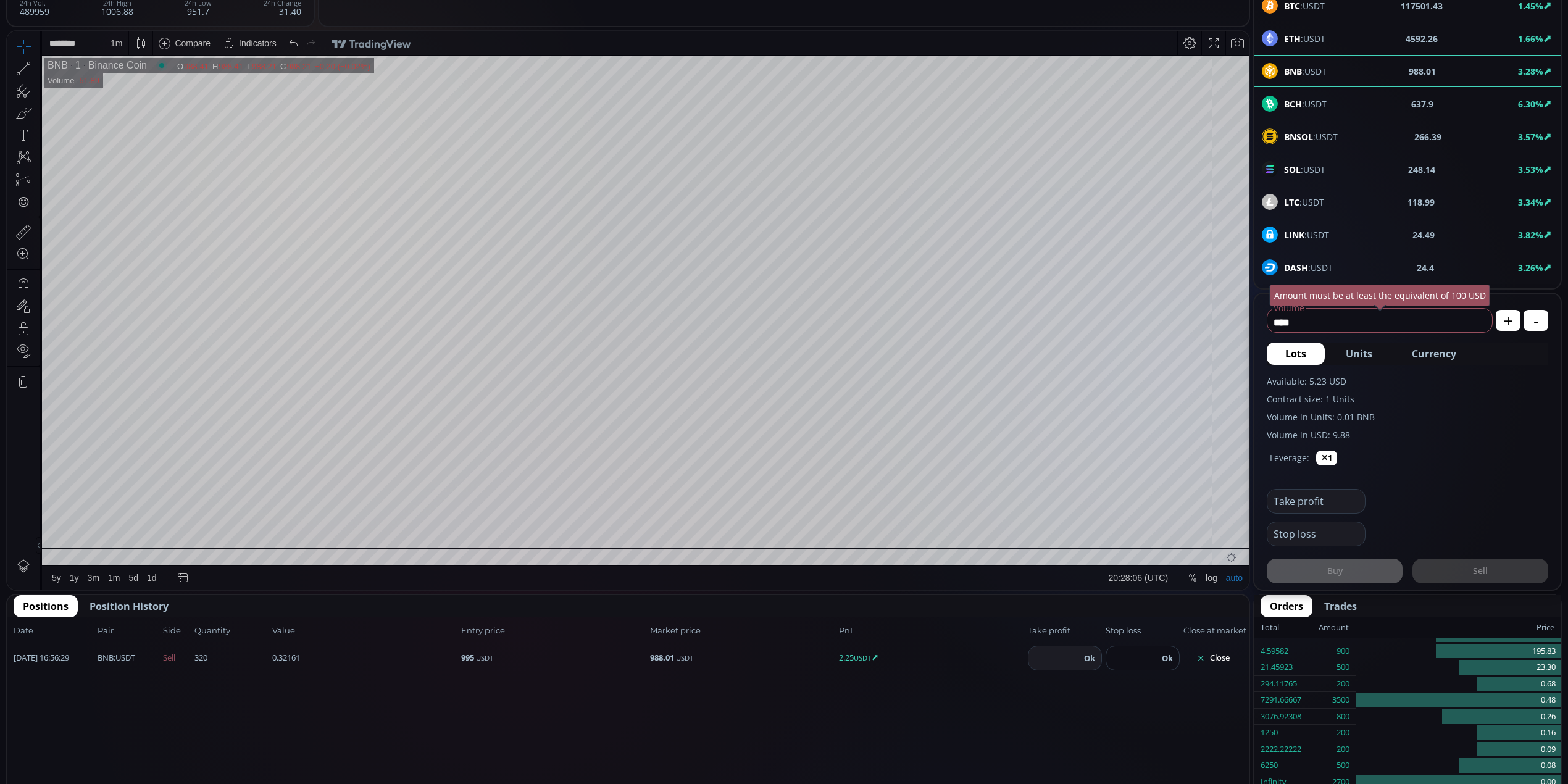
type input "***"
click at [1167, 655] on button "Ok" at bounding box center [1167, 657] width 18 height 13
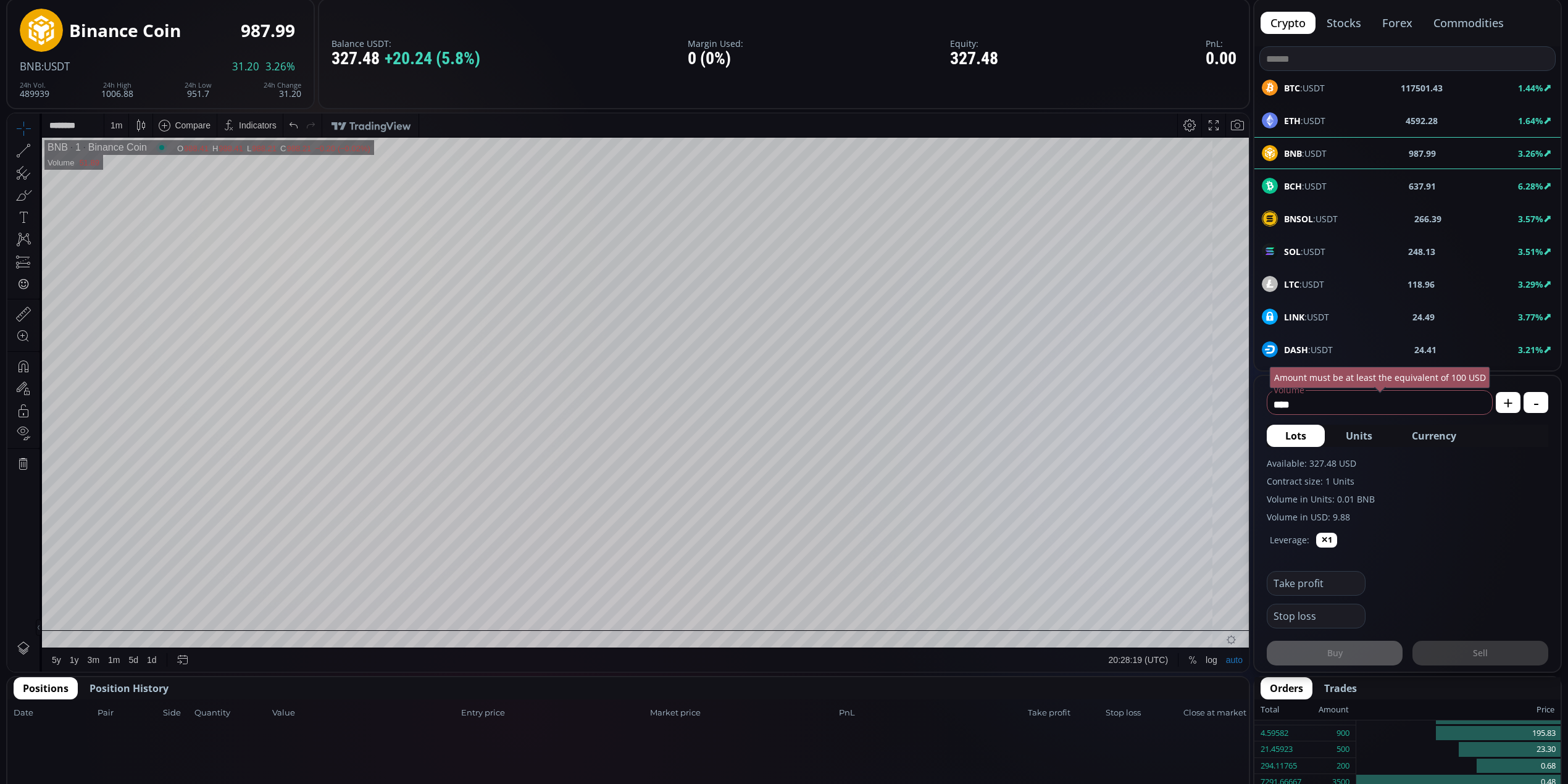
scroll to position [0, 0]
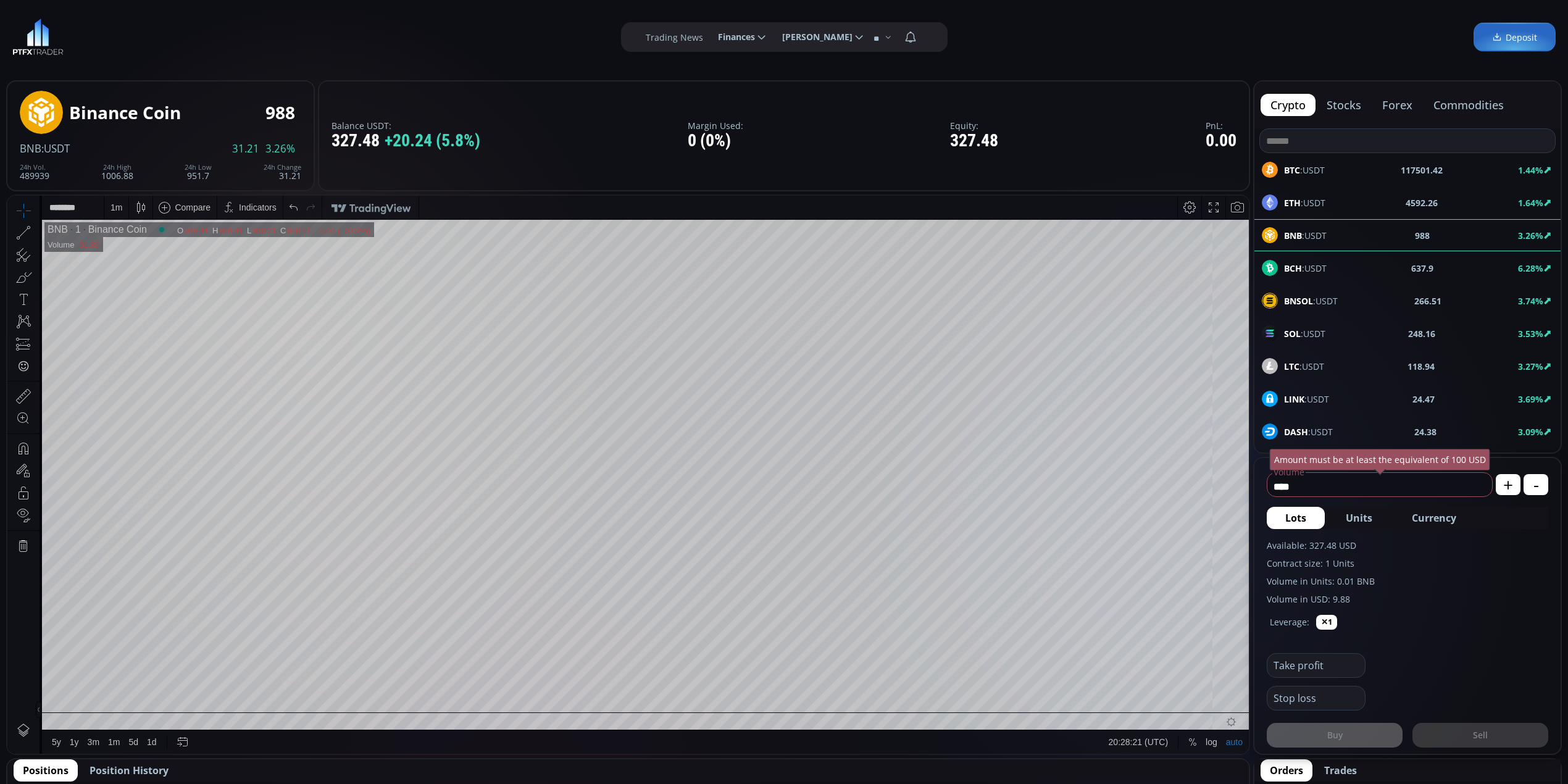
click at [150, 768] on span "Position History" at bounding box center [129, 770] width 79 height 15
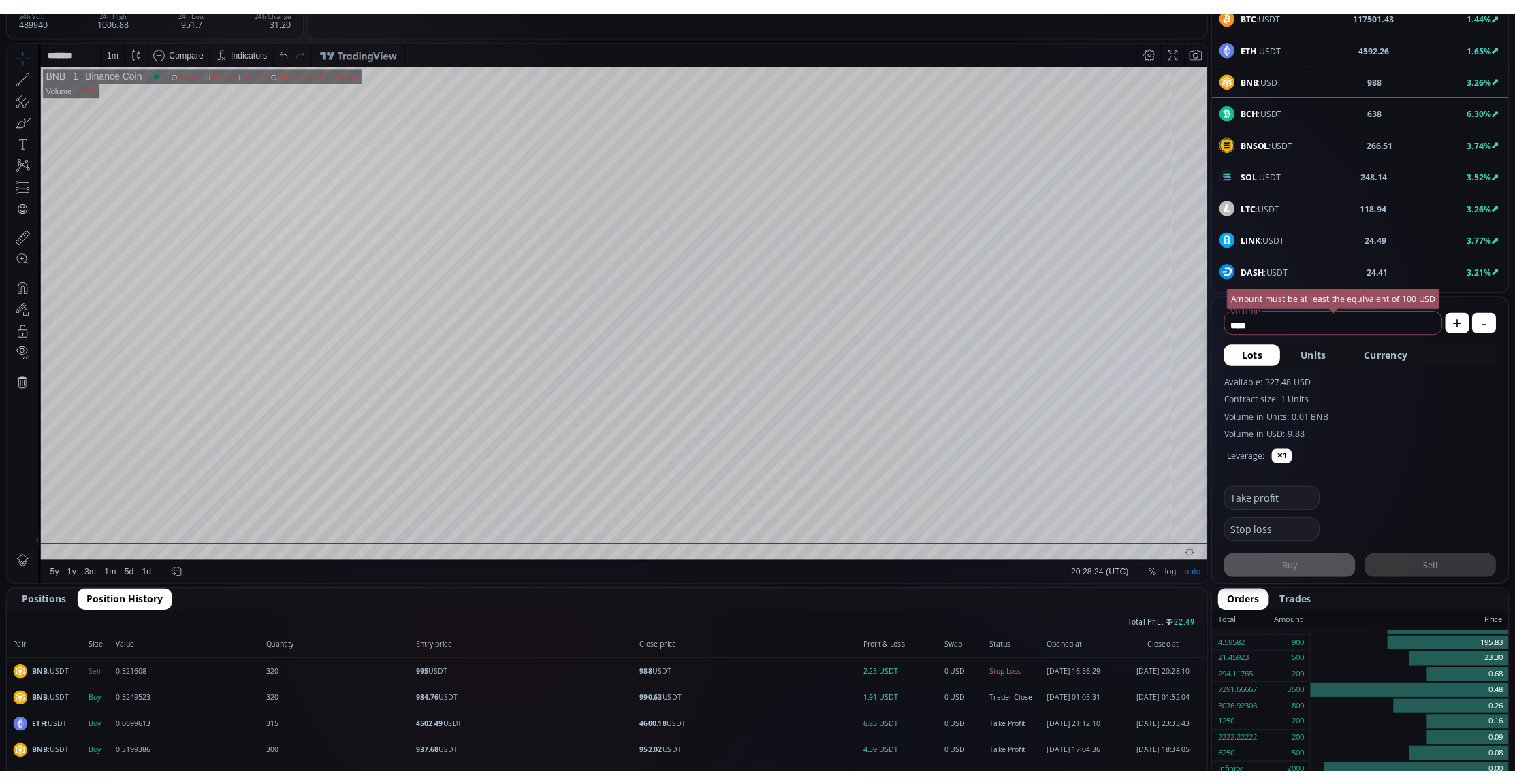
scroll to position [363, 0]
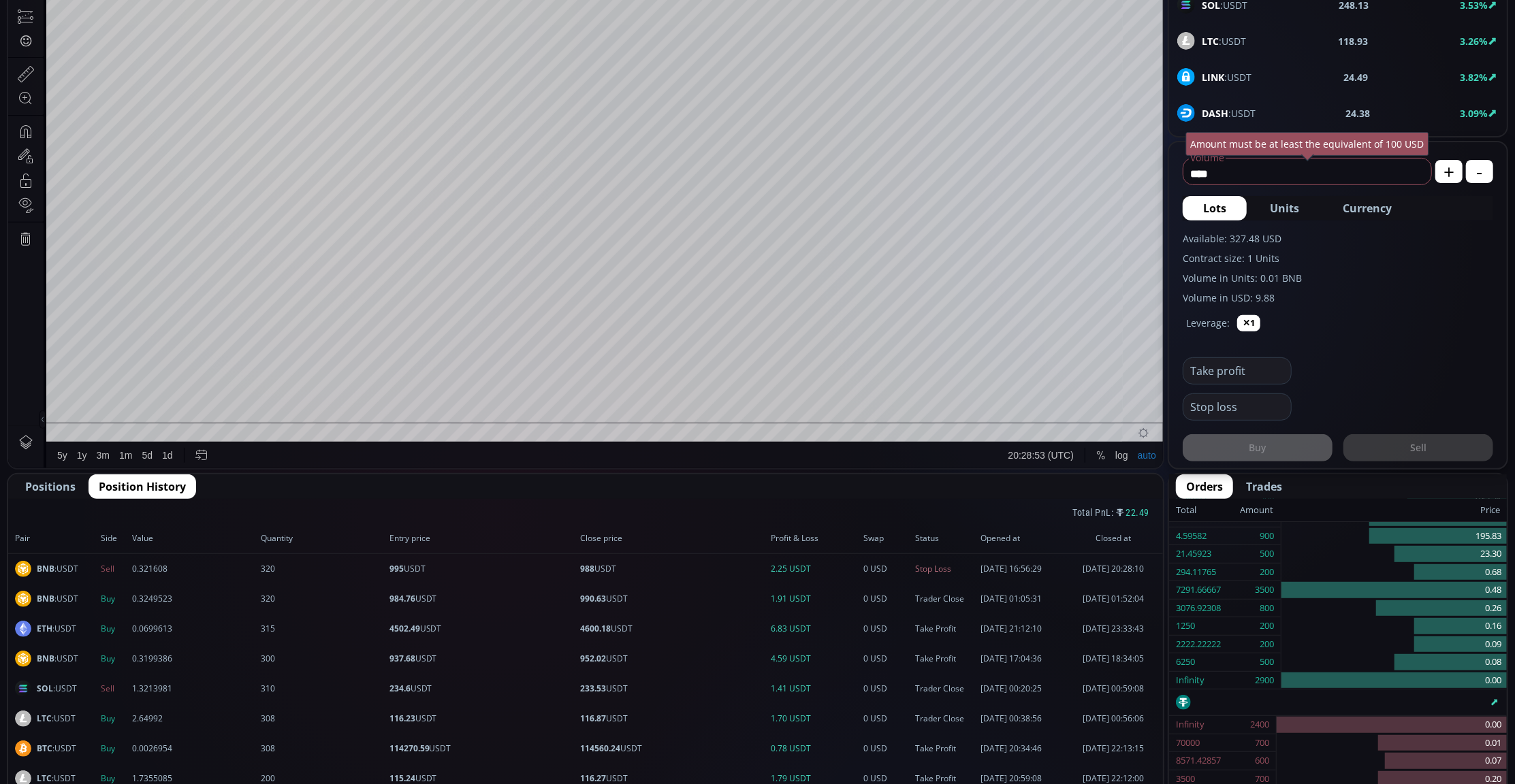
click at [45, 482] on span "Positions" at bounding box center [50, 486] width 50 height 16
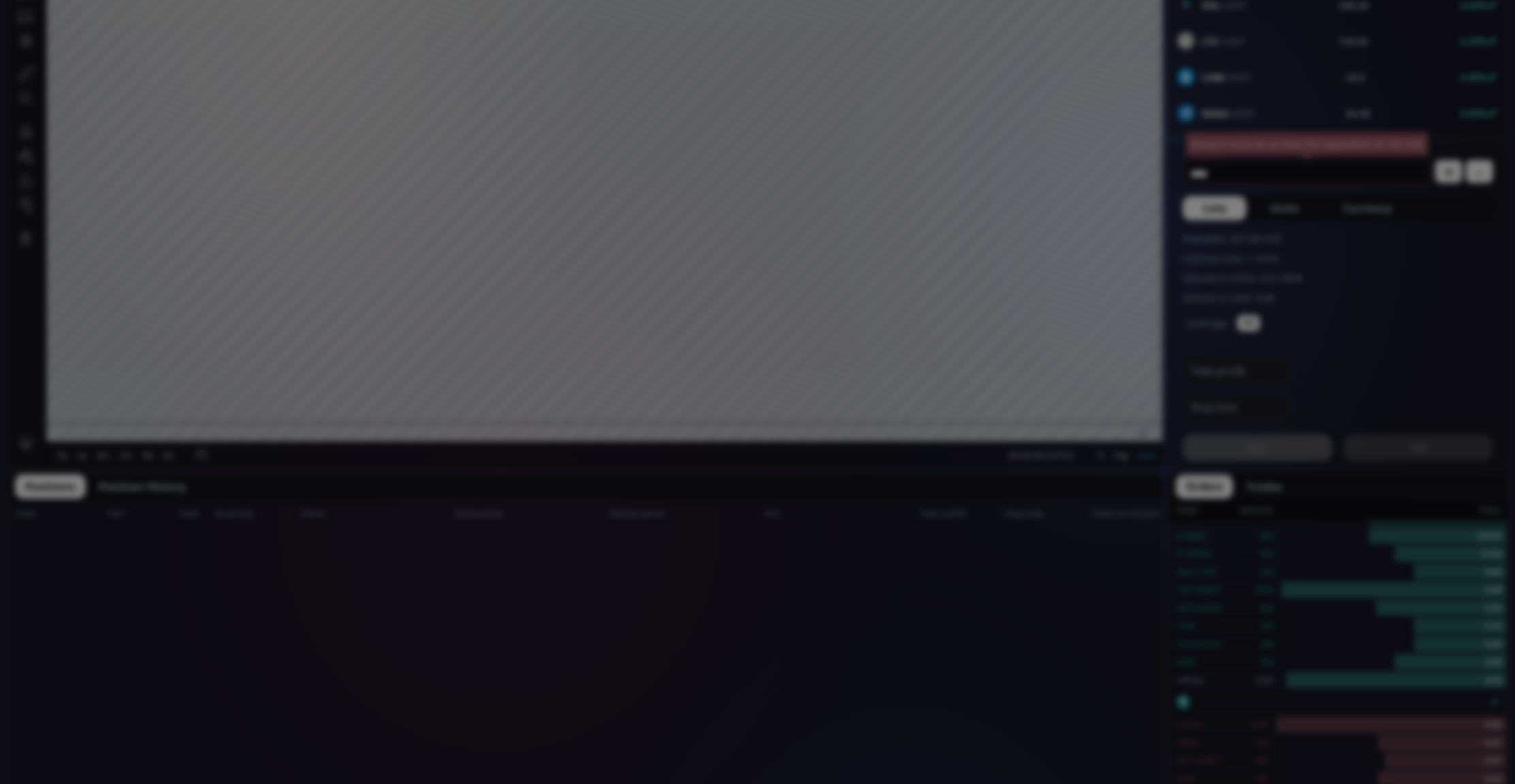
click at [415, 530] on div "**********" at bounding box center [757, 614] width 1515 height 1954
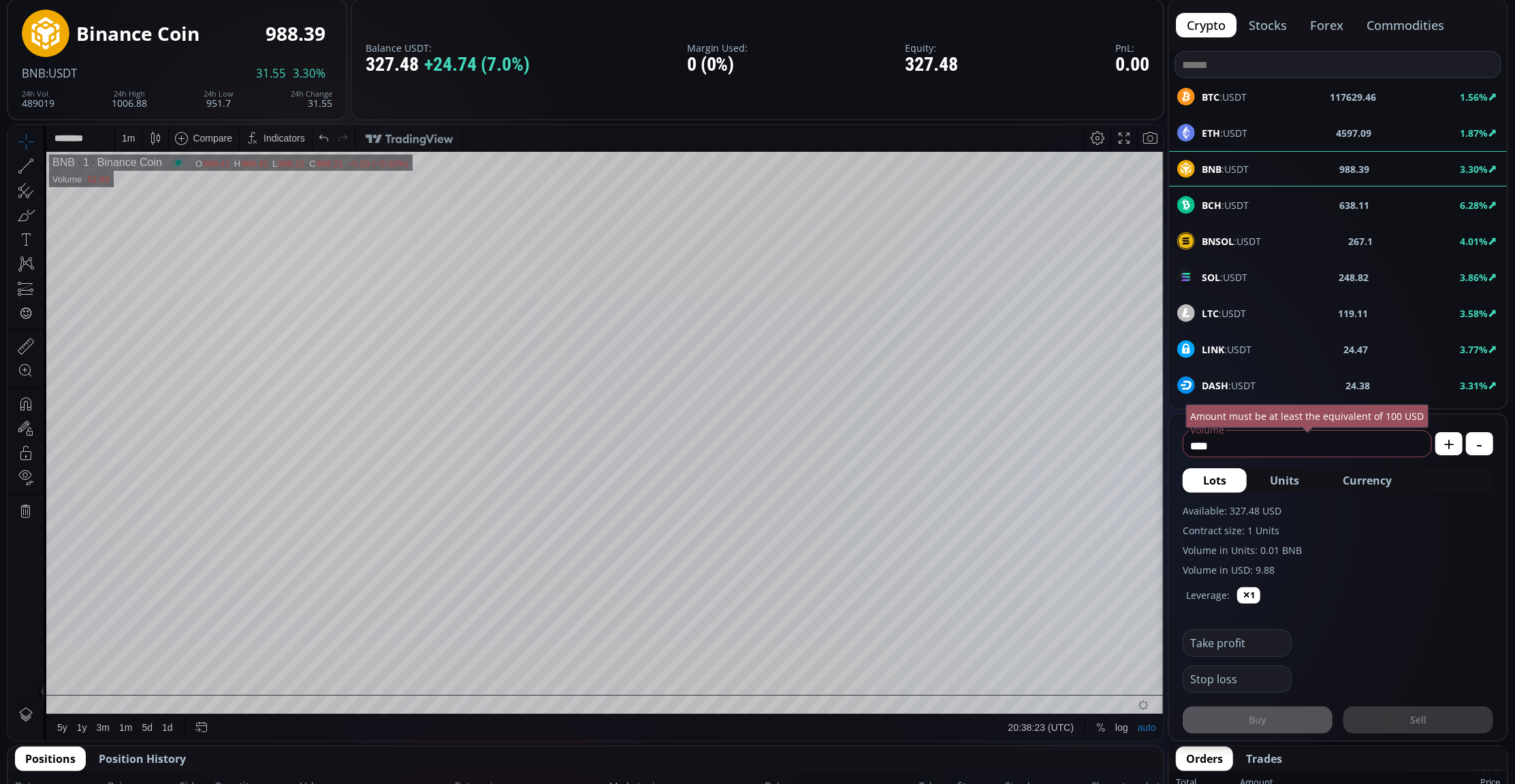
click at [857, 728] on div "Date Range 5y 1y 3m 1m 5d 1d 20:38:23 (UTC) log auto" at bounding box center [605, 727] width 1117 height 26
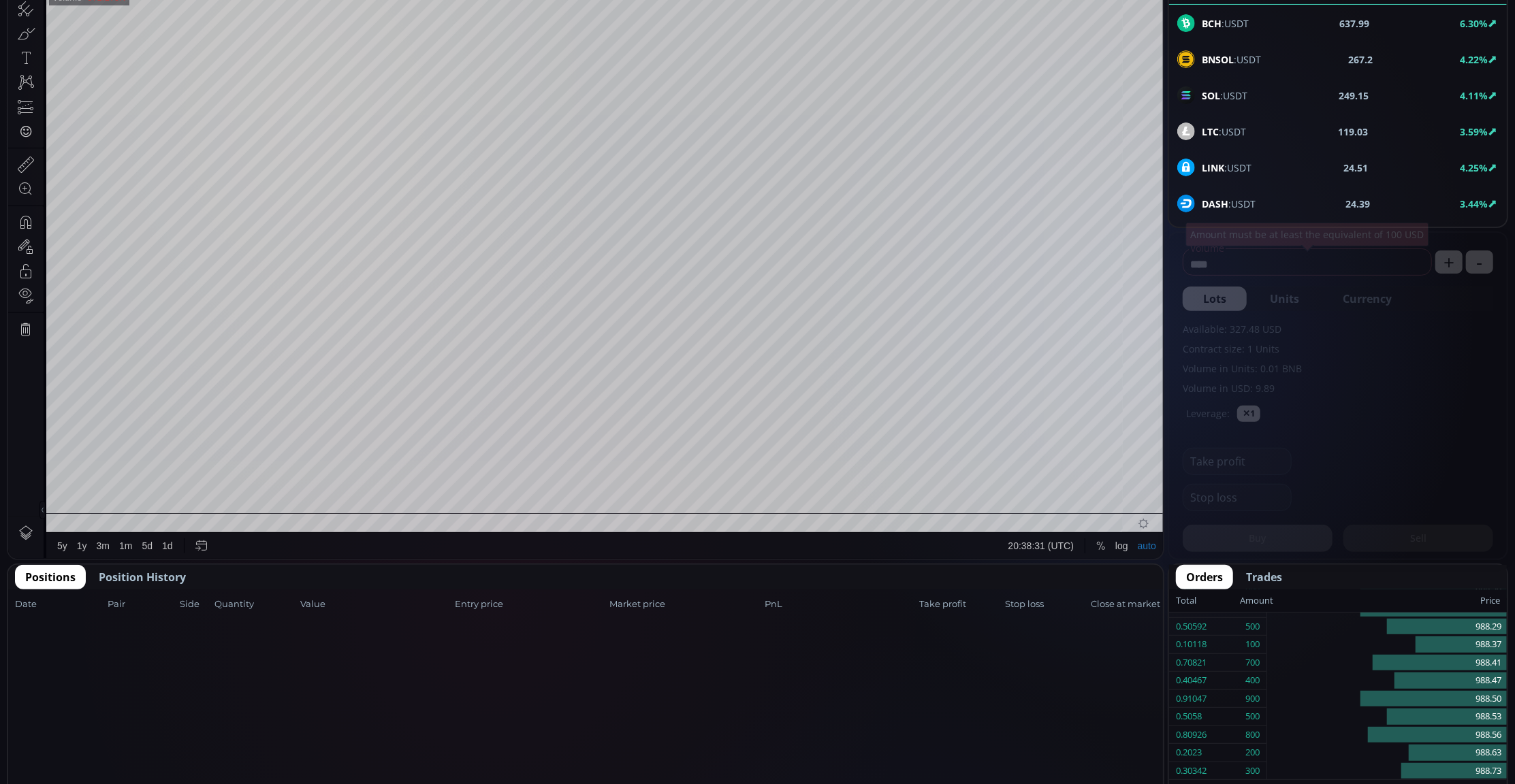
scroll to position [385, 0]
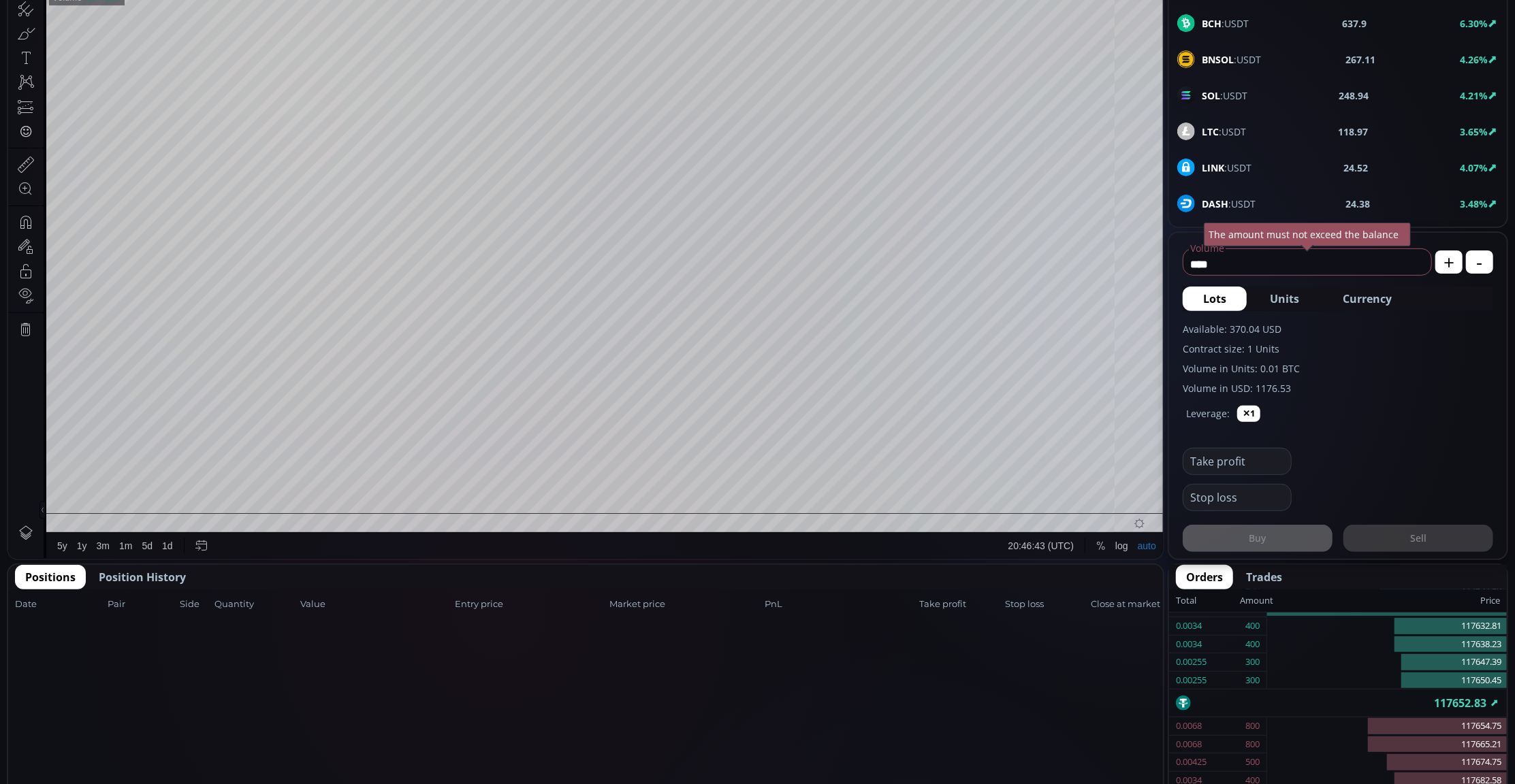
scroll to position [385, 0]
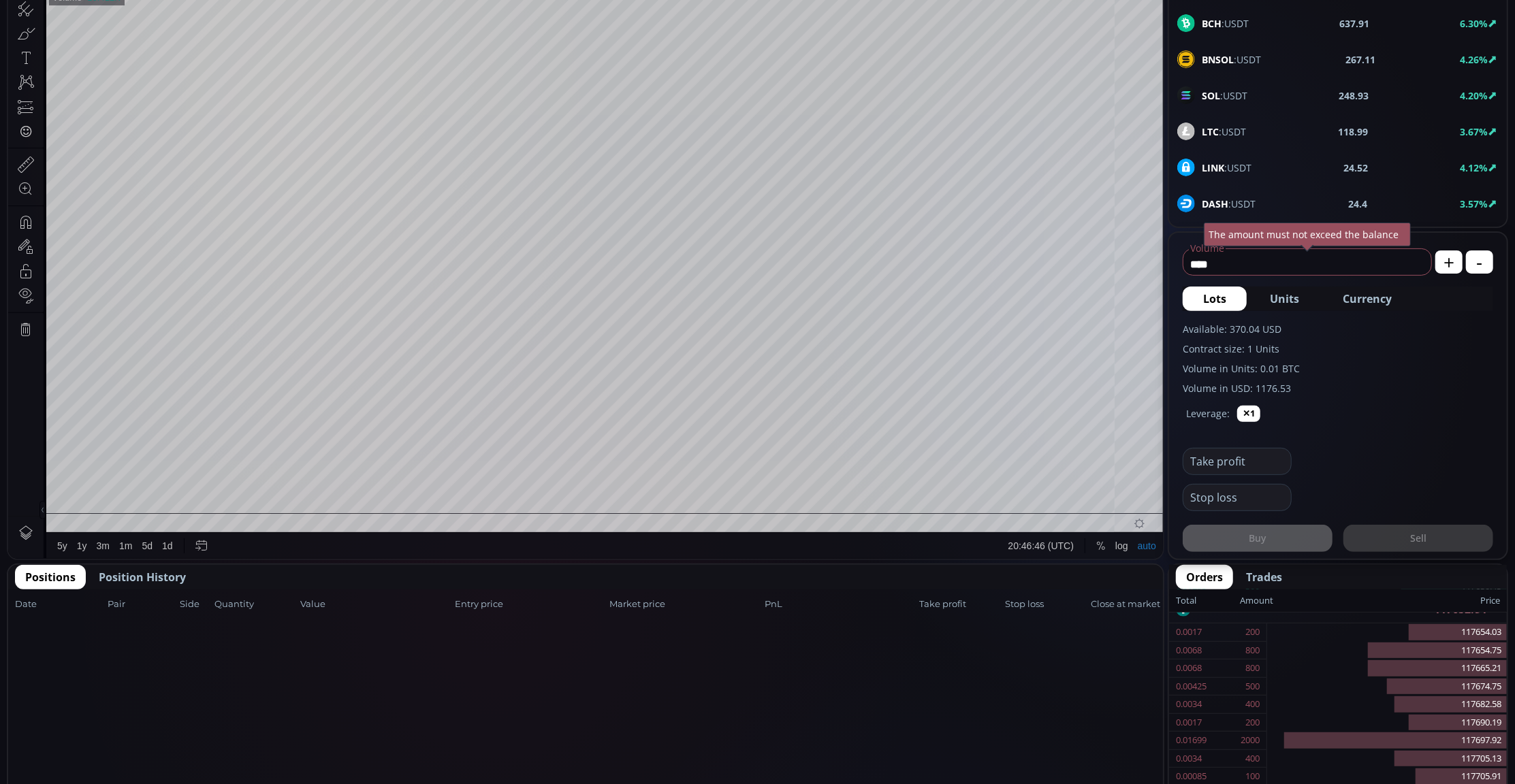
click at [159, 581] on span "Position History" at bounding box center [142, 576] width 87 height 16
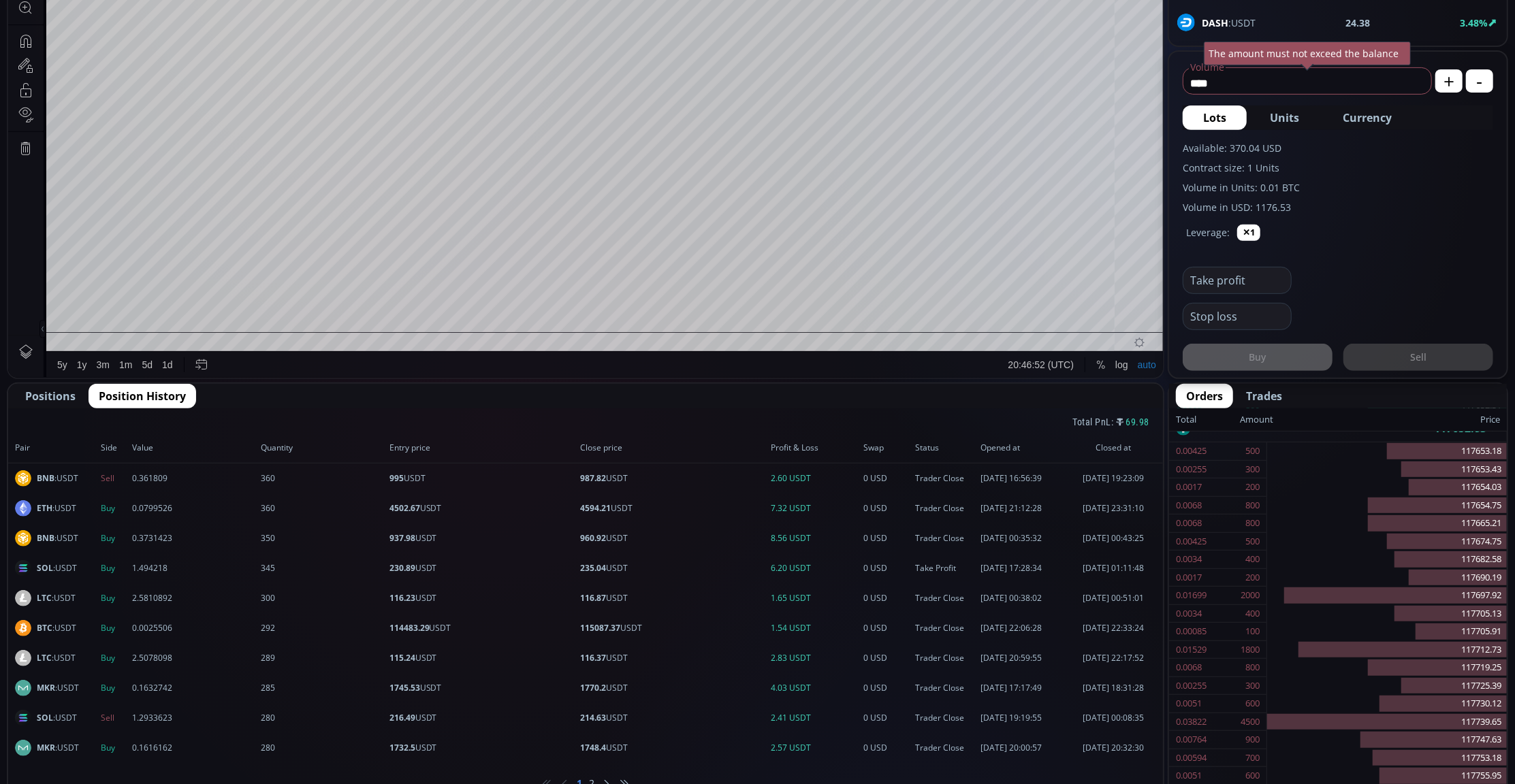
scroll to position [0, 0]
